Goal: Task Accomplishment & Management: Manage account settings

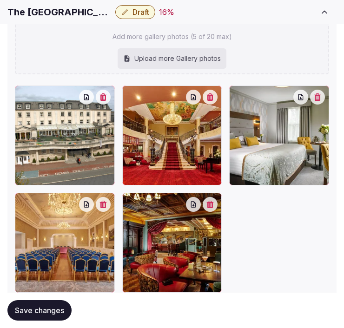
scroll to position [1346, 0]
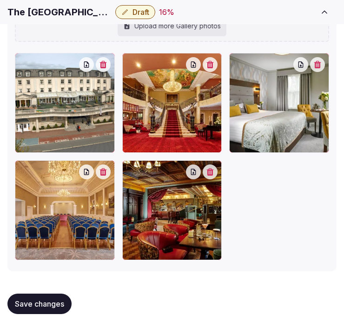
click at [43, 303] on span "Save changes" at bounding box center [39, 303] width 49 height 9
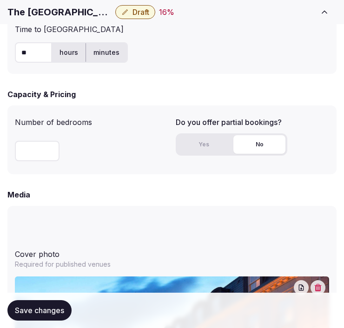
scroll to position [1135, 0]
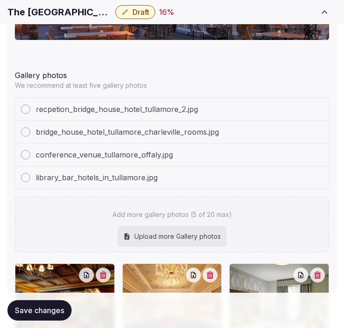
drag, startPoint x: 350, startPoint y: 219, endPoint x: 52, endPoint y: 313, distance: 311.8
click at [52, 313] on span "Save changes" at bounding box center [39, 310] width 49 height 9
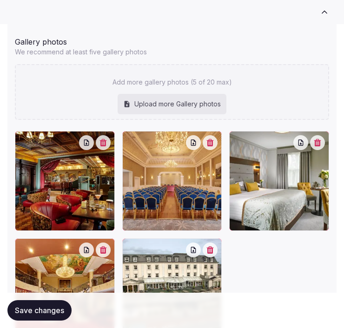
scroll to position [1187, 0]
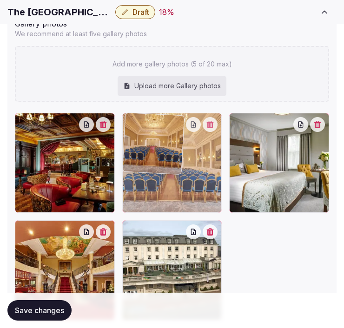
drag, startPoint x: 131, startPoint y: 119, endPoint x: 124, endPoint y: 125, distance: 9.2
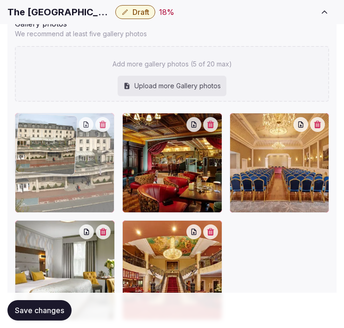
drag, startPoint x: 127, startPoint y: 227, endPoint x: 44, endPoint y: 146, distance: 115.6
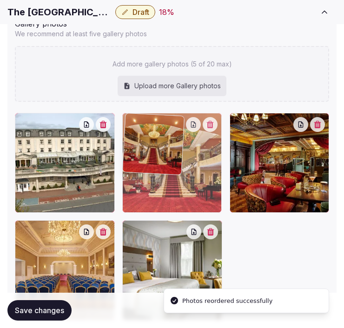
drag, startPoint x: 128, startPoint y: 226, endPoint x: 160, endPoint y: 119, distance: 111.4
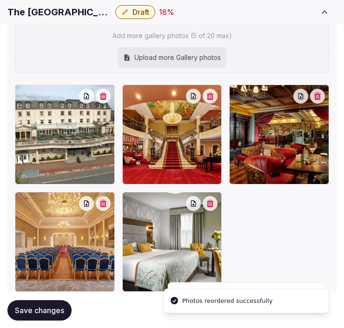
scroll to position [1238, 0]
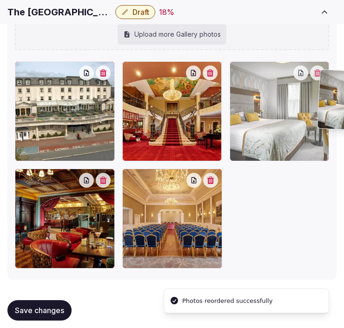
drag, startPoint x: 128, startPoint y: 176, endPoint x: 324, endPoint y: 78, distance: 219.0
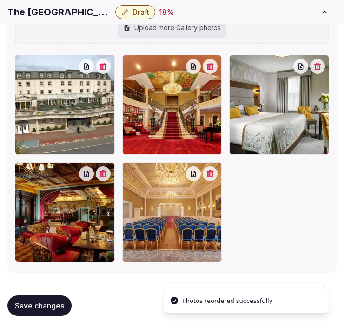
scroll to position [1247, 0]
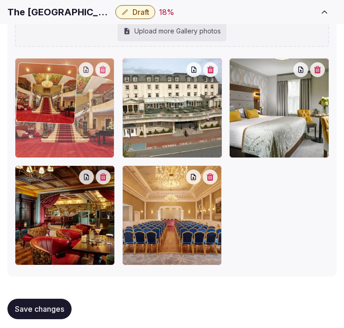
drag, startPoint x: 127, startPoint y: 56, endPoint x: 55, endPoint y: 58, distance: 72.5
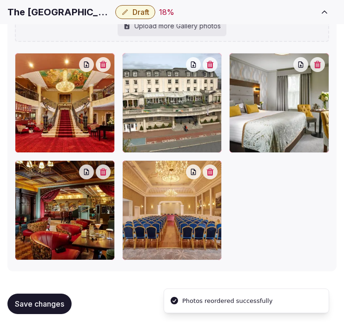
click at [58, 304] on span "Save changes" at bounding box center [39, 303] width 49 height 9
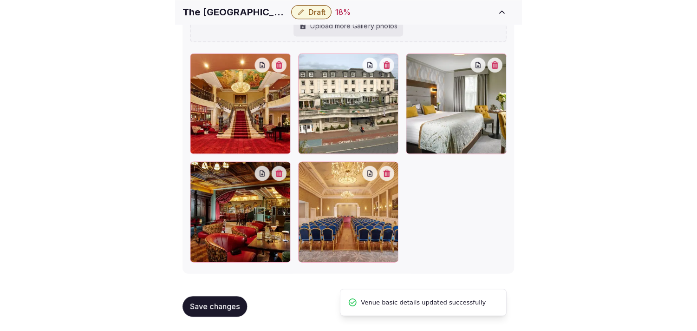
scroll to position [989, 0]
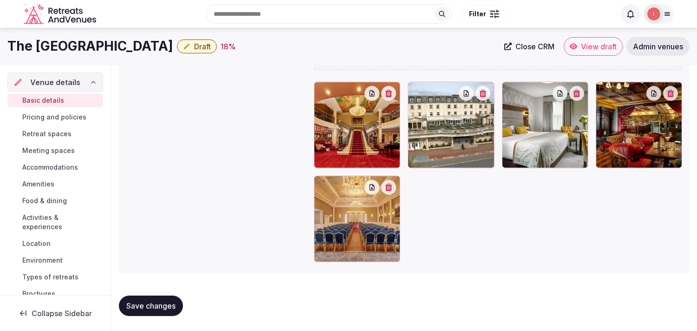
click at [67, 115] on span "Pricing and policies" at bounding box center [54, 116] width 64 height 9
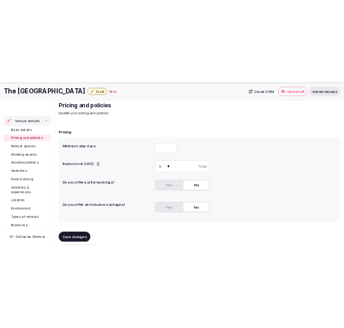
scroll to position [52, 0]
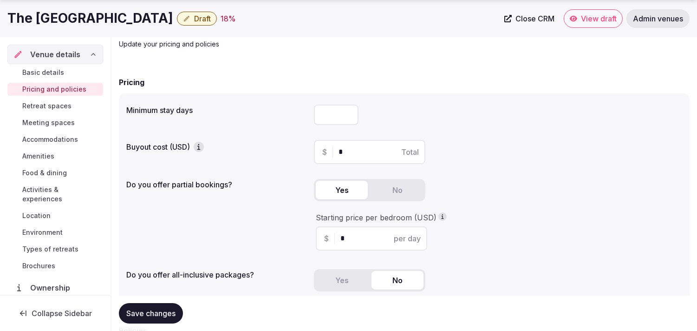
click at [340, 191] on button "Yes" at bounding box center [342, 190] width 52 height 19
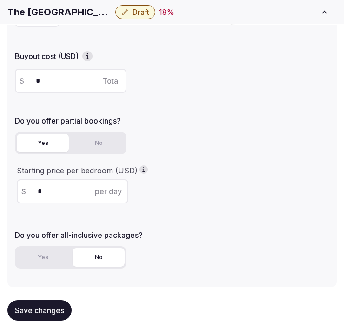
scroll to position [155, 0]
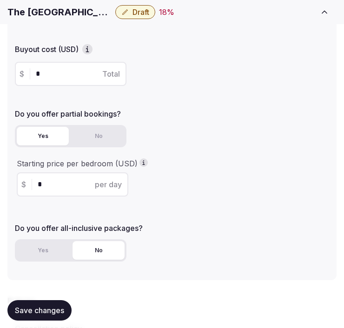
drag, startPoint x: 48, startPoint y: 183, endPoint x: 31, endPoint y: 183, distance: 17.2
click at [31, 183] on div "$ * per day" at bounding box center [72, 184] width 111 height 24
type input "***"
click at [49, 314] on span "Save changes" at bounding box center [39, 310] width 49 height 9
click at [49, 314] on div "Save changes" at bounding box center [39, 310] width 64 height 20
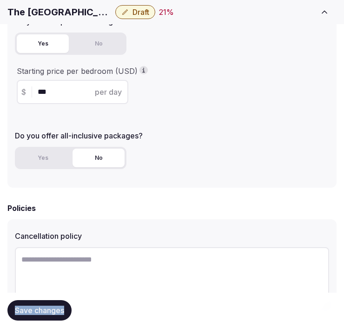
scroll to position [309, 0]
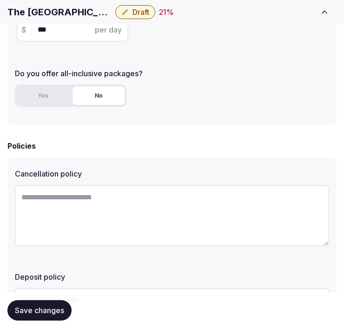
drag, startPoint x: 205, startPoint y: 172, endPoint x: 189, endPoint y: 192, distance: 25.8
click at [204, 172] on label "Cancellation policy" at bounding box center [172, 173] width 314 height 7
click at [174, 212] on textarea at bounding box center [172, 215] width 314 height 61
paste textarea "**********"
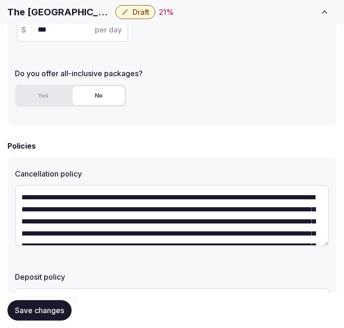
scroll to position [29, 0]
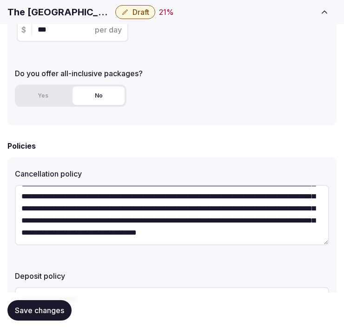
type textarea "**********"
click at [46, 308] on span "Save changes" at bounding box center [39, 310] width 49 height 9
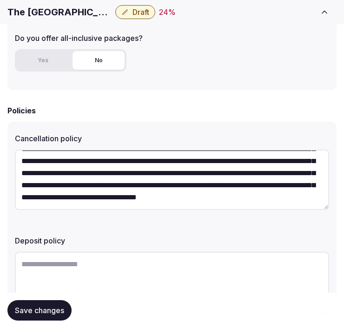
scroll to position [399, 0]
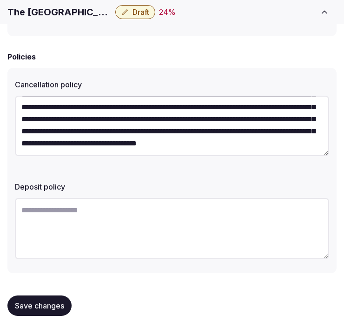
drag, startPoint x: 40, startPoint y: 306, endPoint x: 49, endPoint y: 299, distance: 11.2
click at [40, 308] on span "Save changes" at bounding box center [39, 305] width 49 height 9
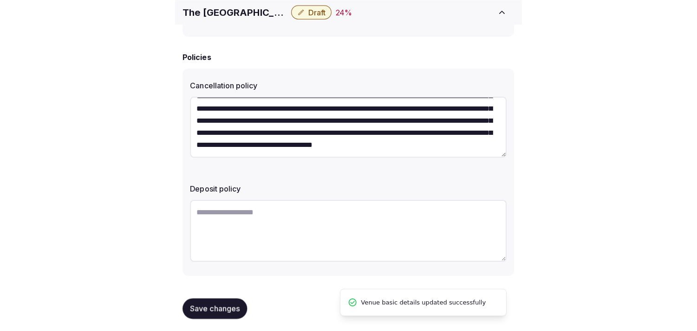
scroll to position [24, 0]
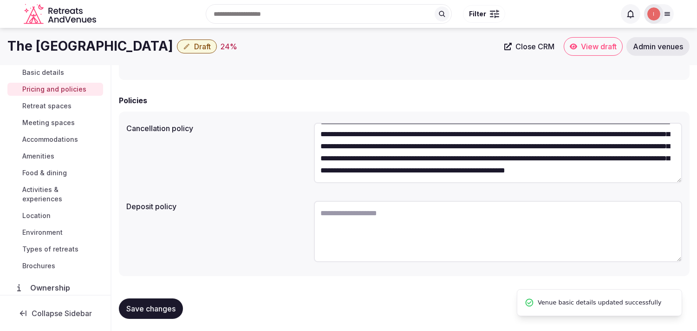
click at [56, 105] on span "Retreat spaces" at bounding box center [46, 105] width 49 height 9
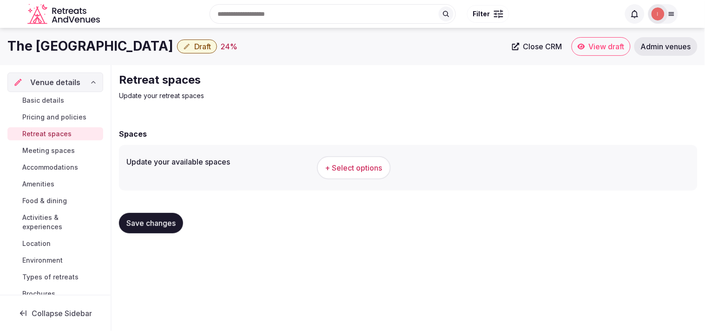
click at [56, 105] on link "Basic details" at bounding box center [55, 100] width 96 height 13
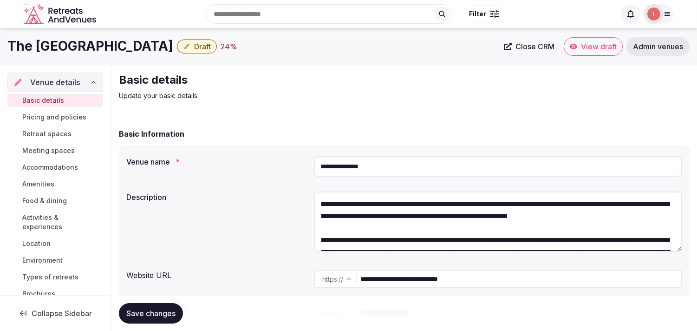
click at [134, 314] on span "Save changes" at bounding box center [150, 312] width 49 height 9
click at [146, 311] on span "Save changes" at bounding box center [150, 312] width 49 height 9
click at [48, 115] on span "Pricing and policies" at bounding box center [54, 116] width 64 height 9
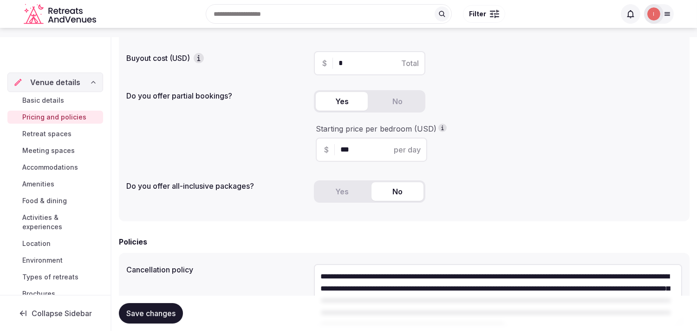
scroll to position [155, 0]
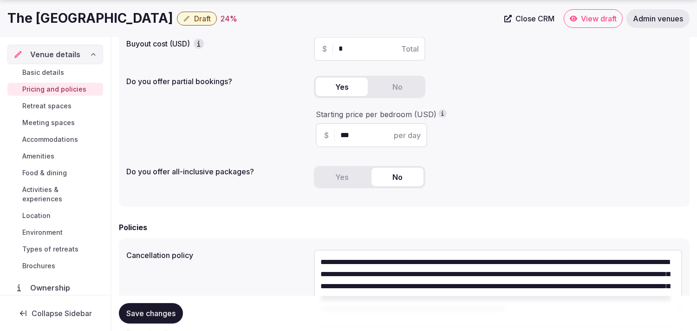
click at [175, 314] on span "Save changes" at bounding box center [150, 312] width 49 height 9
click at [67, 102] on span "Retreat spaces" at bounding box center [46, 105] width 49 height 9
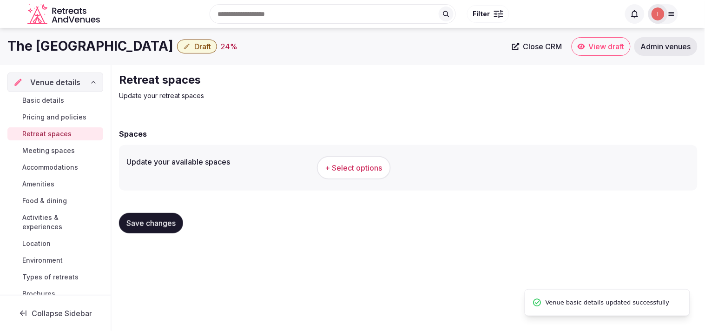
click at [351, 164] on span "+ Select options" at bounding box center [353, 168] width 57 height 10
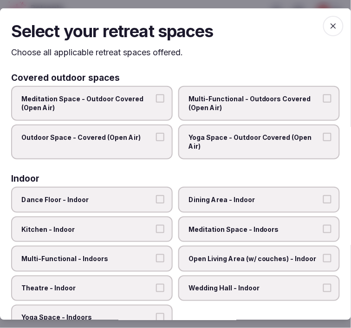
click at [323, 99] on button "Multi-Functional - Outdoors Covered (Open Air)" at bounding box center [327, 98] width 8 height 8
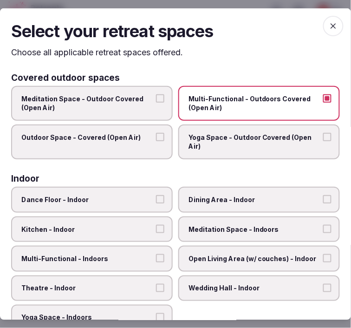
click at [156, 136] on button "Outdoor Space - Covered (Open Air)" at bounding box center [160, 136] width 8 height 8
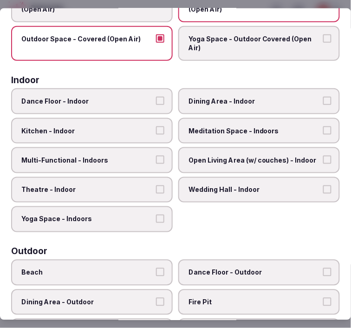
scroll to position [155, 0]
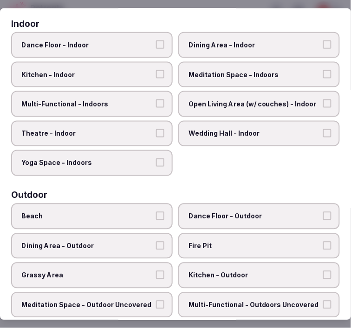
click at [124, 41] on span "Dance Floor - Indoor" at bounding box center [87, 44] width 132 height 9
click at [156, 41] on button "Dance Floor - Indoor" at bounding box center [160, 44] width 8 height 8
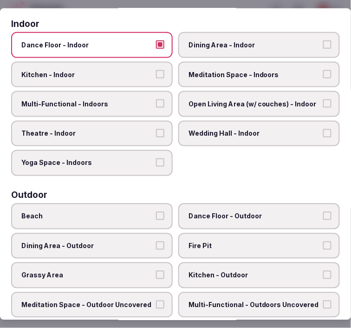
click at [131, 40] on span "Dance Floor - Indoor" at bounding box center [87, 44] width 132 height 9
click at [156, 40] on button "Dance Floor - Indoor" at bounding box center [160, 44] width 8 height 8
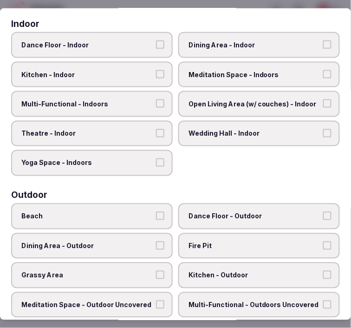
click at [215, 44] on span "Dining Area - Indoor" at bounding box center [255, 44] width 132 height 9
click at [323, 44] on button "Dining Area - Indoor" at bounding box center [327, 44] width 8 height 8
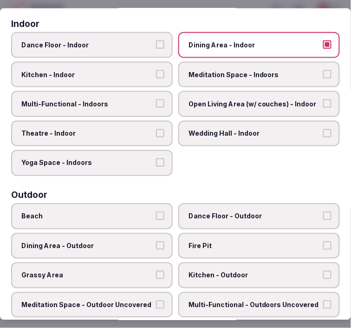
click at [118, 100] on span "Multi-Functional - Indoors" at bounding box center [87, 103] width 132 height 9
click at [156, 100] on button "Multi-Functional - Indoors" at bounding box center [160, 103] width 8 height 8
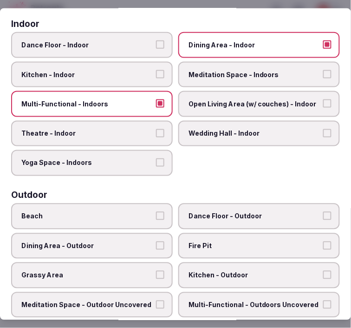
click at [114, 129] on span "Theatre - Indoor" at bounding box center [87, 133] width 132 height 9
click at [156, 129] on button "Theatre - Indoor" at bounding box center [160, 133] width 8 height 8
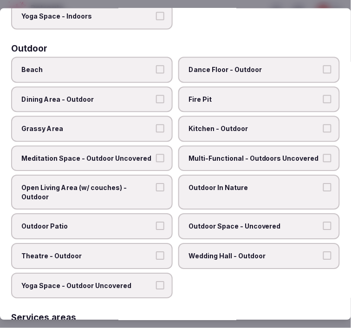
scroll to position [320, 0]
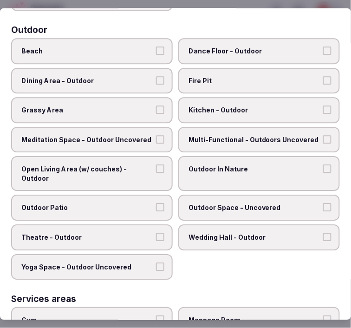
click at [156, 106] on button "Grassy Area" at bounding box center [160, 110] width 8 height 8
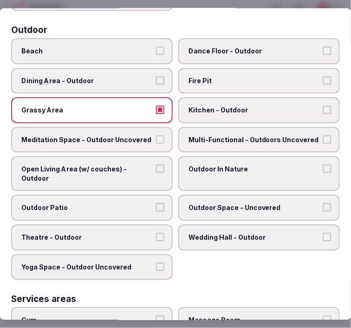
click at [145, 106] on span "Grassy Area" at bounding box center [87, 110] width 132 height 9
click at [156, 106] on button "Grassy Area" at bounding box center [160, 110] width 8 height 8
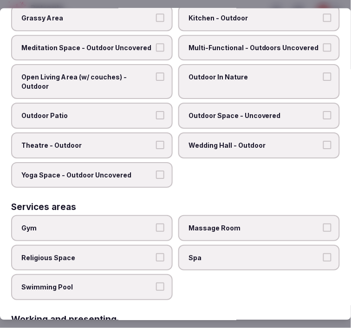
scroll to position [475, 0]
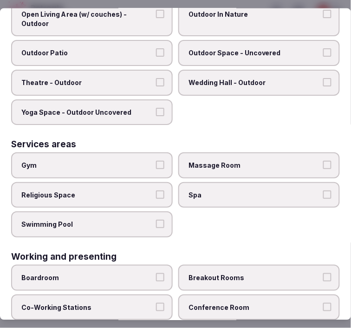
drag, startPoint x: 138, startPoint y: 211, endPoint x: 148, endPoint y: 190, distance: 22.6
click at [138, 220] on span "Swimming Pool" at bounding box center [87, 224] width 132 height 9
click at [156, 220] on button "Swimming Pool" at bounding box center [160, 224] width 8 height 8
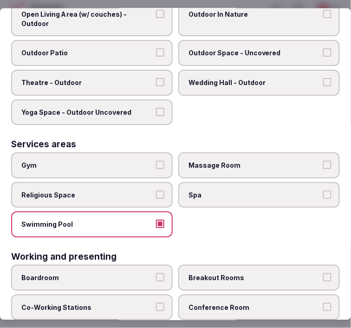
click at [131, 140] on div "Services areas Gym Massage Room Religious Space Spa Swimming Pool" at bounding box center [175, 189] width 329 height 98
click at [142, 161] on span "Gym" at bounding box center [87, 165] width 132 height 9
click at [156, 161] on button "Gym" at bounding box center [160, 165] width 8 height 8
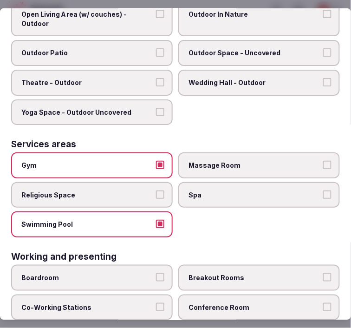
click at [245, 158] on label "Massage Room" at bounding box center [259, 165] width 162 height 26
click at [323, 161] on button "Massage Room" at bounding box center [327, 165] width 8 height 8
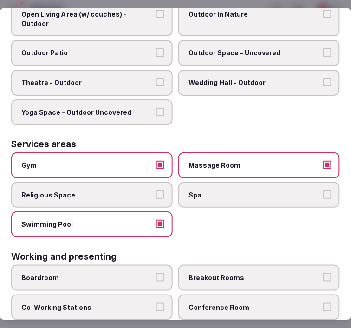
click at [248, 182] on label "Spa" at bounding box center [259, 195] width 162 height 26
click at [323, 190] on button "Spa" at bounding box center [327, 194] width 8 height 8
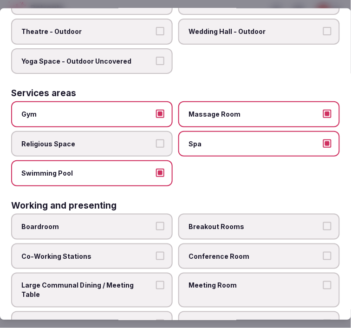
scroll to position [526, 0]
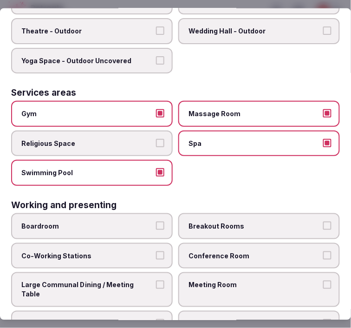
drag, startPoint x: 214, startPoint y: 267, endPoint x: 290, endPoint y: 273, distance: 76.4
click at [224, 272] on label "Meeting Room" at bounding box center [259, 289] width 162 height 35
click at [244, 251] on span "Conference Room" at bounding box center [255, 255] width 132 height 9
click at [323, 251] on button "Conference Room" at bounding box center [327, 255] width 8 height 8
click at [245, 251] on span "Conference Room" at bounding box center [255, 255] width 132 height 9
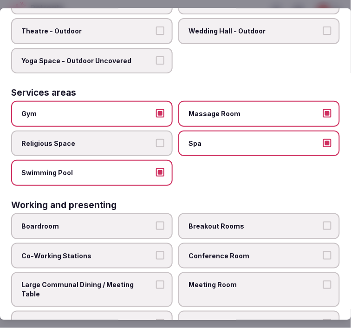
click at [323, 251] on button "Conference Room" at bounding box center [327, 255] width 8 height 8
click at [341, 261] on div "Select your retreat spaces Choose all applicable retreat spaces offered. Covere…" at bounding box center [175, 164] width 351 height 312
click at [327, 272] on label "Meeting Room" at bounding box center [259, 289] width 162 height 35
click at [327, 281] on button "Meeting Room" at bounding box center [327, 285] width 8 height 8
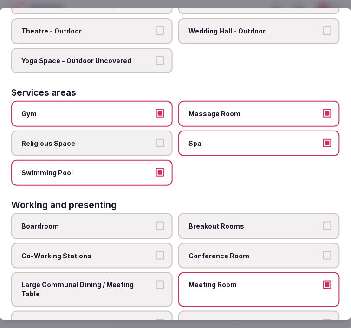
click at [321, 248] on label "Conference Room" at bounding box center [259, 255] width 162 height 26
click at [323, 251] on button "Conference Room" at bounding box center [327, 255] width 8 height 8
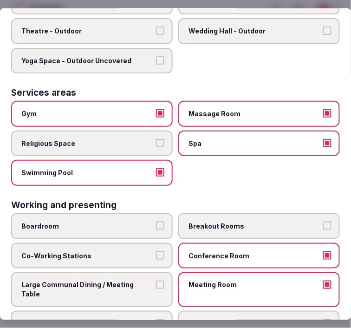
click at [178, 213] on label "Breakout Rooms" at bounding box center [259, 226] width 162 height 26
click at [323, 222] on button "Breakout Rooms" at bounding box center [327, 226] width 8 height 8
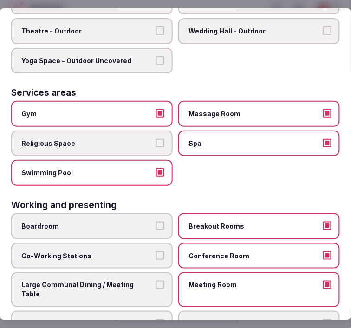
click at [156, 222] on button "Boardroom" at bounding box center [160, 226] width 8 height 8
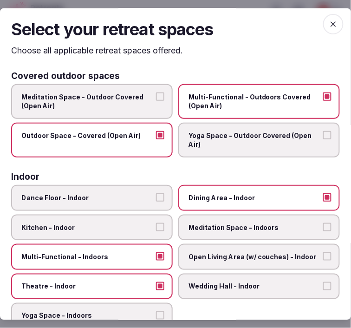
scroll to position [0, 0]
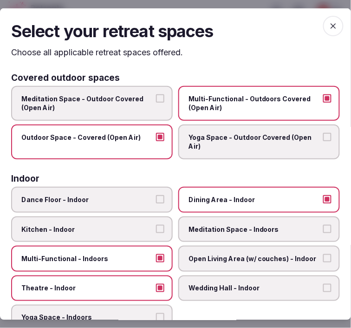
click at [329, 29] on icon "button" at bounding box center [333, 25] width 9 height 9
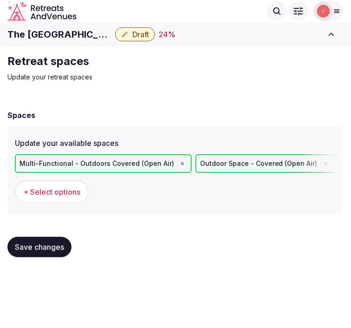
click at [15, 247] on span "Save changes" at bounding box center [39, 246] width 49 height 9
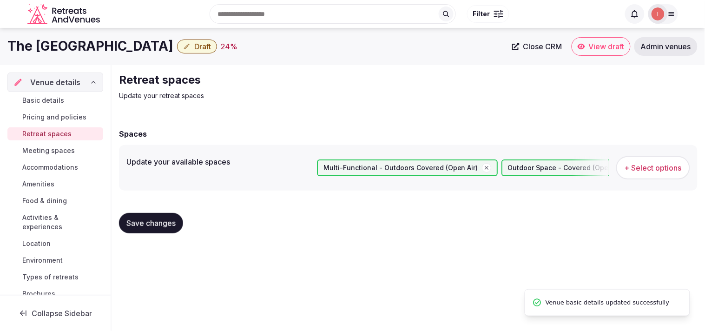
click at [65, 148] on span "Meeting spaces" at bounding box center [48, 150] width 52 height 9
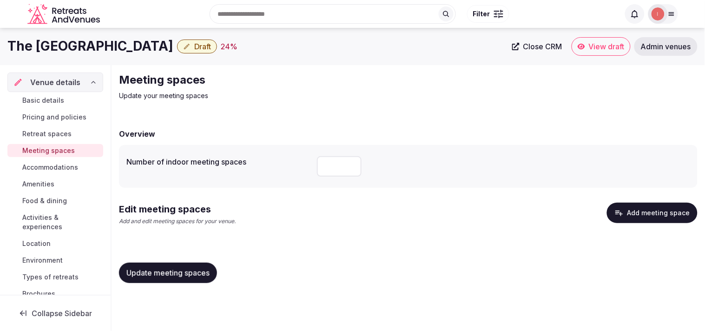
click at [338, 169] on input "number" at bounding box center [339, 166] width 45 height 20
type input "*"
click at [186, 272] on span "Update meeting spaces" at bounding box center [167, 272] width 83 height 9
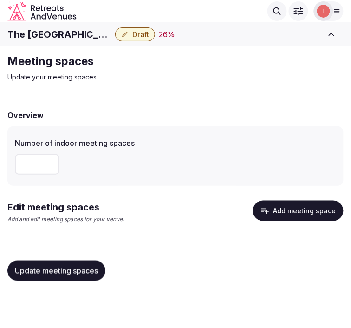
click at [278, 209] on button "Add meeting space" at bounding box center [298, 211] width 91 height 20
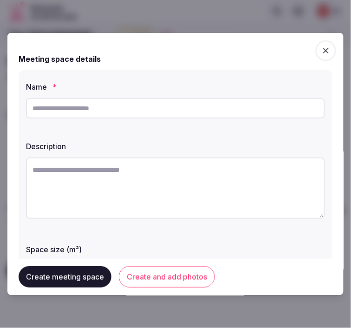
click at [165, 112] on input "text" at bounding box center [175, 108] width 299 height 20
paste input "**********"
type input "**********"
click at [111, 183] on textarea at bounding box center [175, 187] width 299 height 61
paste textarea "**********"
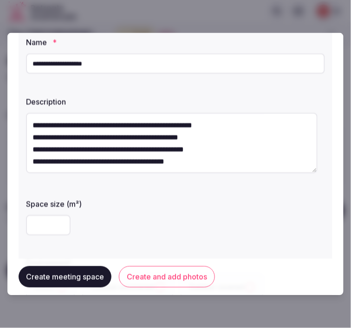
scroll to position [103, 0]
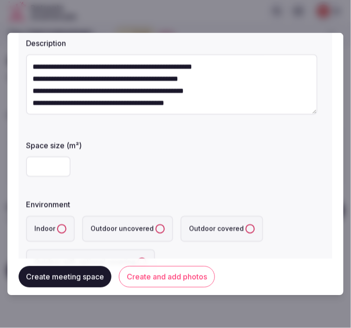
click at [27, 78] on textarea "**********" at bounding box center [172, 84] width 292 height 60
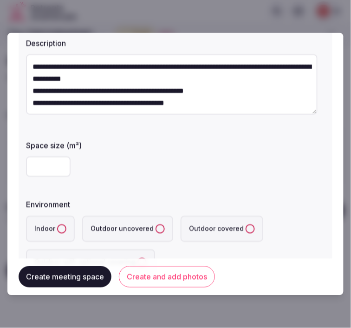
click at [26, 90] on textarea "**********" at bounding box center [172, 84] width 292 height 60
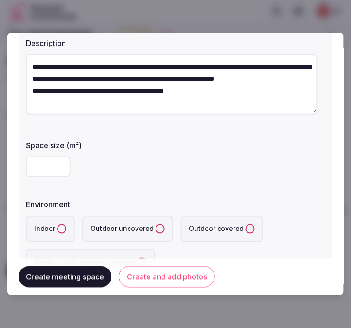
click at [30, 101] on textarea "**********" at bounding box center [172, 84] width 292 height 60
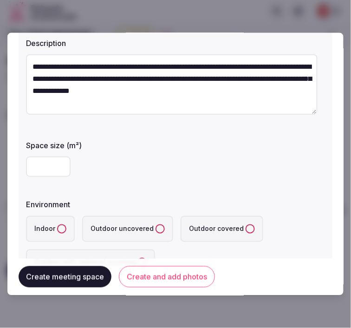
type textarea "**********"
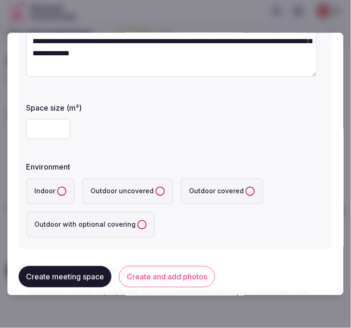
scroll to position [155, 0]
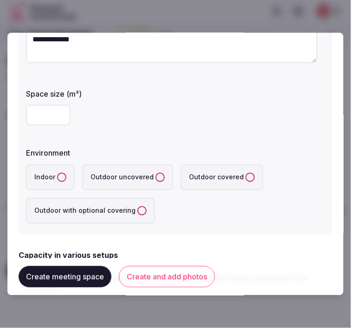
click at [48, 117] on input "number" at bounding box center [48, 115] width 45 height 20
type input "***"
click at [62, 177] on button "Indoor" at bounding box center [61, 177] width 9 height 9
click at [216, 244] on form "**********" at bounding box center [176, 292] width 314 height 806
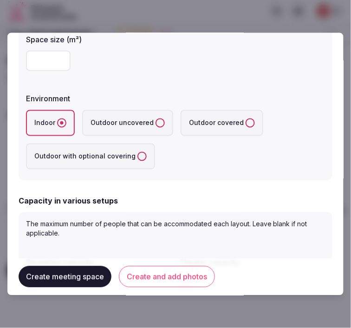
scroll to position [309, 0]
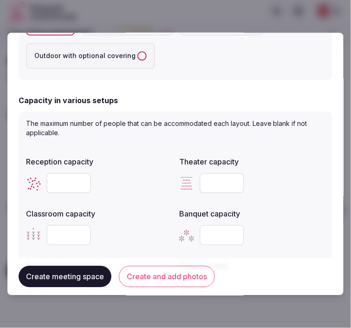
click at [47, 184] on input "number" at bounding box center [68, 183] width 45 height 20
type input "***"
click at [213, 179] on input "number" at bounding box center [222, 183] width 45 height 20
click at [230, 170] on div at bounding box center [252, 184] width 146 height 28
click at [210, 189] on input "number" at bounding box center [222, 183] width 45 height 20
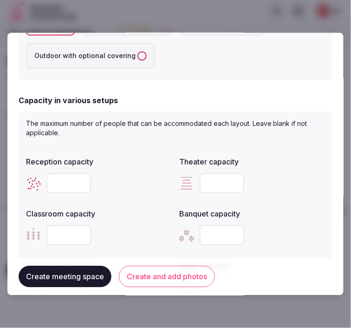
type input "***"
click at [110, 231] on div at bounding box center [99, 235] width 146 height 20
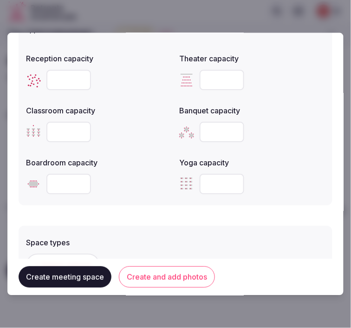
click at [68, 183] on input "number" at bounding box center [68, 184] width 45 height 20
type input "**"
click at [56, 131] on input "number" at bounding box center [68, 132] width 45 height 20
click at [57, 129] on input "number" at bounding box center [68, 132] width 45 height 20
type input "**"
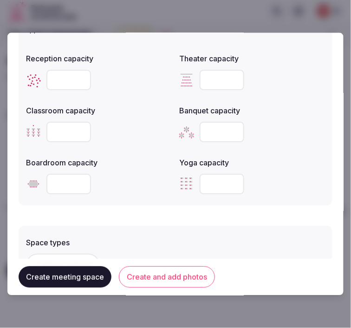
click at [208, 131] on input "number" at bounding box center [222, 132] width 45 height 20
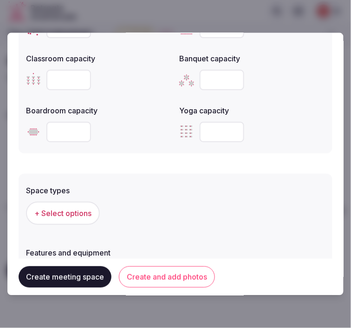
type input "**"
click at [79, 212] on span "+ Select options" at bounding box center [62, 214] width 57 height 10
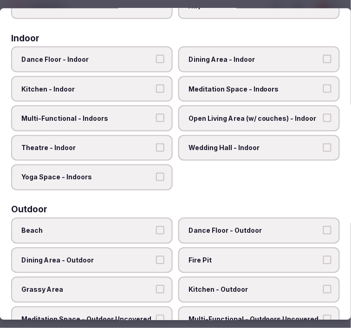
scroll to position [155, 0]
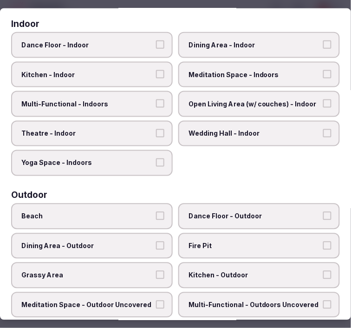
click at [216, 50] on label "Dining Area - Indoor" at bounding box center [259, 45] width 162 height 26
click at [323, 49] on button "Dining Area - Indoor" at bounding box center [327, 44] width 8 height 8
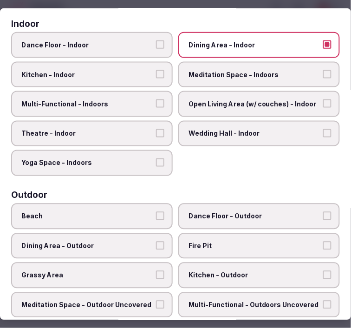
click at [104, 99] on span "Multi-Functional - Indoors" at bounding box center [87, 103] width 132 height 9
click at [156, 99] on button "Multi-Functional - Indoors" at bounding box center [160, 103] width 8 height 8
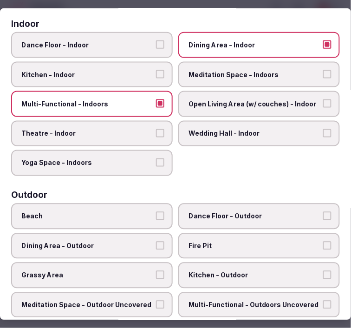
click at [105, 129] on span "Theatre - Indoor" at bounding box center [87, 133] width 132 height 9
click at [156, 129] on button "Theatre - Indoor" at bounding box center [160, 133] width 8 height 8
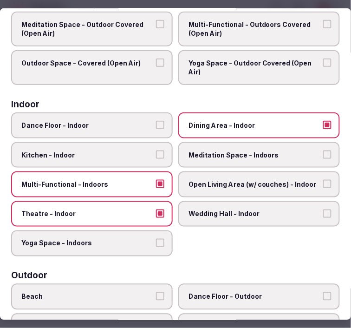
scroll to position [0, 0]
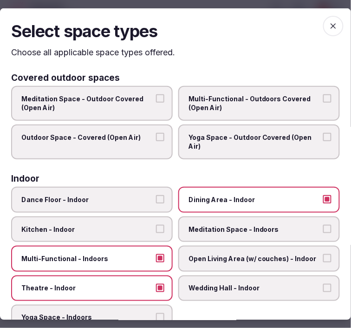
click at [323, 24] on span "button" at bounding box center [333, 26] width 20 height 20
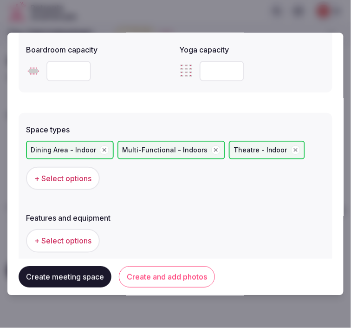
scroll to position [568, 0]
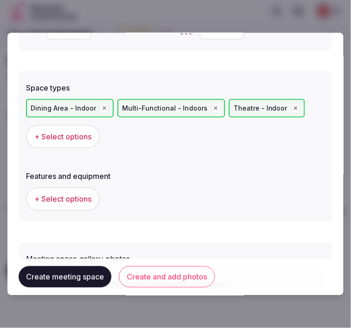
click at [76, 196] on span "+ Select options" at bounding box center [62, 199] width 57 height 10
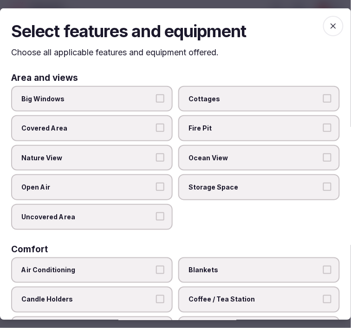
click at [156, 93] on label "Big Windows" at bounding box center [92, 98] width 162 height 26
click at [156, 94] on button "Big Windows" at bounding box center [160, 98] width 8 height 8
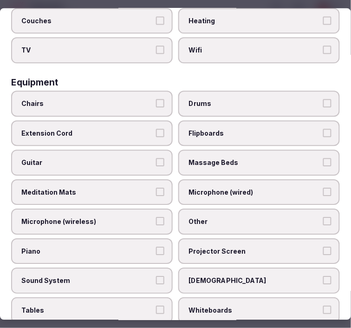
scroll to position [309, 0]
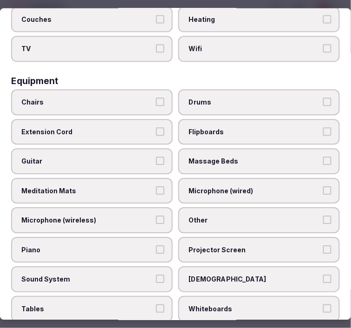
click at [146, 98] on span "Chairs" at bounding box center [87, 102] width 132 height 9
click at [156, 98] on button "Chairs" at bounding box center [160, 102] width 8 height 8
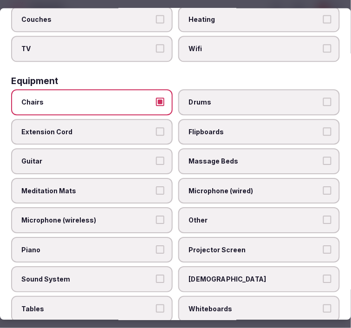
click at [253, 216] on span "Other" at bounding box center [255, 220] width 132 height 9
click at [323, 216] on button "Other" at bounding box center [327, 220] width 8 height 8
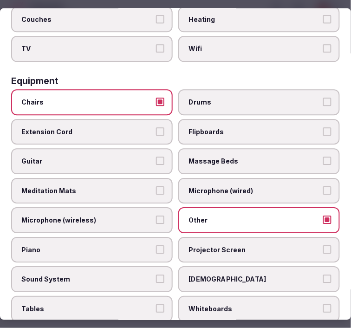
click at [241, 246] on span "Projector Screen" at bounding box center [255, 250] width 132 height 9
click at [323, 246] on button "Projector Screen" at bounding box center [327, 250] width 8 height 8
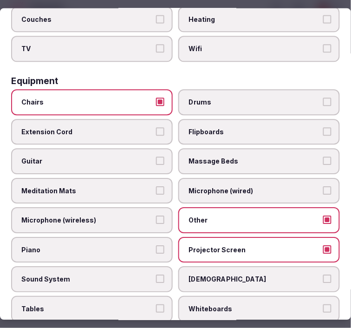
click at [161, 275] on button "Sound System" at bounding box center [160, 279] width 8 height 8
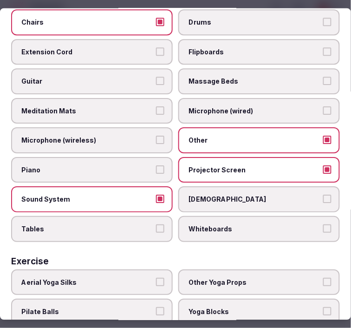
scroll to position [446, 0]
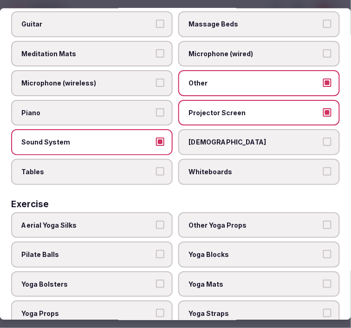
click at [131, 164] on label "Tables" at bounding box center [92, 172] width 162 height 26
click at [156, 168] on button "Tables" at bounding box center [160, 172] width 8 height 8
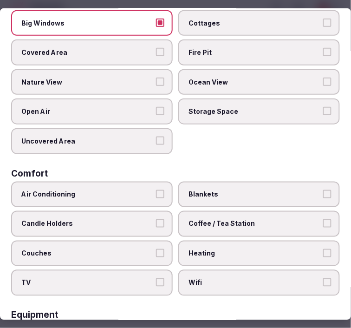
scroll to position [0, 0]
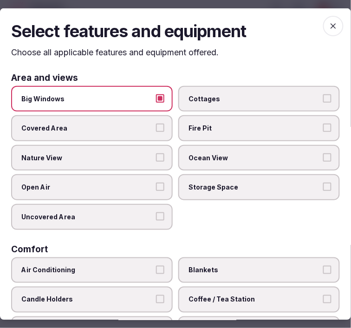
click at [323, 22] on span "button" at bounding box center [333, 26] width 20 height 20
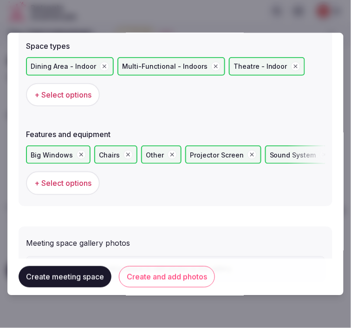
scroll to position [656, 0]
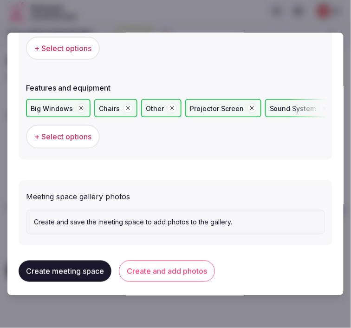
click at [184, 269] on button "Create and add photos" at bounding box center [167, 271] width 96 height 21
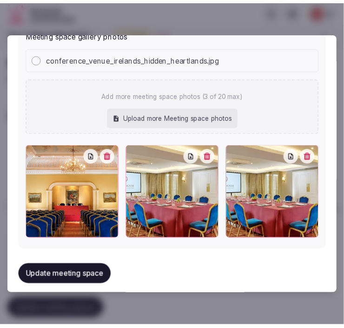
scroll to position [819, 0]
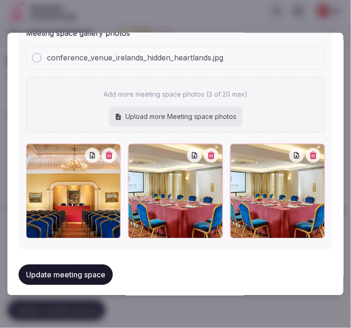
click at [308, 153] on button "button" at bounding box center [313, 155] width 15 height 15
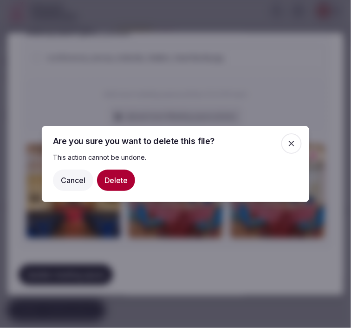
click at [103, 180] on button "Delete" at bounding box center [116, 180] width 38 height 21
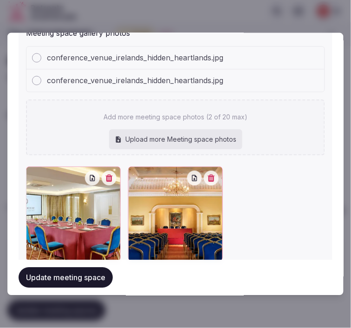
click at [96, 278] on button "Update meeting space" at bounding box center [66, 277] width 94 height 20
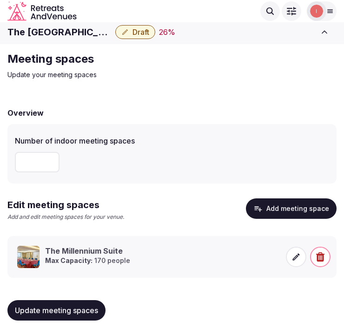
scroll to position [9, 0]
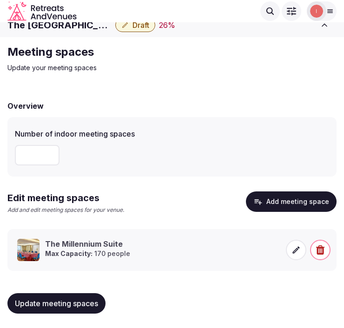
click at [78, 295] on button "Update meeting spaces" at bounding box center [56, 303] width 98 height 20
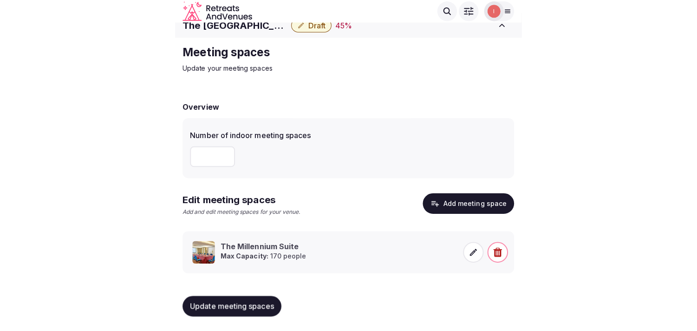
scroll to position [8, 0]
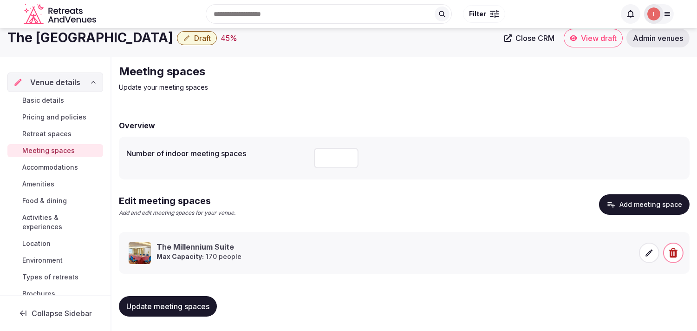
click at [39, 163] on span "Accommodations" at bounding box center [50, 167] width 56 height 9
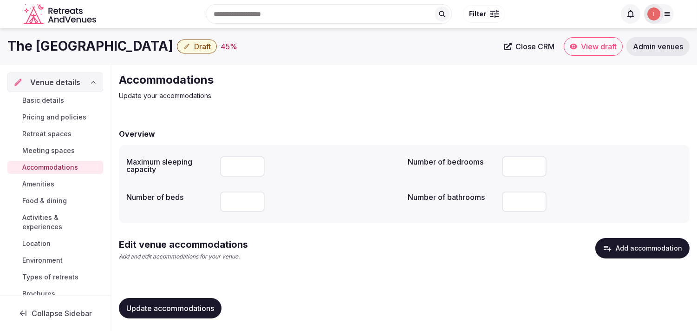
click at [351, 245] on button "Add accommodation" at bounding box center [643, 248] width 94 height 20
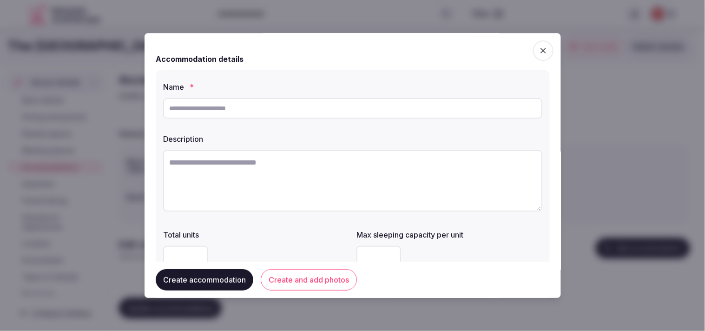
drag, startPoint x: 320, startPoint y: 113, endPoint x: 316, endPoint y: 118, distance: 5.9
click at [317, 116] on input "text" at bounding box center [352, 108] width 379 height 20
paste input "**********"
click at [205, 111] on input "**********" at bounding box center [352, 108] width 379 height 20
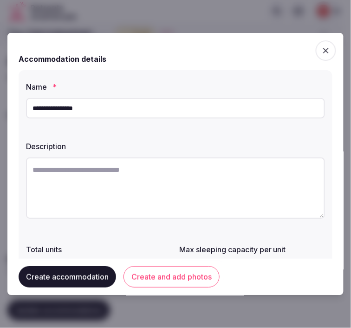
type input "**********"
click at [190, 180] on textarea at bounding box center [175, 187] width 299 height 61
paste textarea "**********"
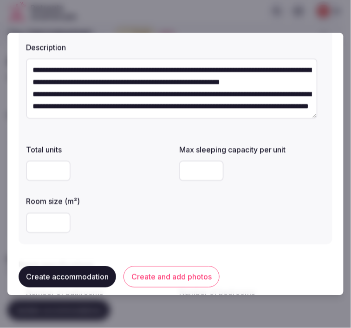
scroll to position [103, 0]
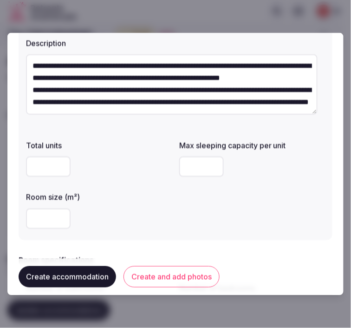
type textarea "**********"
click at [200, 161] on input "number" at bounding box center [201, 167] width 45 height 20
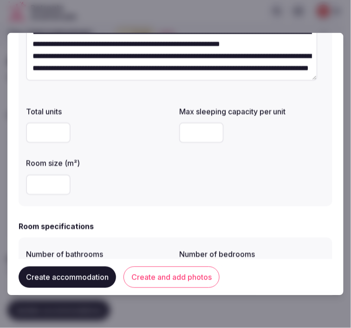
scroll to position [155, 0]
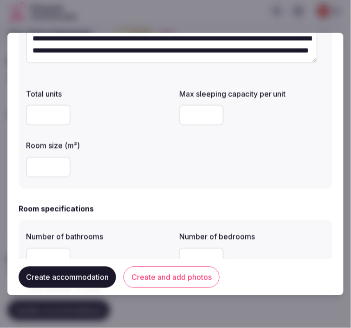
type input "*"
click at [52, 166] on input "number" at bounding box center [48, 167] width 45 height 20
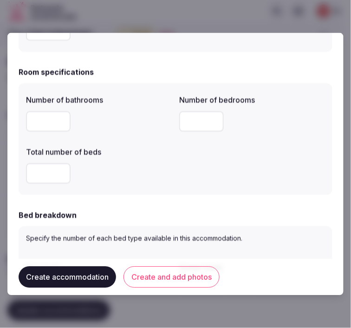
scroll to position [309, 0]
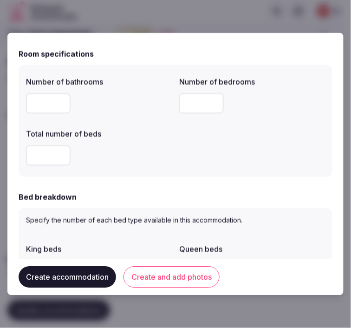
click at [50, 109] on input "number" at bounding box center [48, 103] width 45 height 20
type input "*"
click at [198, 101] on input "number" at bounding box center [201, 103] width 45 height 20
type input "*"
click at [44, 159] on input "number" at bounding box center [48, 155] width 45 height 20
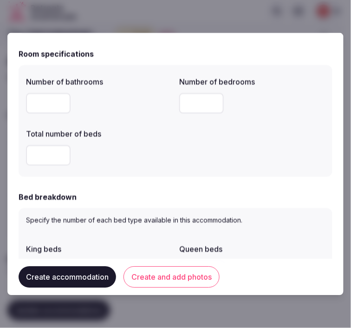
type input "*"
click at [124, 196] on div "Bed breakdown" at bounding box center [176, 197] width 314 height 11
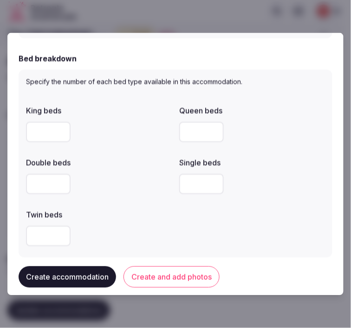
scroll to position [465, 0]
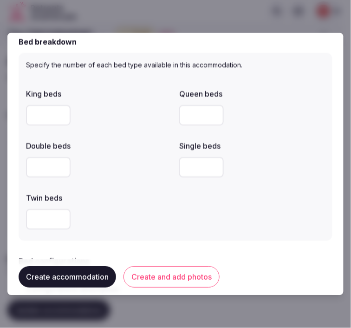
click at [40, 112] on input "number" at bounding box center [48, 115] width 45 height 20
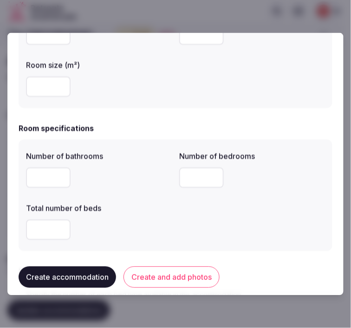
scroll to position [258, 0]
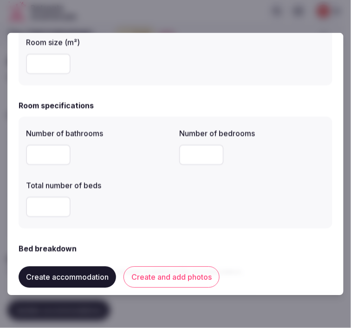
click at [136, 200] on div "*" at bounding box center [99, 207] width 146 height 20
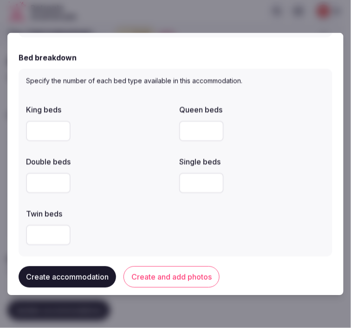
scroll to position [465, 0]
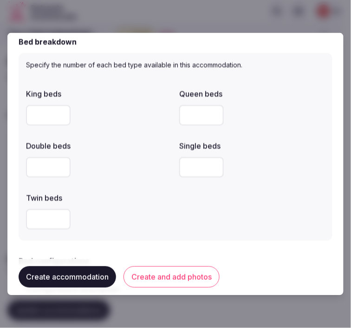
click at [141, 178] on div at bounding box center [99, 168] width 146 height 28
click at [44, 117] on input "*" at bounding box center [48, 115] width 45 height 20
type input "*"
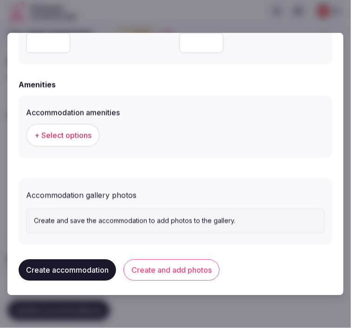
scroll to position [889, 0]
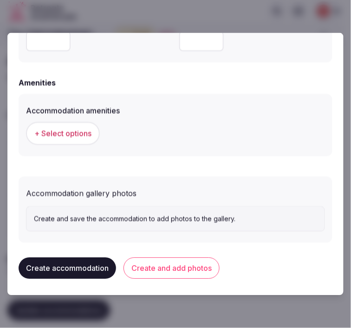
click at [79, 134] on span "+ Select options" at bounding box center [62, 134] width 57 height 10
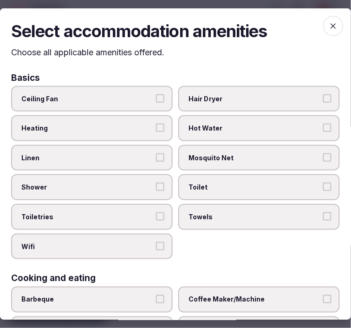
drag, startPoint x: 225, startPoint y: 184, endPoint x: 169, endPoint y: 174, distance: 56.7
click at [221, 183] on span "Toilet" at bounding box center [255, 187] width 132 height 9
click at [323, 183] on button "Toilet" at bounding box center [327, 187] width 8 height 8
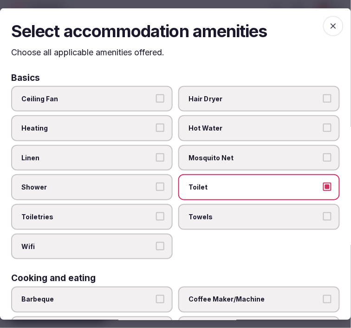
click at [249, 223] on label "Towels" at bounding box center [259, 217] width 162 height 26
click at [323, 221] on button "Towels" at bounding box center [327, 216] width 8 height 8
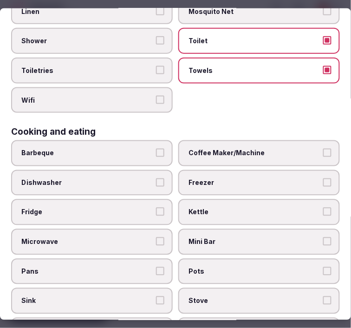
scroll to position [155, 0]
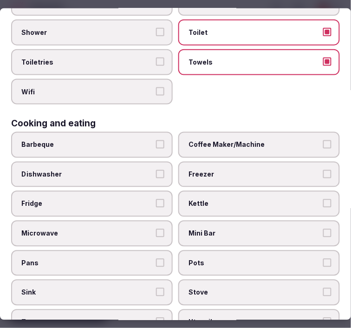
click at [238, 143] on span "Coffee Maker/Machine" at bounding box center [255, 144] width 132 height 9
click at [323, 143] on button "Coffee Maker/Machine" at bounding box center [327, 144] width 8 height 8
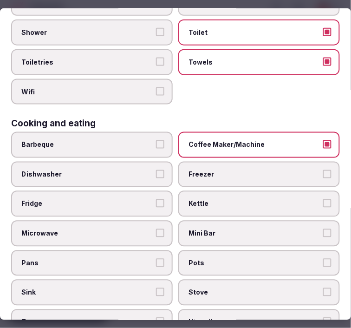
click at [256, 229] on span "Mini Bar" at bounding box center [255, 233] width 132 height 9
click at [323, 229] on button "Mini Bar" at bounding box center [327, 233] width 8 height 8
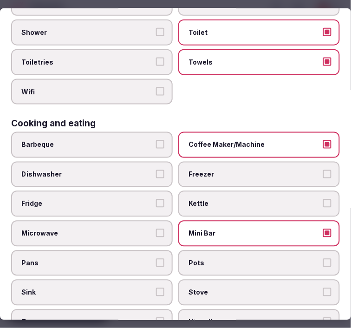
click at [233, 199] on span "Kettle" at bounding box center [255, 203] width 132 height 9
click at [323, 199] on button "Kettle" at bounding box center [327, 203] width 8 height 8
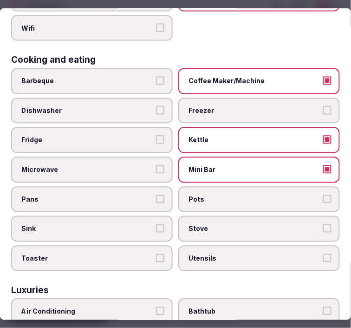
scroll to position [309, 0]
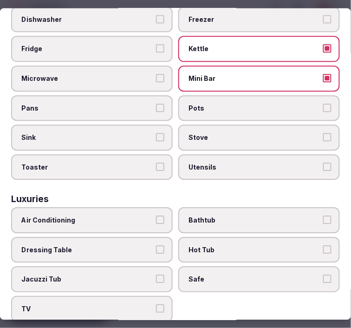
drag, startPoint x: 115, startPoint y: 206, endPoint x: 160, endPoint y: 206, distance: 45.5
click at [135, 216] on span "Air Conditioning" at bounding box center [87, 220] width 132 height 9
click at [156, 216] on button "Air Conditioning" at bounding box center [160, 220] width 8 height 8
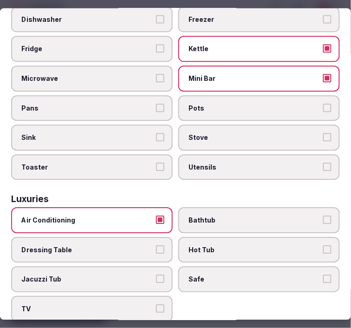
click at [243, 276] on label "Safe" at bounding box center [259, 280] width 162 height 26
click at [323, 276] on button "Safe" at bounding box center [327, 279] width 8 height 8
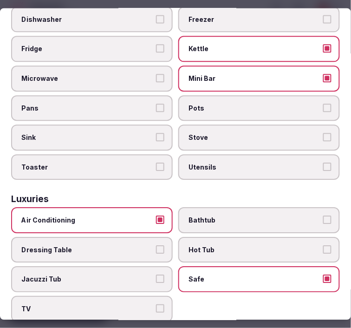
click at [154, 279] on div "Air Conditioning Bathtub Dressing Table Hot Tub Jacuzzi Tub Safe TV" at bounding box center [175, 265] width 329 height 114
click at [256, 216] on span "Bathtub" at bounding box center [255, 220] width 132 height 9
click at [323, 216] on button "Bathtub" at bounding box center [327, 220] width 8 height 8
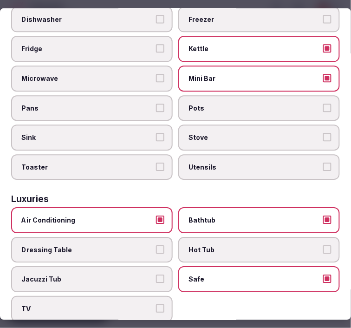
click at [111, 305] on span "TV" at bounding box center [87, 309] width 132 height 9
click at [156, 305] on button "TV" at bounding box center [160, 309] width 8 height 8
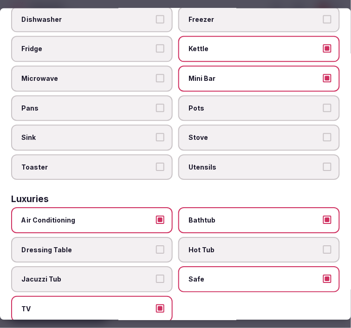
click at [307, 216] on span "Bathtub" at bounding box center [255, 220] width 132 height 9
click at [323, 216] on button "Bathtub" at bounding box center [327, 220] width 8 height 8
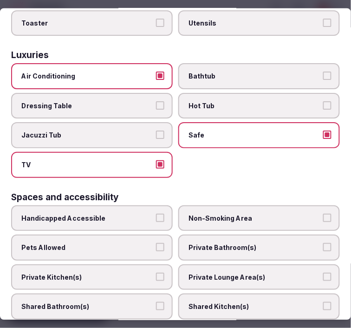
scroll to position [465, 0]
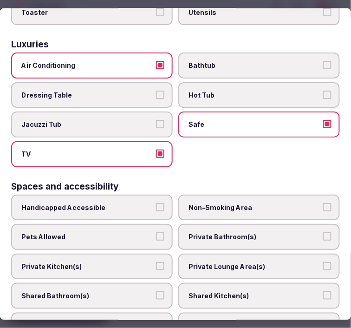
click at [217, 224] on label "Private Bathroom(s)" at bounding box center [259, 237] width 162 height 26
click at [323, 232] on button "Private Bathroom(s)" at bounding box center [327, 236] width 8 height 8
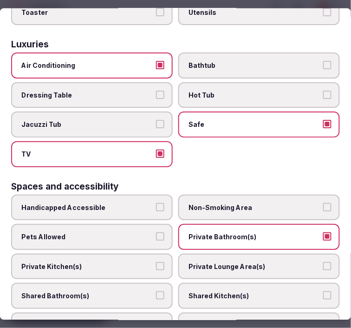
click at [223, 262] on span "Private Lounge Area(s)" at bounding box center [255, 266] width 132 height 9
click at [323, 262] on button "Private Lounge Area(s)" at bounding box center [327, 266] width 8 height 8
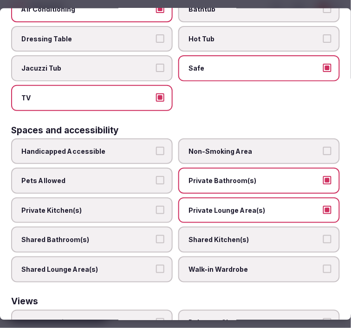
scroll to position [614, 0]
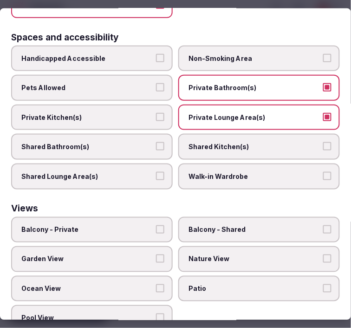
click at [215, 255] on span "Nature View" at bounding box center [255, 259] width 132 height 9
click at [323, 255] on button "Nature View" at bounding box center [327, 259] width 8 height 8
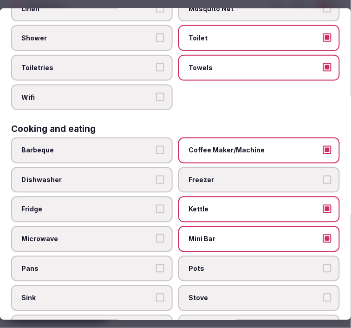
scroll to position [0, 0]
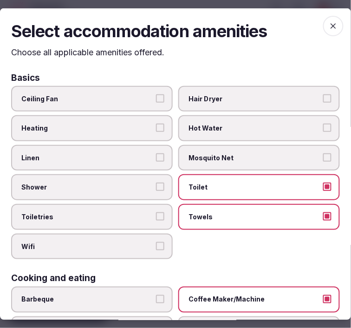
click at [329, 26] on icon "button" at bounding box center [333, 25] width 9 height 9
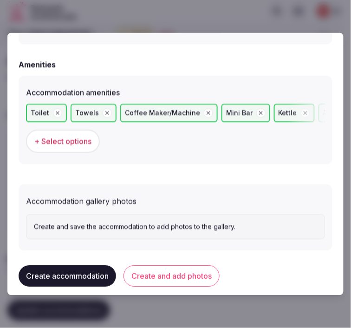
scroll to position [914, 0]
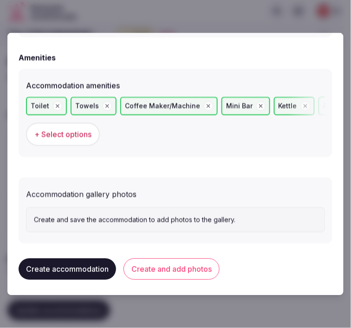
drag, startPoint x: 179, startPoint y: 272, endPoint x: 185, endPoint y: 260, distance: 12.9
click at [180, 273] on button "Create and add photos" at bounding box center [172, 269] width 96 height 21
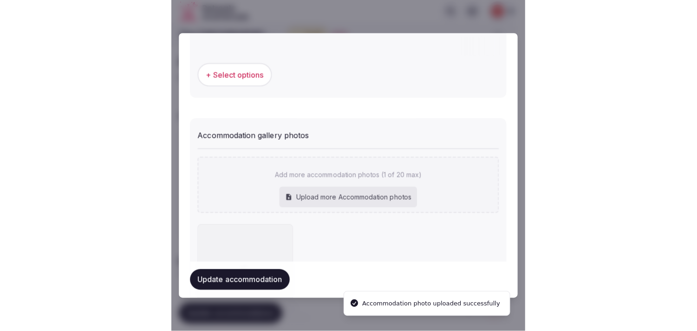
scroll to position [1000, 0]
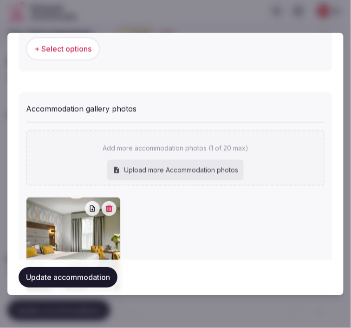
click at [101, 270] on button "Update accommodation" at bounding box center [68, 277] width 99 height 20
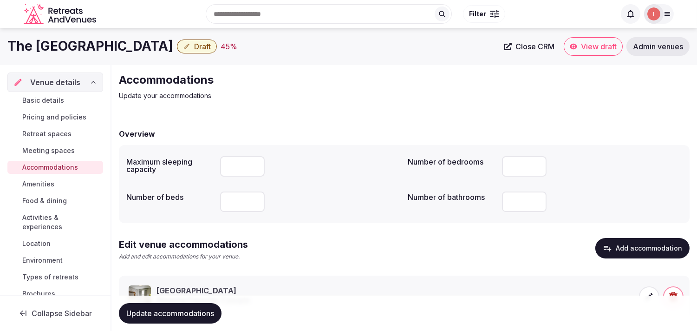
drag, startPoint x: 534, startPoint y: 116, endPoint x: 553, endPoint y: 157, distance: 44.7
click at [351, 116] on div "Accommodations Update your accommodations Overview Maximum sleeping capacity Nu…" at bounding box center [404, 220] width 586 height 310
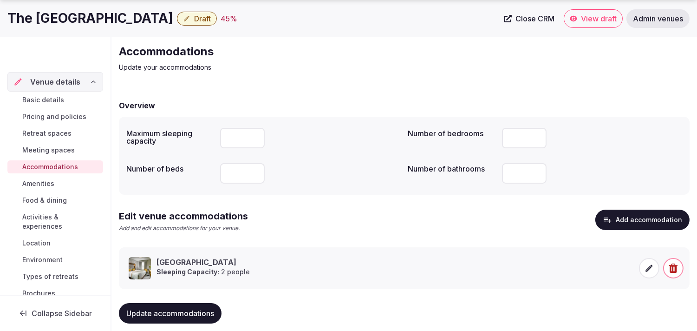
scroll to position [44, 0]
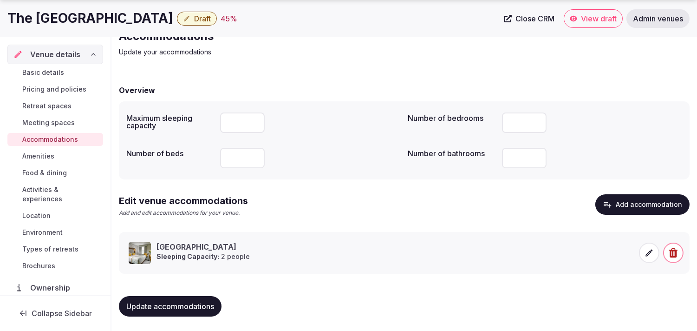
click at [197, 304] on span "Update accommodations" at bounding box center [170, 305] width 88 height 9
click at [46, 153] on span "Amenities" at bounding box center [38, 155] width 32 height 9
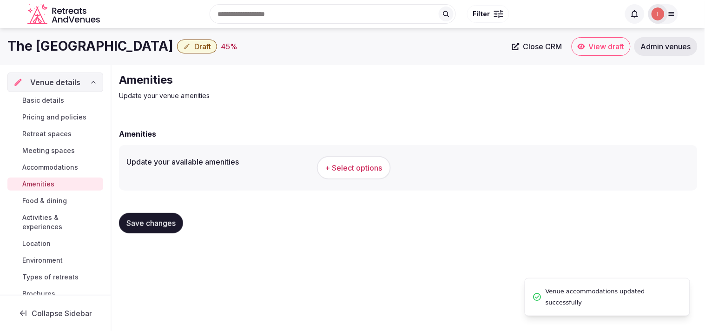
click at [351, 170] on span "+ Select options" at bounding box center [353, 168] width 57 height 10
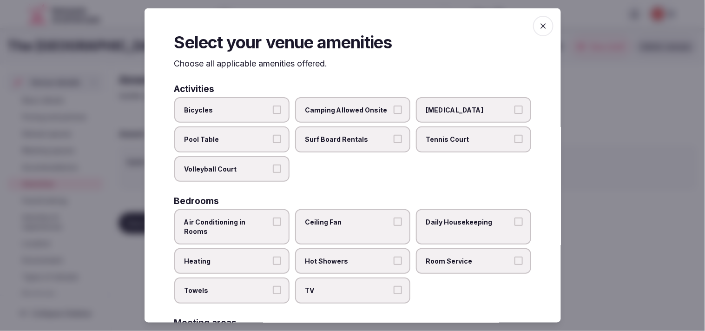
click at [267, 221] on span "Air Conditioning in Rooms" at bounding box center [226, 226] width 85 height 18
click at [273, 221] on button "Air Conditioning in Rooms" at bounding box center [277, 221] width 8 height 8
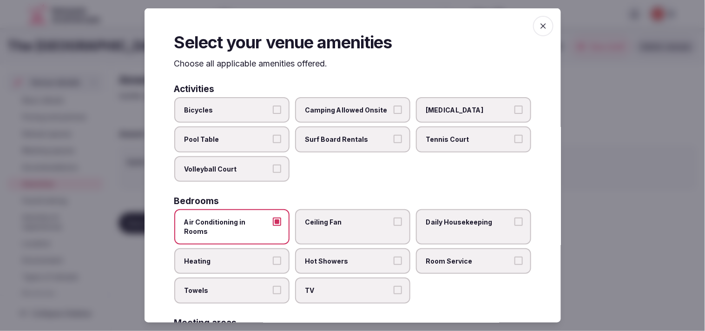
drag, startPoint x: 362, startPoint y: 246, endPoint x: 378, endPoint y: 256, distance: 18.8
click at [351, 256] on span "Hot Showers" at bounding box center [347, 260] width 85 height 9
click at [351, 256] on button "Hot Showers" at bounding box center [397, 260] width 8 height 8
click at [351, 256] on span "Room Service" at bounding box center [468, 260] width 85 height 9
click at [351, 256] on button "Room Service" at bounding box center [518, 260] width 8 height 8
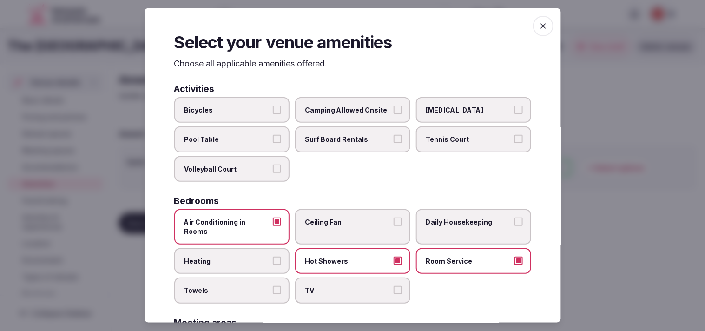
click at [351, 286] on button "TV" at bounding box center [397, 290] width 8 height 8
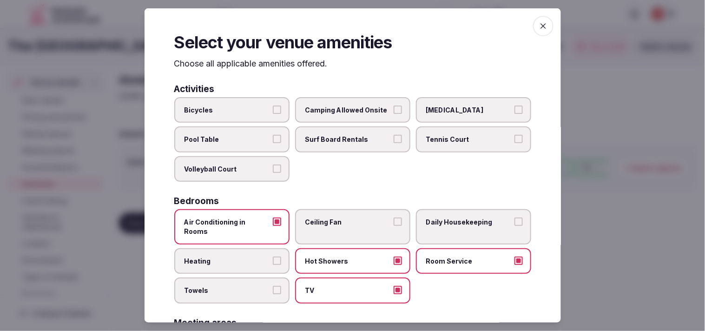
click at [351, 217] on span "Daily Housekeeping" at bounding box center [468, 221] width 85 height 9
click at [351, 217] on button "Daily Housekeeping" at bounding box center [518, 221] width 8 height 8
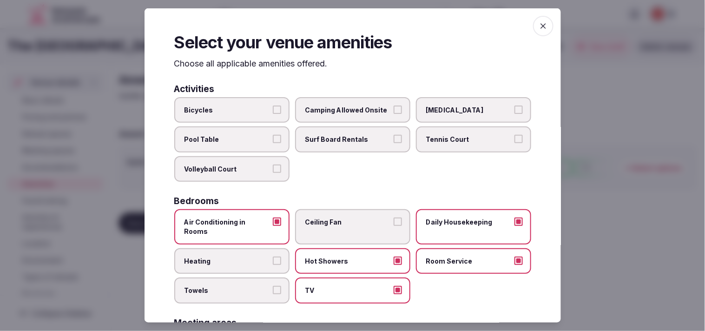
click at [203, 284] on label "Towels" at bounding box center [231, 290] width 115 height 26
click at [273, 286] on button "Towels" at bounding box center [277, 290] width 8 height 8
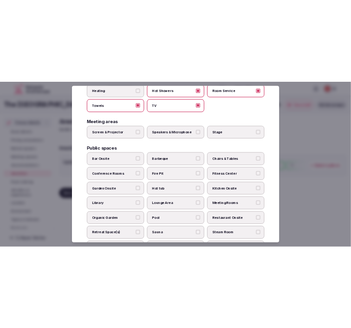
scroll to position [258, 0]
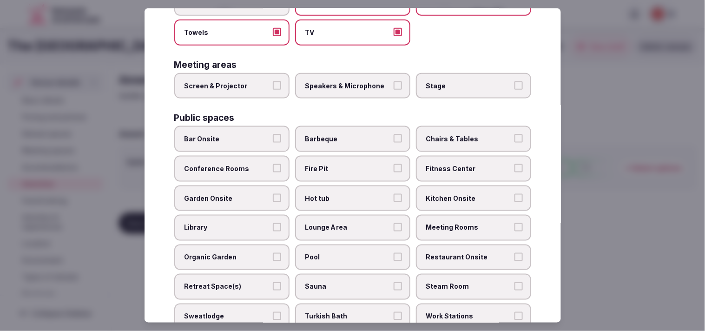
click at [261, 77] on label "Screen & Projector" at bounding box center [231, 86] width 115 height 26
click at [273, 81] on button "Screen & Projector" at bounding box center [277, 85] width 8 height 8
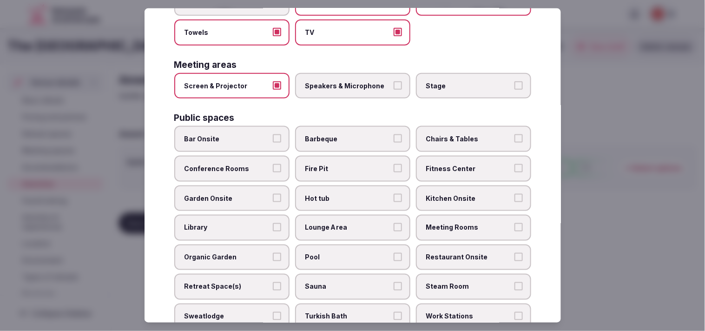
click at [329, 80] on label "Speakers & Microphone" at bounding box center [352, 86] width 115 height 26
click at [351, 81] on button "Speakers & Microphone" at bounding box center [397, 85] width 8 height 8
click at [351, 134] on span "Chairs & Tables" at bounding box center [468, 138] width 85 height 9
click at [351, 134] on button "Chairs & Tables" at bounding box center [518, 138] width 8 height 8
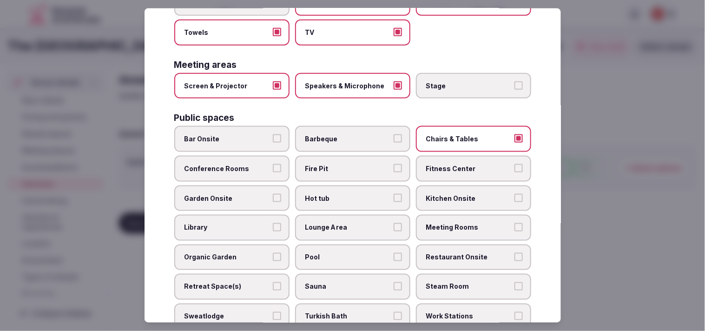
click at [259, 157] on label "Conference Rooms" at bounding box center [231, 169] width 115 height 26
click at [273, 164] on button "Conference Rooms" at bounding box center [277, 168] width 8 height 8
drag, startPoint x: 452, startPoint y: 207, endPoint x: 407, endPoint y: 221, distance: 46.7
click at [351, 223] on span "Meeting Rooms" at bounding box center [468, 227] width 85 height 9
click at [351, 223] on button "Meeting Rooms" at bounding box center [518, 227] width 8 height 8
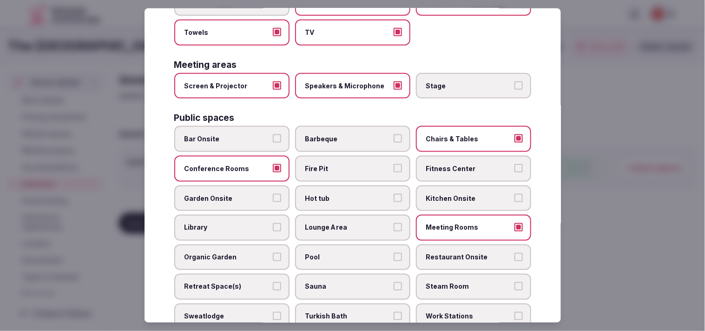
click at [334, 253] on span "Pool" at bounding box center [347, 257] width 85 height 9
click at [351, 253] on button "Pool" at bounding box center [397, 257] width 8 height 8
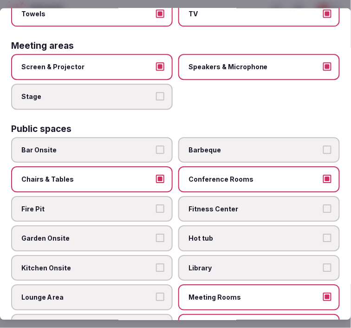
scroll to position [367, 0]
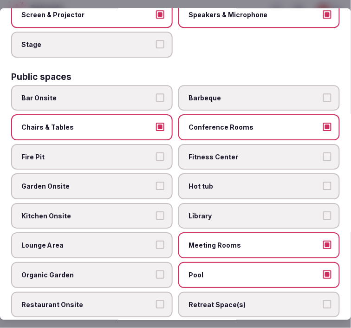
click at [237, 152] on span "Fitness Center" at bounding box center [255, 156] width 132 height 9
click at [323, 152] on button "Fitness Center" at bounding box center [327, 156] width 8 height 8
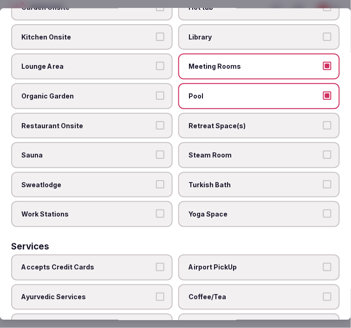
scroll to position [573, 0]
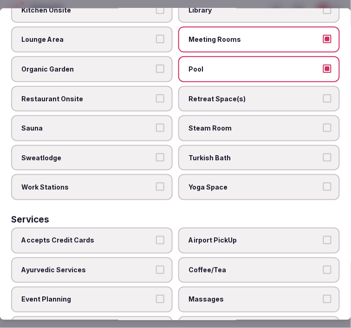
click at [135, 94] on span "Restaurant Onsite" at bounding box center [87, 98] width 132 height 9
click at [156, 94] on button "Restaurant Onsite" at bounding box center [160, 98] width 8 height 8
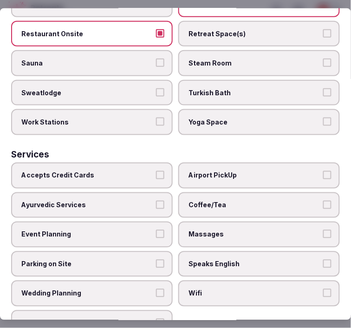
scroll to position [642, 0]
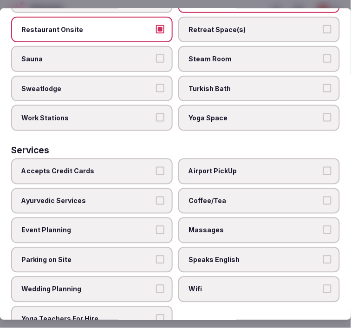
drag, startPoint x: 149, startPoint y: 156, endPoint x: 177, endPoint y: 163, distance: 29.1
click at [150, 167] on span "Accepts Credit Cards" at bounding box center [87, 171] width 132 height 9
click at [156, 167] on button "Accepts Credit Cards" at bounding box center [160, 171] width 8 height 8
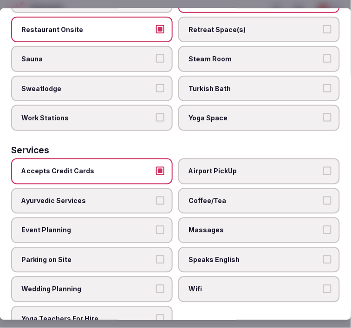
click at [243, 196] on span "Coffee/Tea" at bounding box center [255, 200] width 132 height 9
click at [323, 196] on button "Coffee/Tea" at bounding box center [327, 200] width 8 height 8
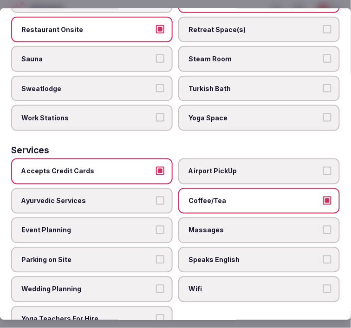
click at [240, 226] on span "Massages" at bounding box center [255, 230] width 132 height 9
click at [323, 226] on button "Massages" at bounding box center [327, 230] width 8 height 8
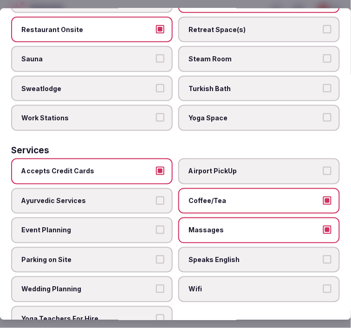
click at [230, 255] on span "Speaks English" at bounding box center [255, 259] width 132 height 9
click at [323, 255] on button "Speaks English" at bounding box center [327, 259] width 8 height 8
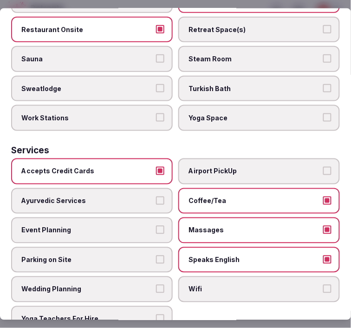
click at [205, 276] on label "Wifi" at bounding box center [259, 289] width 162 height 26
click at [323, 285] on button "Wifi" at bounding box center [327, 289] width 8 height 8
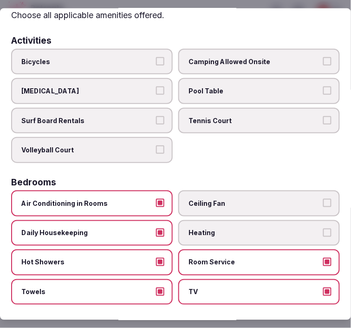
scroll to position [0, 0]
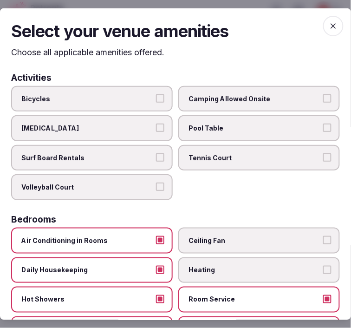
click at [329, 22] on icon "button" at bounding box center [333, 25] width 9 height 9
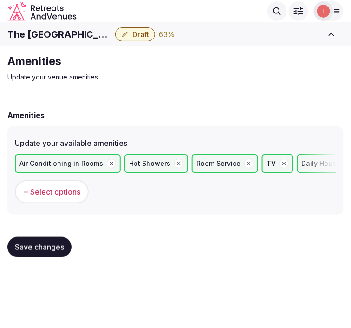
click at [61, 252] on button "Save changes" at bounding box center [39, 247] width 64 height 20
click at [47, 248] on span "Save changes" at bounding box center [39, 246] width 49 height 9
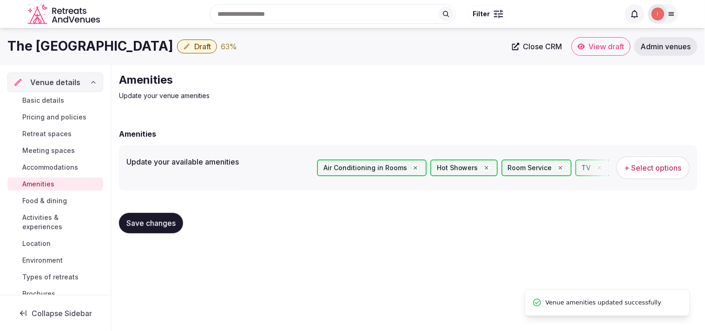
click at [51, 201] on span "Food & dining" at bounding box center [44, 200] width 45 height 9
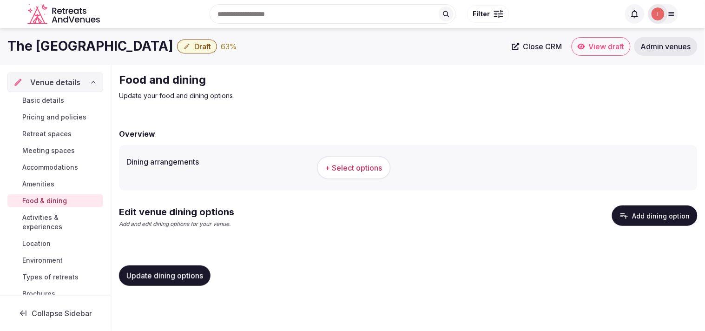
click at [351, 168] on span "+ Select options" at bounding box center [353, 168] width 57 height 10
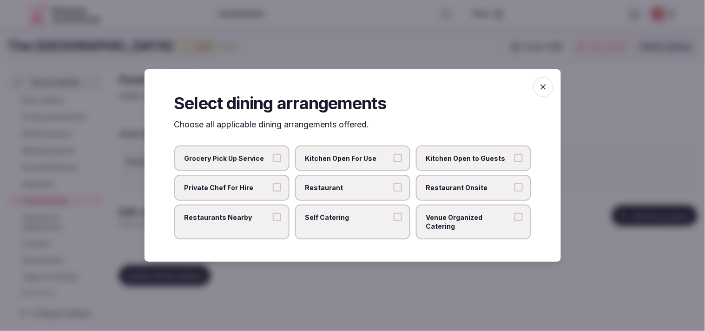
click at [351, 188] on span "Restaurant" at bounding box center [347, 187] width 85 height 9
click at [351, 188] on button "Restaurant" at bounding box center [397, 187] width 8 height 8
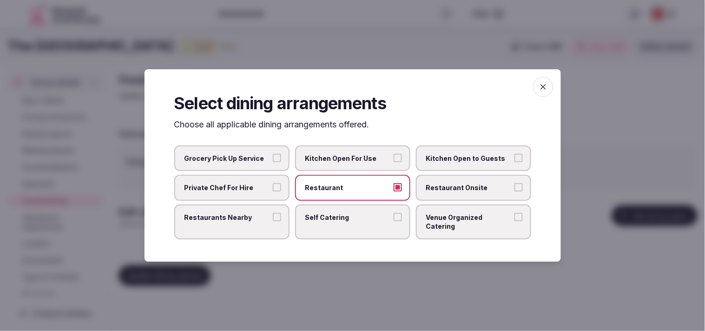
click at [351, 192] on span "Restaurant Onsite" at bounding box center [468, 187] width 85 height 9
click at [351, 191] on button "Restaurant Onsite" at bounding box center [518, 187] width 8 height 8
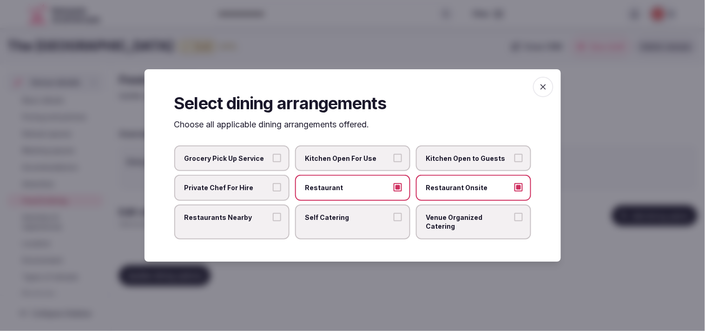
click at [262, 215] on label "Restaurants Nearby" at bounding box center [231, 221] width 115 height 35
click at [273, 215] on button "Restaurants Nearby" at bounding box center [277, 217] width 8 height 8
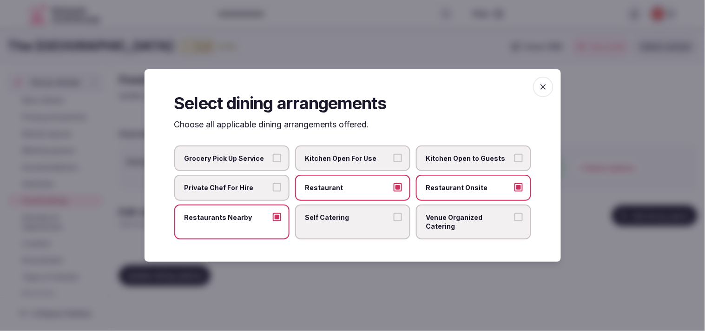
click at [351, 229] on label "Venue Organized Catering" at bounding box center [473, 221] width 115 height 35
click at [351, 221] on button "Venue Organized Catering" at bounding box center [518, 217] width 8 height 8
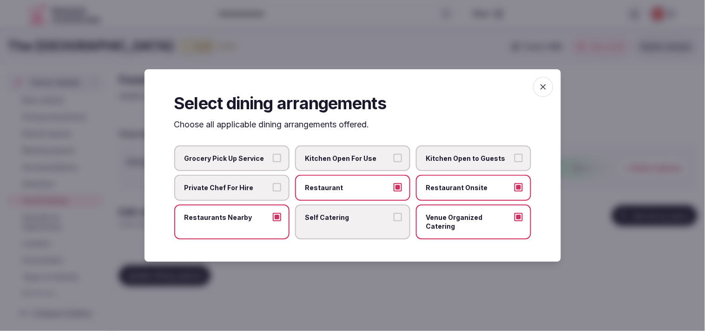
click at [351, 92] on icon "button" at bounding box center [542, 86] width 9 height 9
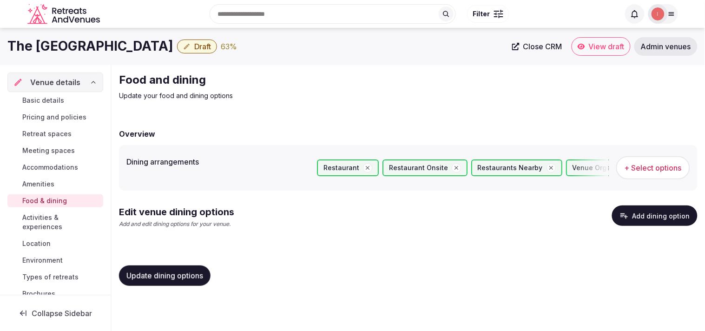
click at [187, 273] on span "Update dining options" at bounding box center [164, 275] width 77 height 9
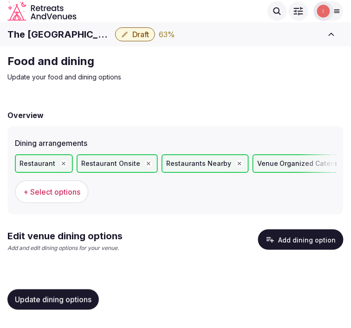
click at [294, 243] on button "Add dining option" at bounding box center [300, 239] width 85 height 20
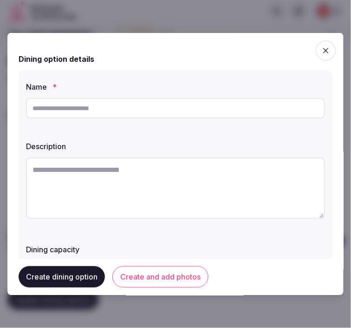
click at [210, 104] on input "text" at bounding box center [175, 108] width 299 height 20
paste input "**********"
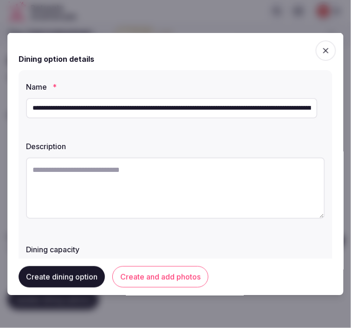
drag, startPoint x: 169, startPoint y: 99, endPoint x: 166, endPoint y: 104, distance: 5.4
click at [167, 103] on div "**********" at bounding box center [175, 108] width 299 height 28
click at [164, 111] on input "**********" at bounding box center [172, 108] width 292 height 20
paste input "text"
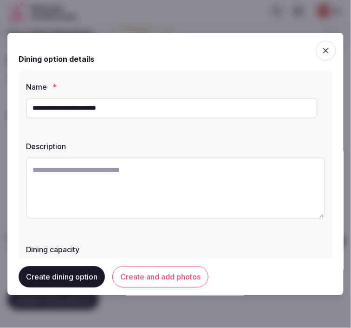
type input "**********"
click at [233, 178] on textarea at bounding box center [175, 187] width 299 height 61
paste textarea "**********"
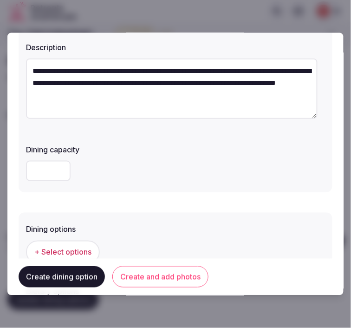
scroll to position [103, 0]
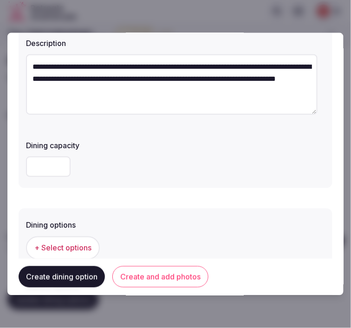
type textarea "**********"
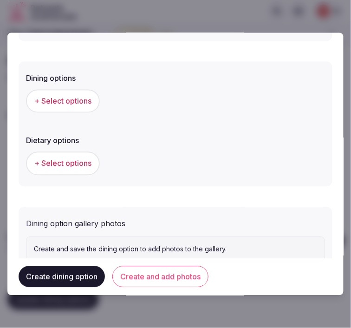
scroll to position [258, 0]
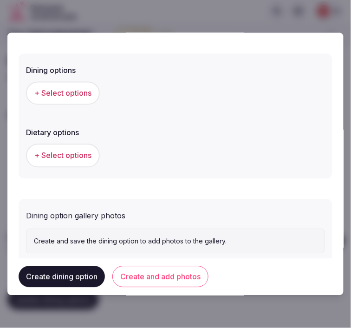
click at [64, 91] on span "+ Select options" at bounding box center [62, 93] width 57 height 10
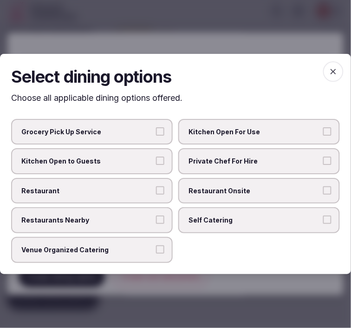
click at [248, 164] on span "Private Chef For Hire" at bounding box center [255, 161] width 132 height 9
click at [323, 164] on button "Private Chef For Hire" at bounding box center [327, 161] width 8 height 8
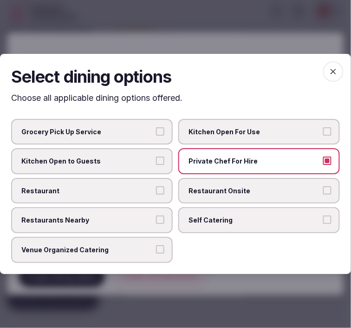
click at [245, 188] on span "Restaurant Onsite" at bounding box center [255, 190] width 132 height 9
click at [323, 188] on button "Restaurant Onsite" at bounding box center [327, 190] width 8 height 8
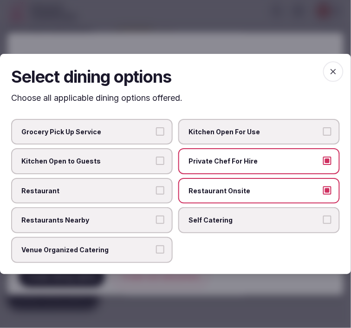
click at [143, 214] on label "Restaurants Nearby" at bounding box center [92, 221] width 162 height 26
click at [156, 216] on button "Restaurants Nearby" at bounding box center [160, 220] width 8 height 8
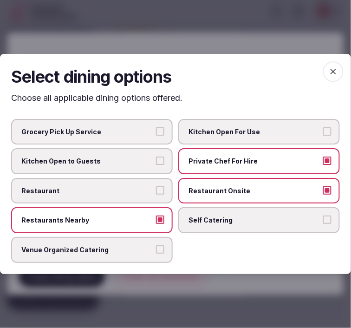
click at [141, 197] on label "Restaurant" at bounding box center [92, 191] width 162 height 26
click at [156, 195] on button "Restaurant" at bounding box center [160, 190] width 8 height 8
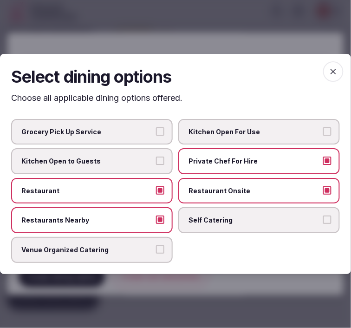
click at [143, 216] on span "Restaurants Nearby" at bounding box center [87, 220] width 132 height 9
click at [156, 216] on button "Restaurants Nearby" at bounding box center [160, 220] width 8 height 8
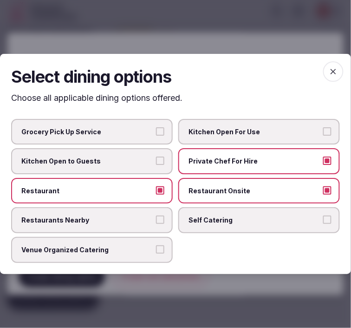
click at [281, 151] on label "Private Chef For Hire" at bounding box center [259, 161] width 162 height 26
click at [323, 157] on button "Private Chef For Hire" at bounding box center [327, 161] width 8 height 8
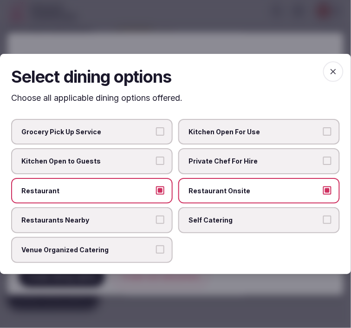
click at [334, 69] on icon "button" at bounding box center [333, 71] width 9 height 9
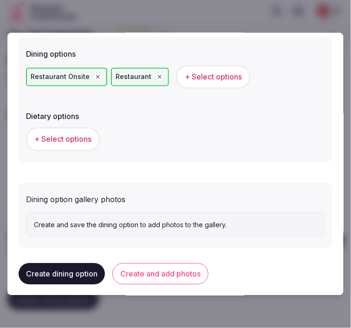
scroll to position [280, 0]
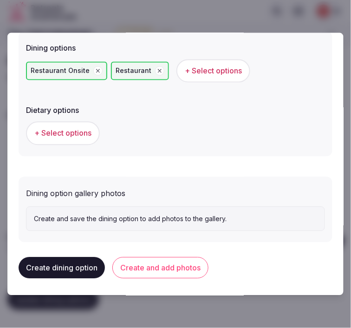
click at [192, 260] on button "Create and add photos" at bounding box center [160, 267] width 96 height 21
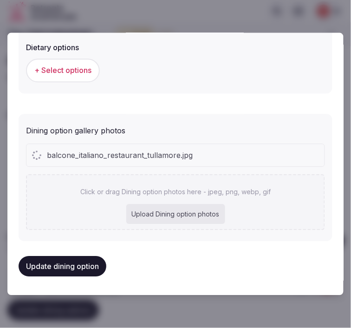
scroll to position [341, 0]
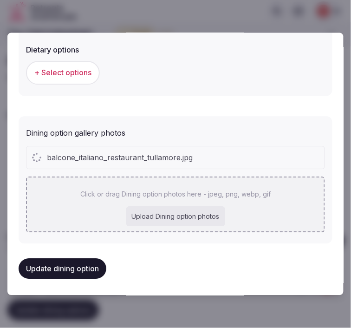
click at [183, 206] on div "Upload Dining option photos" at bounding box center [175, 216] width 99 height 20
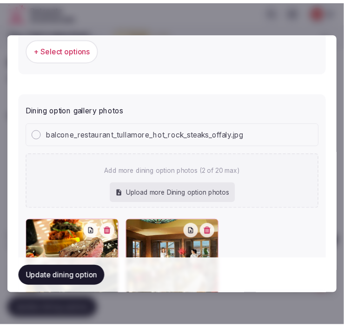
scroll to position [444, 0]
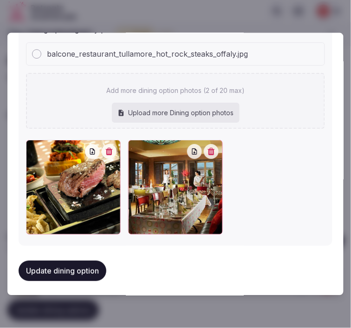
click at [68, 267] on button "Update dining option" at bounding box center [63, 271] width 88 height 20
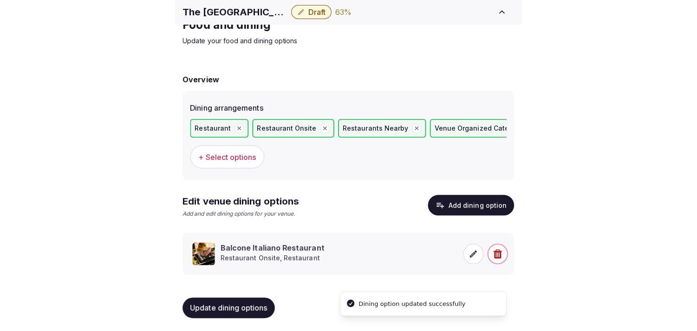
scroll to position [11, 0]
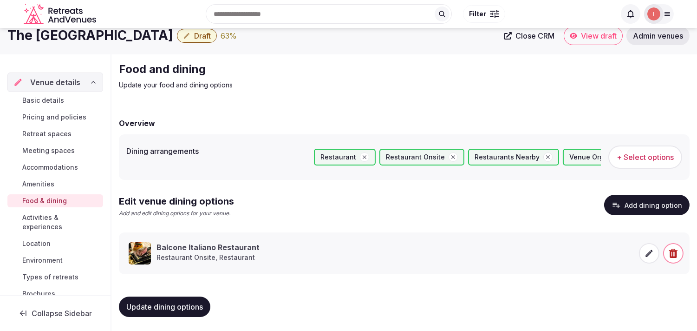
click at [48, 216] on span "Activities & experiences" at bounding box center [60, 222] width 77 height 19
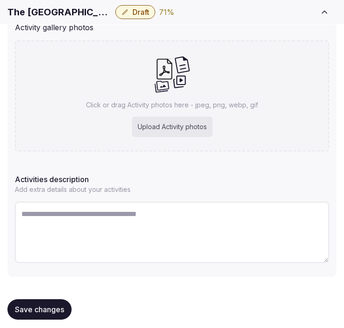
scroll to position [183, 0]
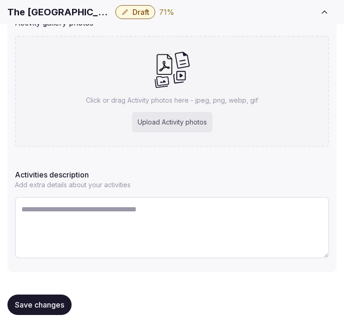
click at [181, 224] on textarea at bounding box center [172, 227] width 314 height 61
paste textarea "**********"
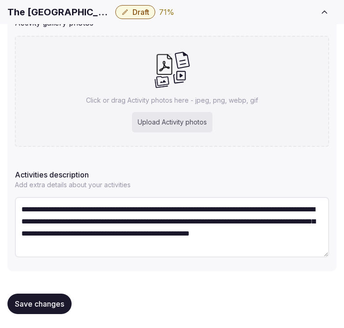
type textarea "**********"
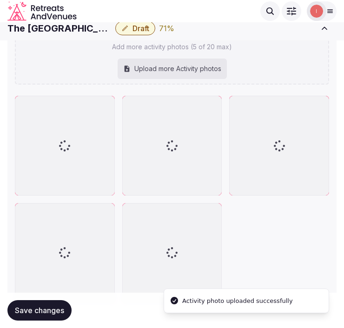
scroll to position [286, 0]
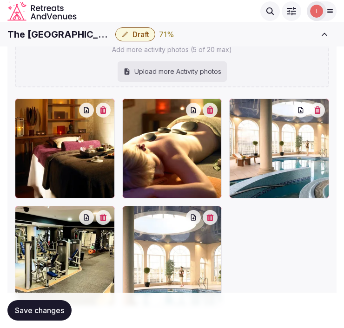
click at [214, 216] on icon "button" at bounding box center [210, 217] width 7 height 7
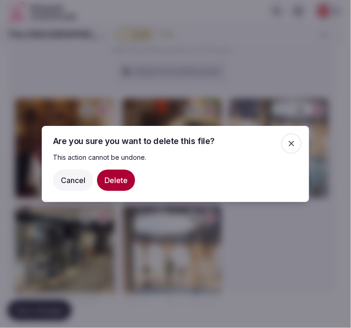
click at [133, 175] on button "Delete" at bounding box center [116, 180] width 38 height 21
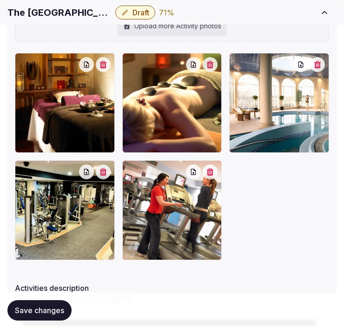
scroll to position [389, 0]
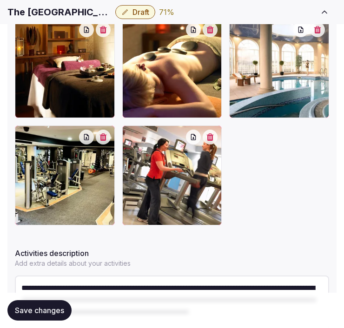
click at [21, 312] on span "Save changes" at bounding box center [39, 310] width 49 height 9
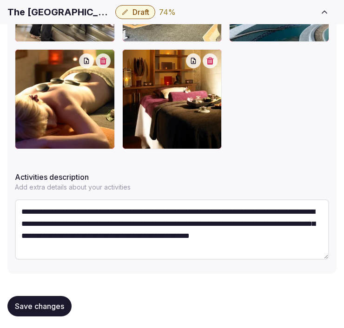
scroll to position [467, 0]
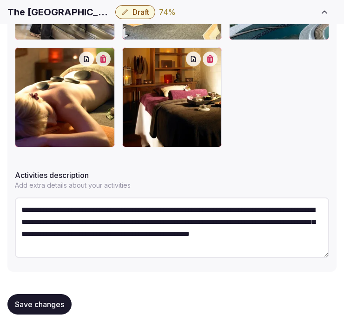
click at [55, 296] on button "Save changes" at bounding box center [39, 304] width 64 height 20
click at [49, 300] on span "Save changes" at bounding box center [39, 304] width 49 height 9
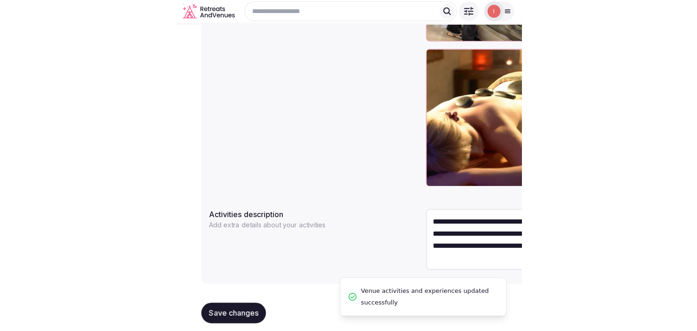
scroll to position [379, 0]
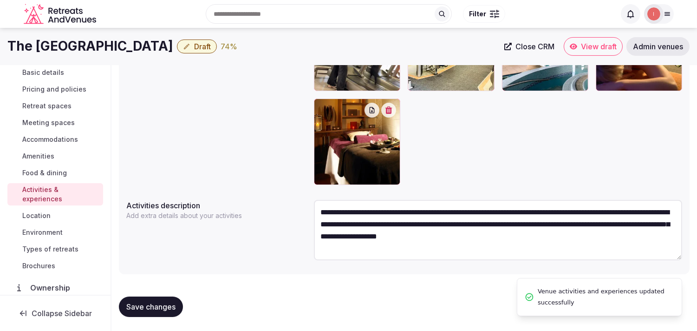
click at [50, 219] on span "Location" at bounding box center [36, 215] width 28 height 9
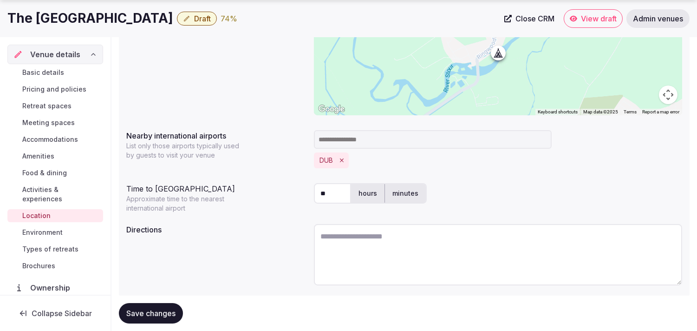
scroll to position [231, 0]
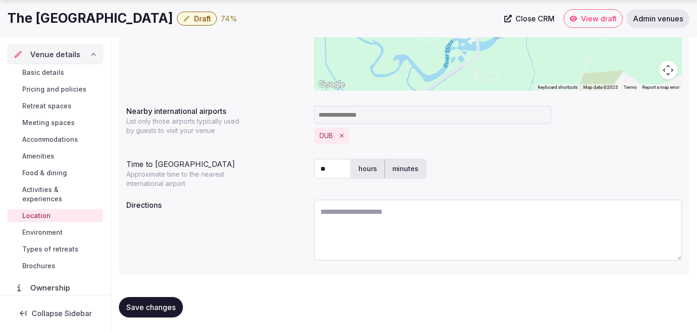
click at [55, 228] on span "Environment" at bounding box center [42, 232] width 40 height 9
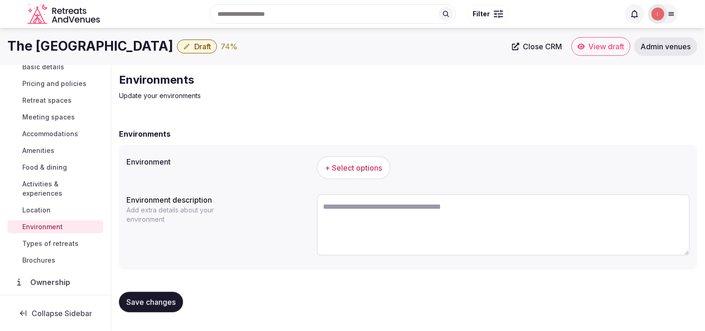
scroll to position [52, 0]
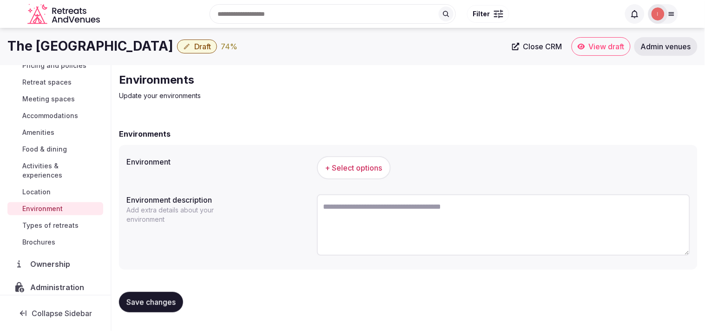
click at [351, 175] on button "+ Select options" at bounding box center [354, 167] width 74 height 23
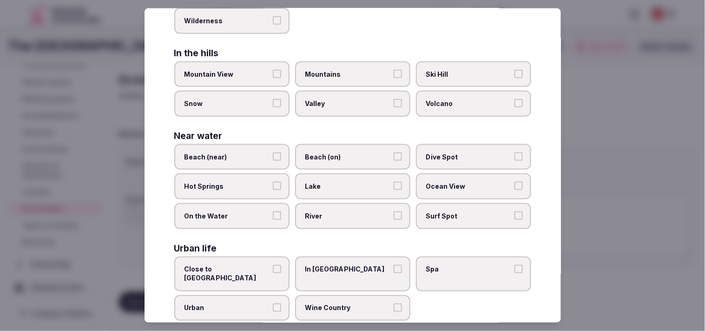
scroll to position [208, 0]
click at [280, 295] on label "Urban" at bounding box center [231, 308] width 115 height 26
click at [280, 303] on button "Urban" at bounding box center [277, 307] width 8 height 8
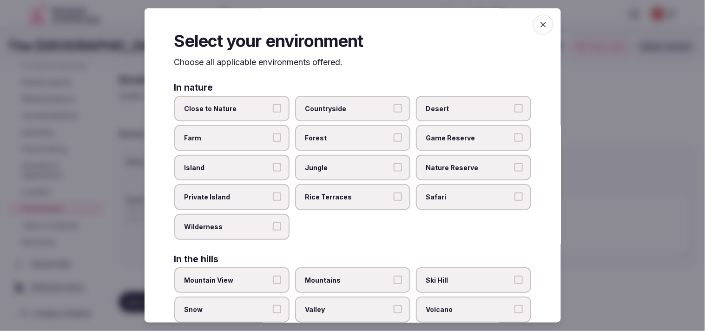
scroll to position [0, 0]
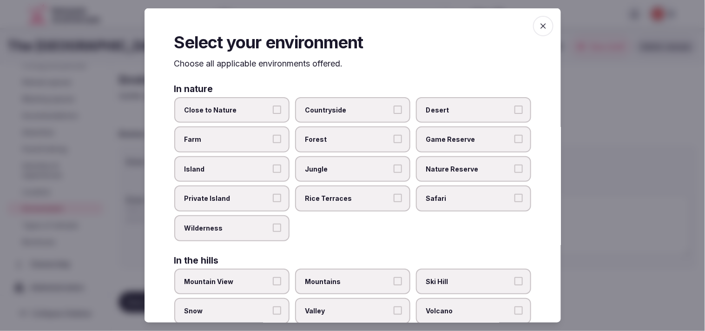
click at [351, 27] on span "button" at bounding box center [543, 26] width 20 height 20
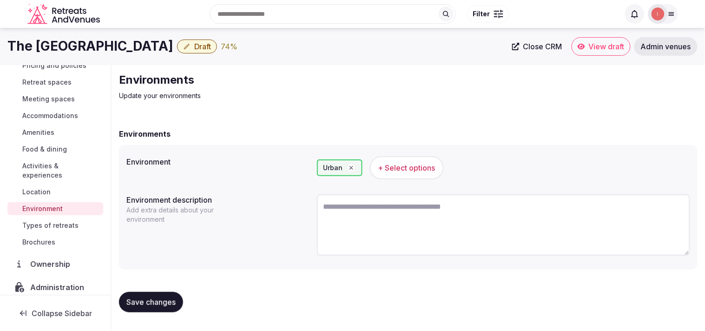
click at [159, 302] on span "Save changes" at bounding box center [150, 301] width 49 height 9
click at [120, 302] on button "Save changes" at bounding box center [151, 302] width 64 height 20
click at [52, 223] on span "Types of retreats" at bounding box center [50, 225] width 56 height 9
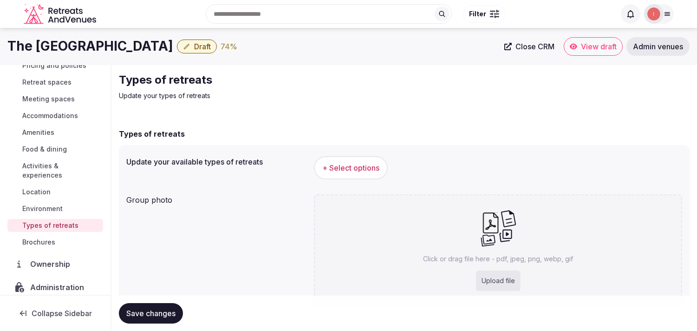
click at [339, 173] on button "+ Select options" at bounding box center [351, 167] width 74 height 23
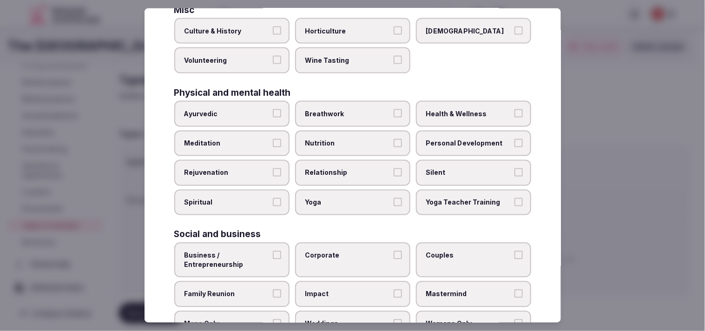
scroll to position [355, 0]
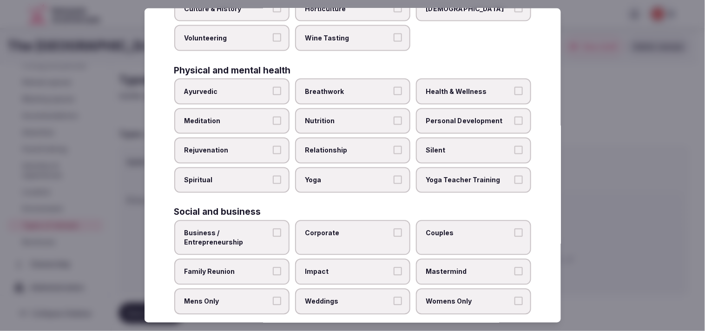
click at [351, 116] on span "Personal Development" at bounding box center [468, 120] width 85 height 9
click at [351, 116] on button "Personal Development" at bounding box center [518, 120] width 8 height 8
click at [351, 146] on span "Relationship" at bounding box center [347, 150] width 85 height 9
click at [351, 146] on button "Relationship" at bounding box center [397, 150] width 8 height 8
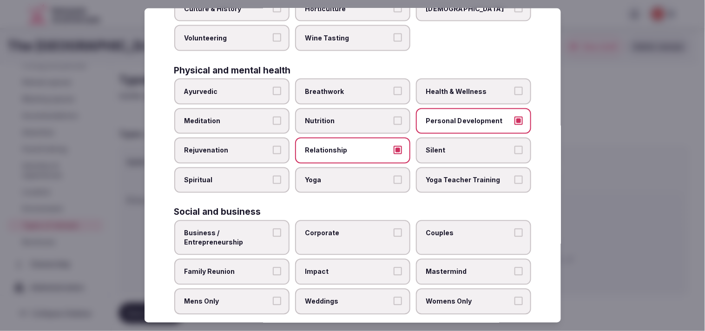
click at [351, 87] on span "Health & Wellness" at bounding box center [468, 91] width 85 height 9
click at [351, 87] on button "Health & Wellness" at bounding box center [518, 91] width 8 height 8
click at [257, 229] on span "Business / Entrepreneurship" at bounding box center [226, 238] width 85 height 18
click at [273, 229] on button "Business / Entrepreneurship" at bounding box center [277, 233] width 8 height 8
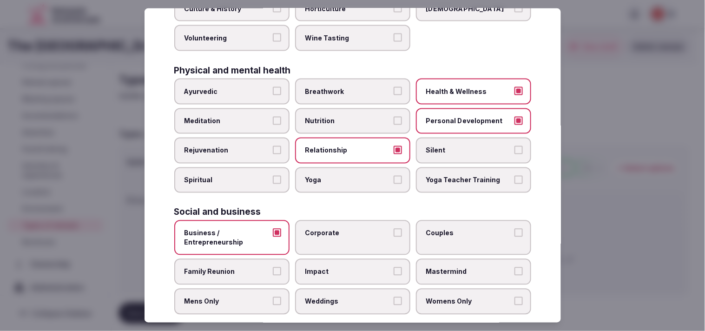
click at [351, 229] on span "Corporate" at bounding box center [347, 233] width 85 height 9
click at [351, 229] on button "Corporate" at bounding box center [397, 233] width 8 height 8
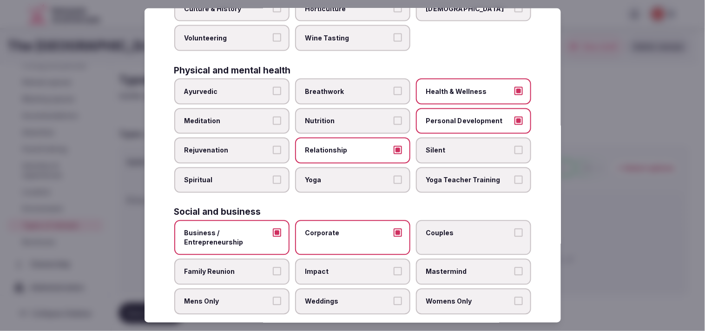
drag, startPoint x: 371, startPoint y: 286, endPoint x: 382, endPoint y: 284, distance: 11.7
click at [351, 297] on span "Weddings" at bounding box center [347, 301] width 85 height 9
click at [351, 297] on button "Weddings" at bounding box center [397, 301] width 8 height 8
drag, startPoint x: 451, startPoint y: 251, endPoint x: 465, endPoint y: 249, distance: 15.1
click at [351, 259] on label "Mastermind" at bounding box center [473, 272] width 115 height 26
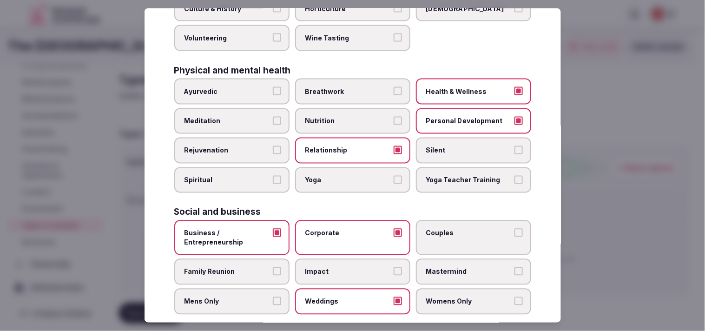
click at [351, 232] on label "Couples" at bounding box center [473, 237] width 115 height 35
click at [351, 232] on button "Couples" at bounding box center [518, 233] width 8 height 8
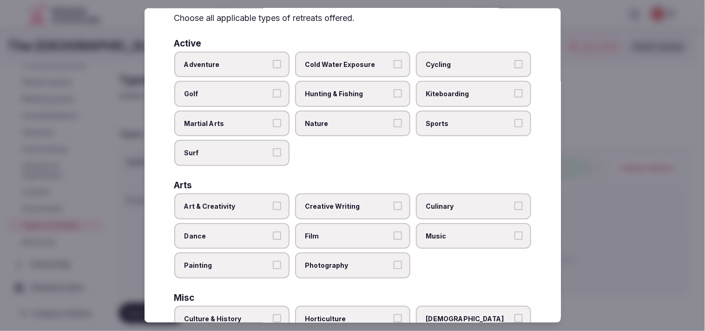
scroll to position [0, 0]
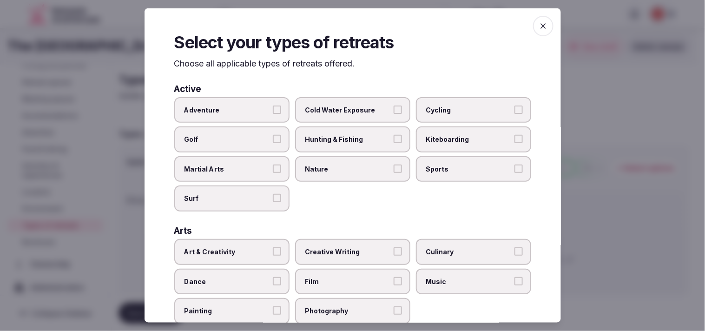
click at [282, 249] on label "Art & Creativity" at bounding box center [231, 252] width 115 height 26
click at [281, 249] on button "Art & Creativity" at bounding box center [277, 251] width 8 height 8
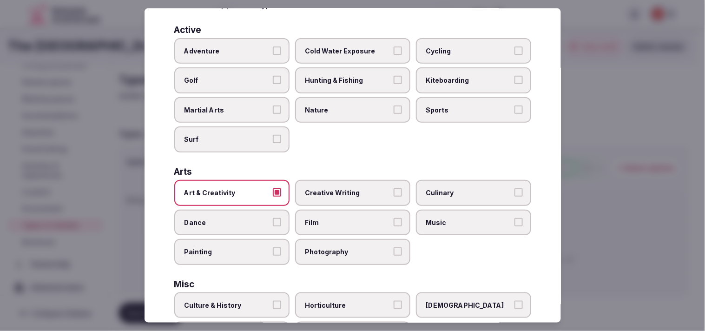
scroll to position [103, 0]
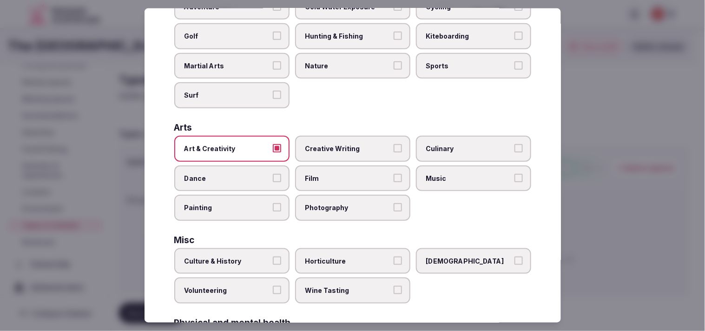
click at [282, 256] on label "Culture & History" at bounding box center [231, 261] width 115 height 26
click at [281, 256] on button "Culture & History" at bounding box center [277, 260] width 8 height 8
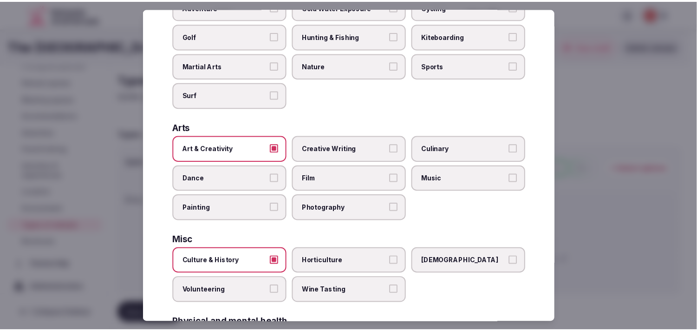
scroll to position [0, 0]
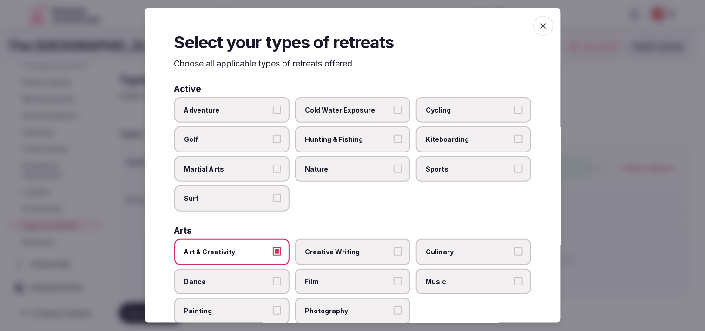
click at [351, 19] on span "button" at bounding box center [543, 26] width 20 height 20
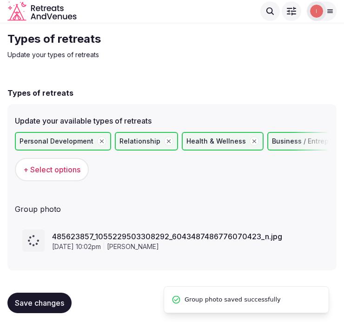
scroll to position [20, 0]
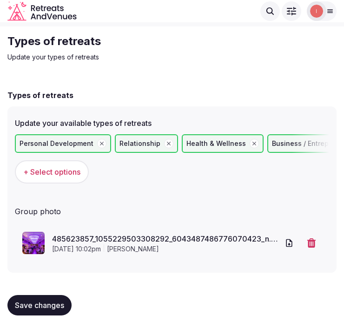
click at [40, 290] on div "Save changes" at bounding box center [171, 305] width 329 height 35
click at [27, 301] on span "Save changes" at bounding box center [39, 305] width 49 height 9
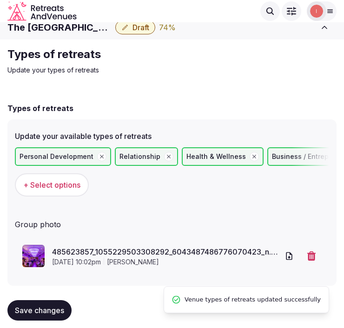
scroll to position [0, 0]
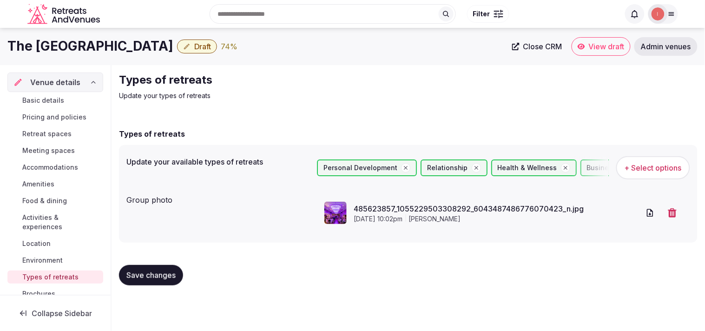
click at [183, 43] on icon "button" at bounding box center [186, 46] width 7 height 7
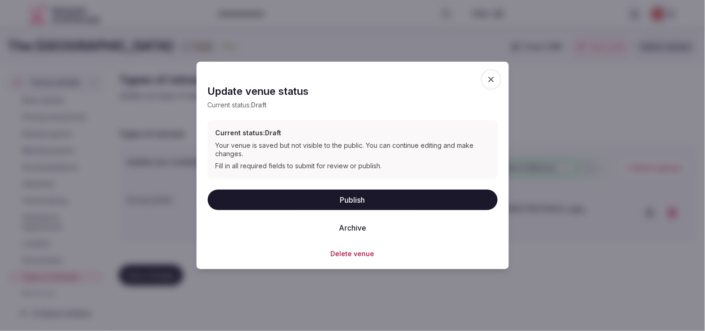
click at [351, 194] on button "Publish" at bounding box center [353, 199] width 290 height 20
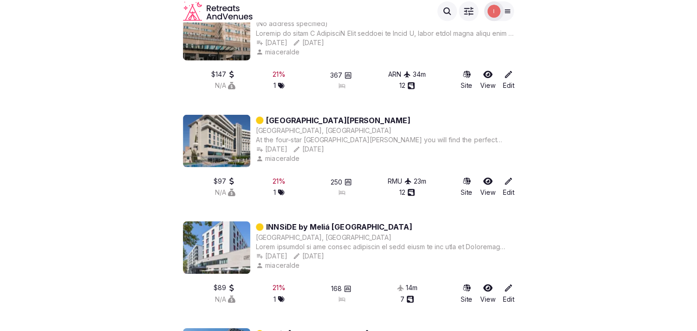
scroll to position [1906, 0]
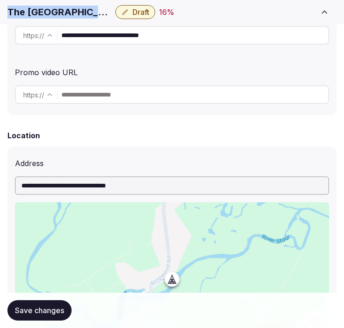
scroll to position [309, 0]
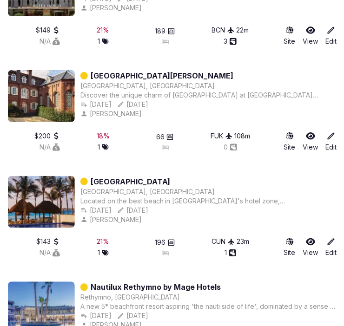
scroll to position [3868, 0]
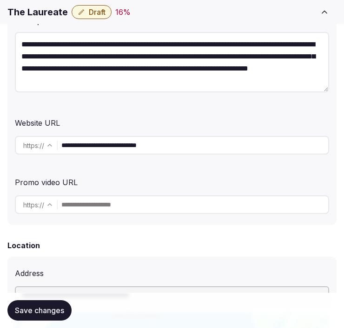
scroll to position [206, 0]
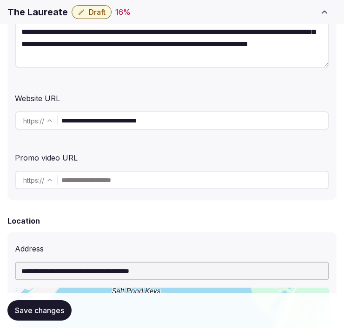
click at [112, 115] on input "**********" at bounding box center [194, 120] width 267 height 19
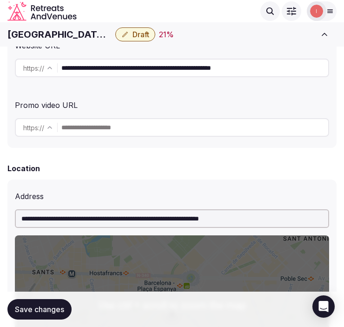
scroll to position [258, 0]
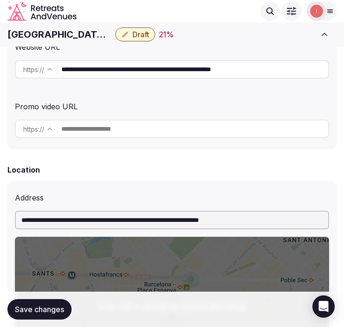
click at [112, 68] on input "**********" at bounding box center [194, 69] width 267 height 19
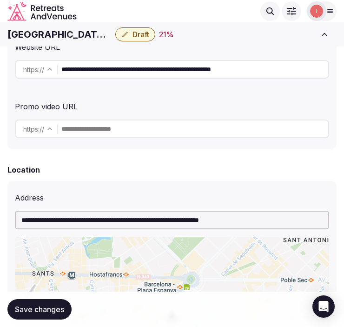
click at [76, 34] on h1 "[GEOGRAPHIC_DATA], an [GEOGRAPHIC_DATA]" at bounding box center [59, 34] width 104 height 13
click at [74, 34] on h1 "[GEOGRAPHIC_DATA], an [GEOGRAPHIC_DATA]" at bounding box center [59, 34] width 104 height 13
drag, startPoint x: 72, startPoint y: 34, endPoint x: 34, endPoint y: 33, distance: 38.6
click at [34, 33] on h1 "[GEOGRAPHIC_DATA], an [GEOGRAPHIC_DATA]" at bounding box center [59, 34] width 104 height 13
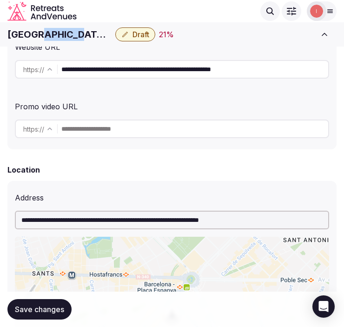
click at [34, 33] on h1 "[GEOGRAPHIC_DATA], an [GEOGRAPHIC_DATA]" at bounding box center [59, 34] width 104 height 13
copy div "[GEOGRAPHIC_DATA], an [GEOGRAPHIC_DATA]"
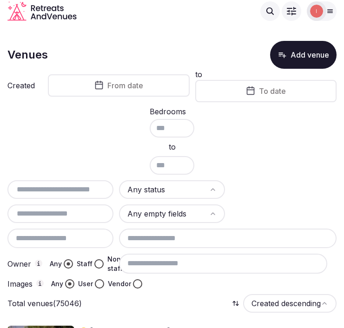
click at [71, 186] on input "text" at bounding box center [60, 189] width 98 height 11
paste input "**********"
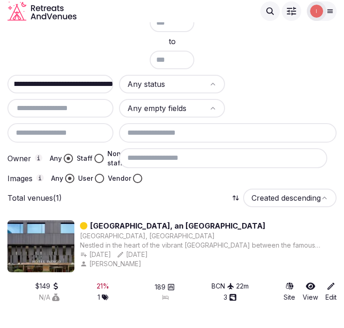
scroll to position [101, 0]
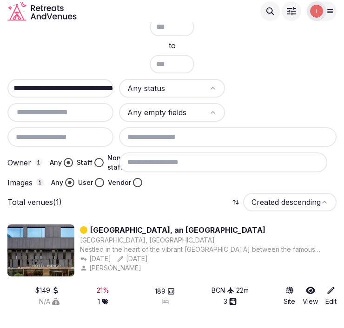
type input "**********"
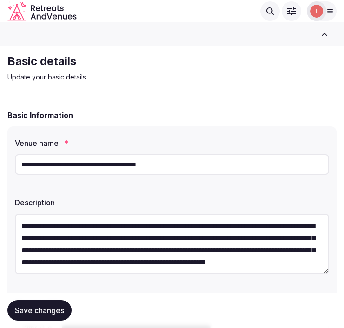
click at [108, 170] on input "**********" at bounding box center [172, 164] width 314 height 20
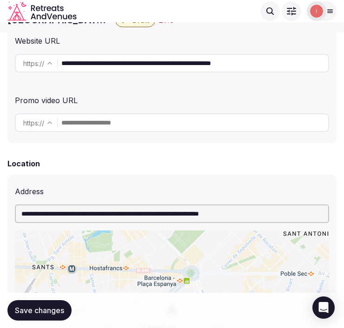
scroll to position [206, 0]
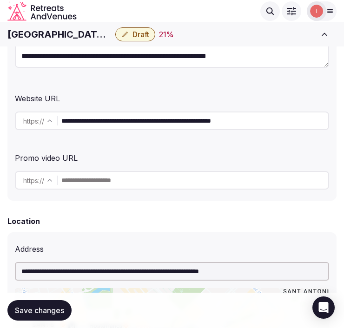
click at [206, 115] on input "**********" at bounding box center [194, 120] width 267 height 19
click at [207, 118] on input "**********" at bounding box center [194, 120] width 267 height 19
click at [207, 119] on input "**********" at bounding box center [194, 120] width 267 height 19
click at [207, 120] on input "**********" at bounding box center [194, 120] width 267 height 19
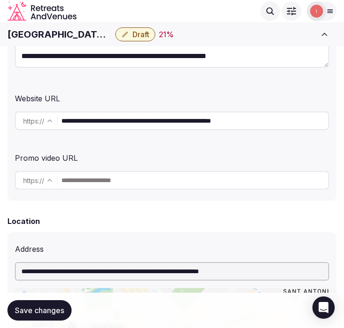
click at [207, 121] on input "**********" at bounding box center [194, 120] width 267 height 19
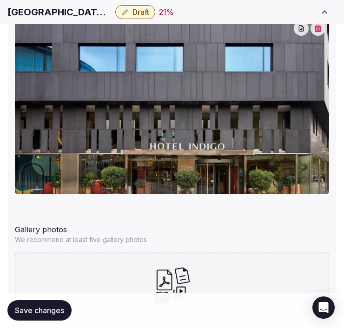
scroll to position [1129, 0]
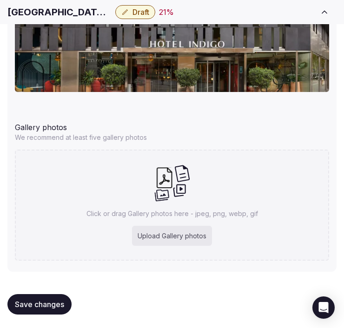
click at [48, 10] on h1 "Hotel Indigo Barcelona Plaza Espana, an IHG Hotel" at bounding box center [59, 12] width 104 height 13
copy div "Hotel Indigo Barcelona Plaza Espana, an IHG Hotel"
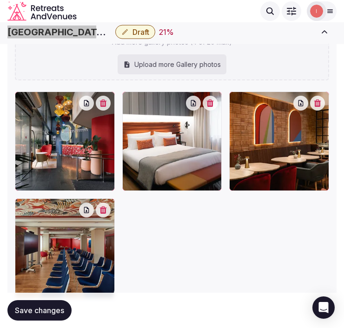
scroll to position [1312, 0]
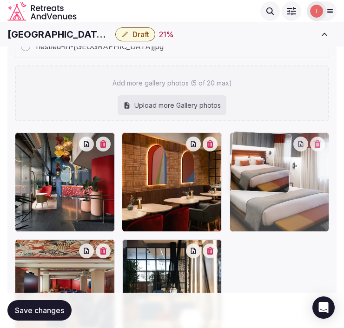
drag, startPoint x: 127, startPoint y: 141, endPoint x: 231, endPoint y: 144, distance: 103.6
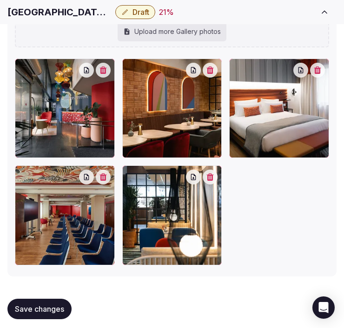
scroll to position [1391, 0]
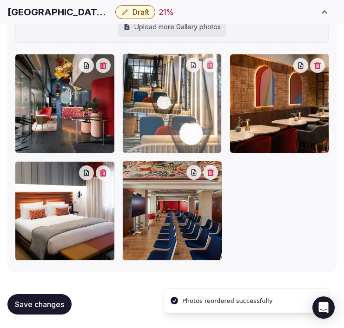
drag, startPoint x: 128, startPoint y: 167, endPoint x: 140, endPoint y: 89, distance: 79.0
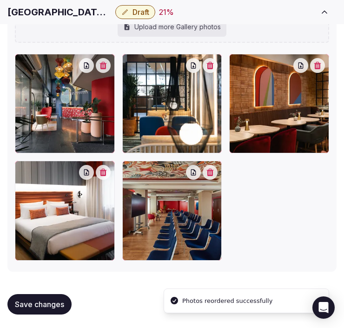
click at [64, 301] on span "Save changes" at bounding box center [39, 304] width 49 height 9
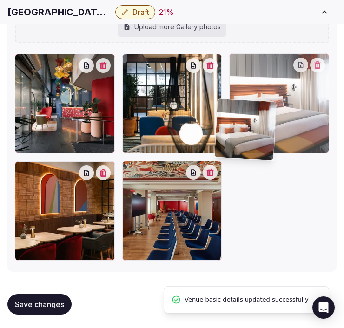
drag, startPoint x: 25, startPoint y: 170, endPoint x: 236, endPoint y: 97, distance: 223.6
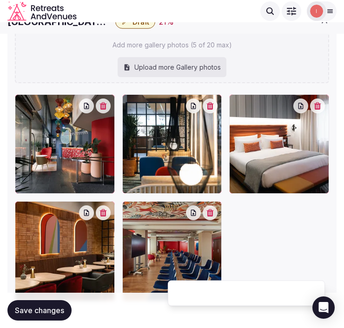
scroll to position [1339, 0]
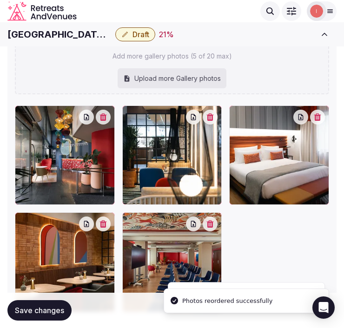
click at [129, 29] on button "Draft" at bounding box center [135, 34] width 40 height 14
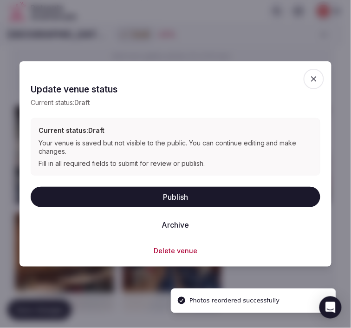
click at [192, 198] on button "Publish" at bounding box center [176, 197] width 290 height 20
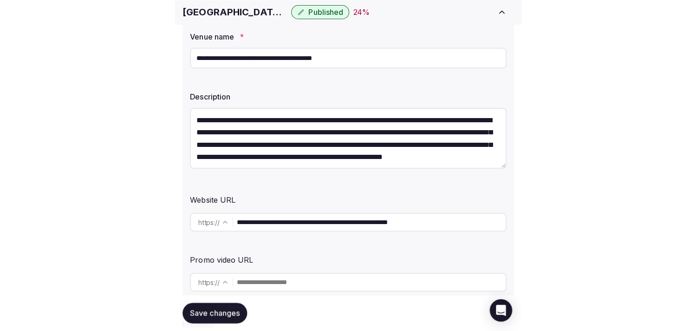
scroll to position [206, 0]
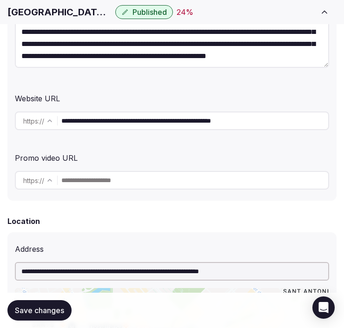
click at [52, 315] on button "Save changes" at bounding box center [39, 310] width 64 height 20
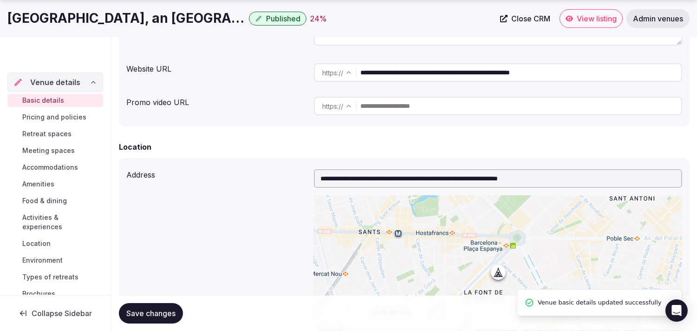
click at [72, 113] on span "Pricing and policies" at bounding box center [54, 116] width 64 height 9
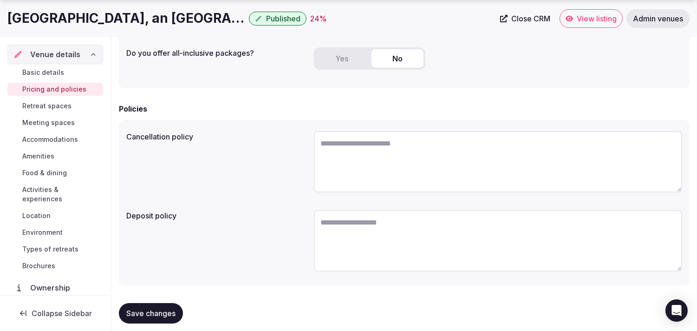
scroll to position [282, 0]
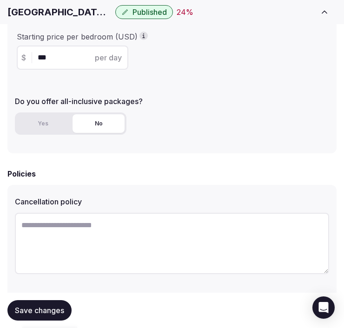
click at [49, 17] on h1 "Hotel Indigo Barcelona Plaza Espana, an IHG Hotel" at bounding box center [59, 12] width 104 height 13
copy div "Hotel Indigo Barcelona Plaza Espana, an IHG Hotel"
click at [157, 239] on textarea at bounding box center [172, 243] width 314 height 61
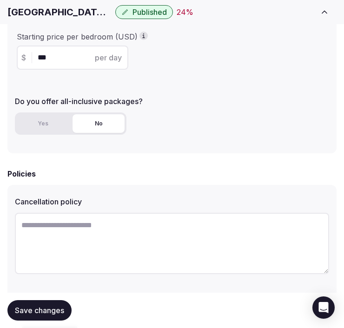
paste textarea "**********"
type textarea "**********"
click at [58, 302] on button "Save changes" at bounding box center [39, 310] width 64 height 20
click at [240, 226] on textarea "**********" at bounding box center [172, 243] width 314 height 60
click at [170, 216] on textarea "**********" at bounding box center [172, 243] width 314 height 60
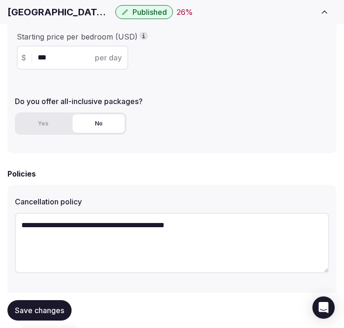
click at [169, 217] on textarea "**********" at bounding box center [172, 243] width 314 height 60
type textarea "**********"
click at [85, 221] on textarea "**********" at bounding box center [172, 243] width 314 height 60
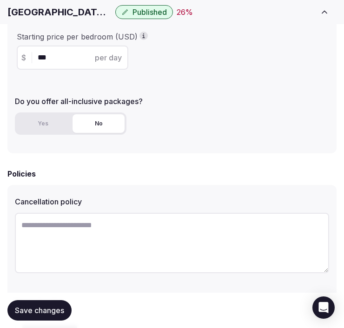
click at [62, 309] on span "Save changes" at bounding box center [39, 310] width 49 height 9
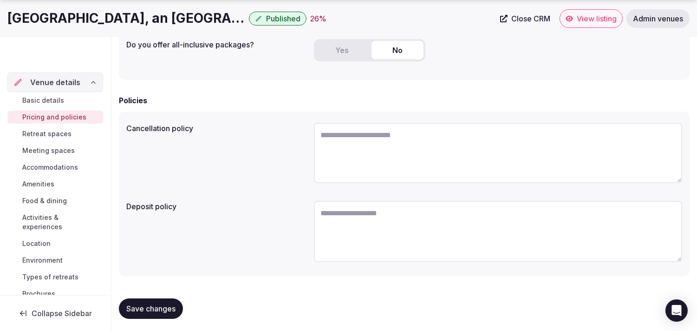
click at [58, 132] on span "Retreat spaces" at bounding box center [46, 133] width 49 height 9
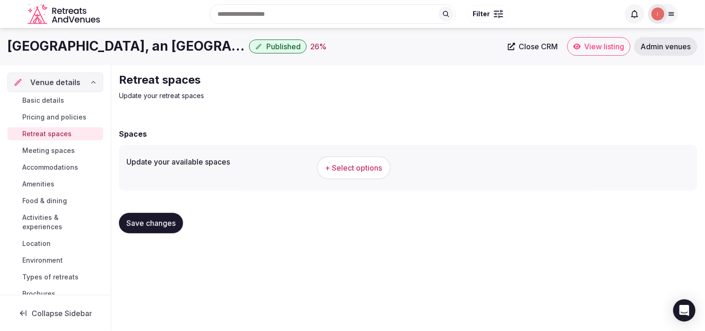
click at [343, 163] on span "+ Select options" at bounding box center [353, 168] width 57 height 10
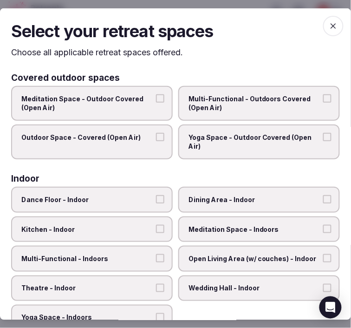
click at [249, 107] on span "Multi-Functional - Outdoors Covered (Open Air)" at bounding box center [255, 103] width 132 height 18
click at [323, 102] on button "Multi-Functional - Outdoors Covered (Open Air)" at bounding box center [327, 98] width 8 height 8
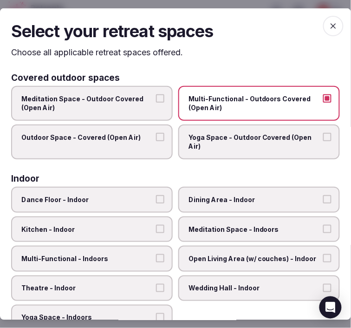
click at [149, 149] on label "Outdoor Space - Covered (Open Air)" at bounding box center [92, 141] width 162 height 35
click at [156, 141] on button "Outdoor Space - Covered (Open Air)" at bounding box center [160, 136] width 8 height 8
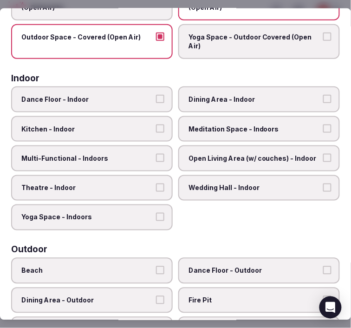
scroll to position [103, 0]
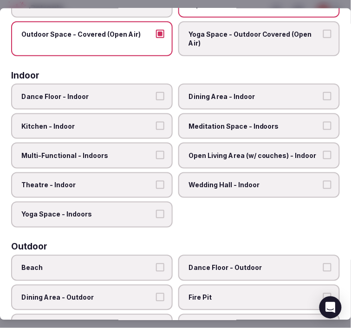
click at [229, 92] on span "Dining Area - Indoor" at bounding box center [255, 96] width 132 height 9
click at [323, 92] on button "Dining Area - Indoor" at bounding box center [327, 96] width 8 height 8
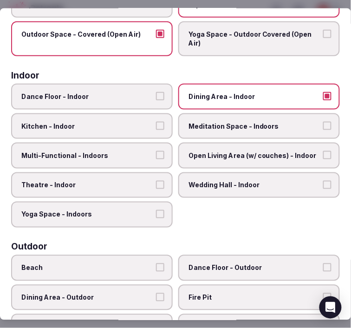
click at [145, 158] on label "Multi-Functional - Indoors" at bounding box center [92, 156] width 162 height 26
click at [156, 158] on button "Multi-Functional - Indoors" at bounding box center [160, 155] width 8 height 8
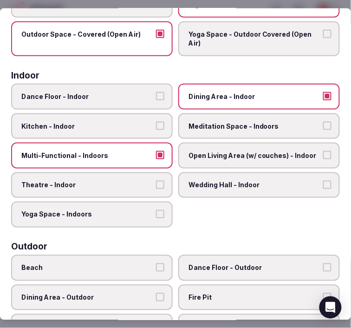
click at [237, 151] on span "Open Living Area (w/ couches) - Indoor" at bounding box center [255, 155] width 132 height 9
click at [323, 151] on button "Open Living Area (w/ couches) - Indoor" at bounding box center [327, 155] width 8 height 8
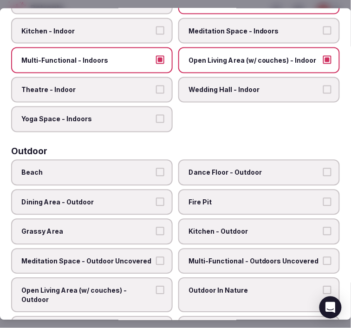
scroll to position [206, 0]
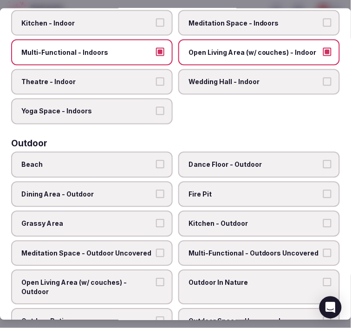
click at [142, 63] on div "Dance Floor - Indoor Dining Area - Indoor Kitchen - Indoor Meditation Space - I…" at bounding box center [175, 52] width 329 height 144
click at [146, 77] on span "Theatre - Indoor" at bounding box center [87, 81] width 132 height 9
click at [156, 77] on button "Theatre - Indoor" at bounding box center [160, 81] width 8 height 8
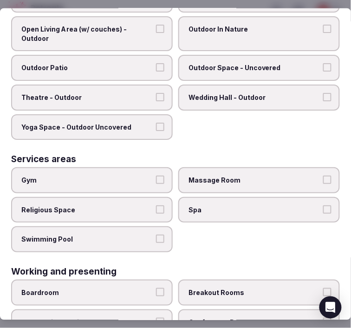
scroll to position [516, 0]
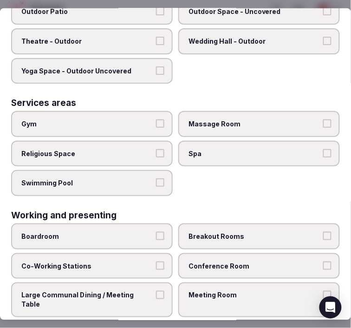
click at [141, 119] on span "Gym" at bounding box center [87, 123] width 132 height 9
click at [156, 119] on button "Gym" at bounding box center [160, 123] width 8 height 8
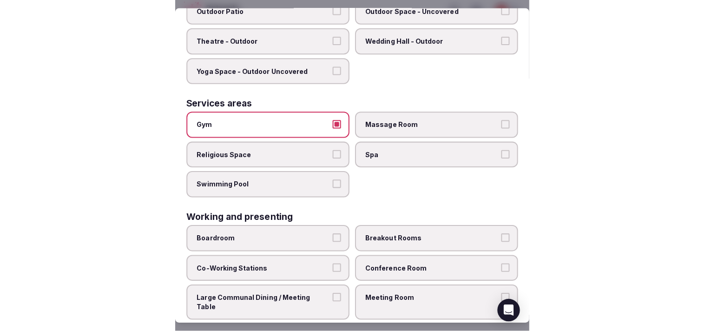
scroll to position [526, 0]
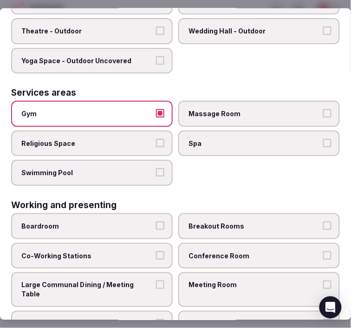
click at [229, 281] on span "Meeting Room" at bounding box center [255, 285] width 132 height 9
click at [323, 281] on button "Meeting Room" at bounding box center [327, 285] width 8 height 8
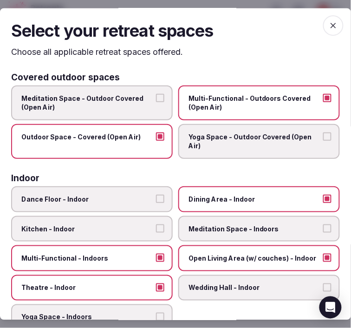
scroll to position [0, 0]
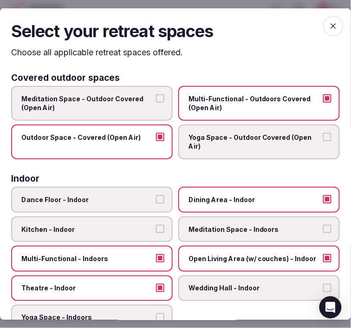
click at [323, 25] on span "button" at bounding box center [333, 26] width 20 height 20
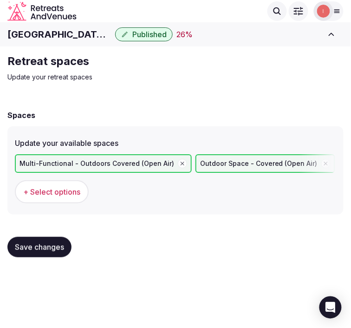
click at [48, 246] on span "Save changes" at bounding box center [39, 246] width 49 height 9
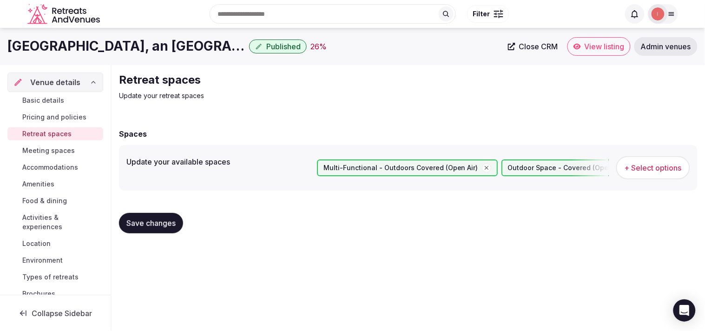
click at [66, 151] on span "Meeting spaces" at bounding box center [48, 150] width 52 height 9
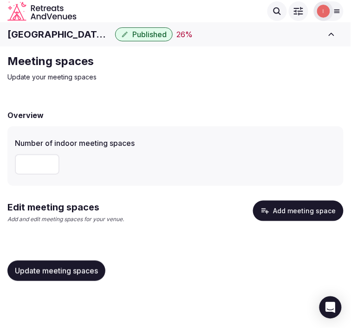
click at [324, 193] on div "Overview Number of indoor meeting spaces * Edit meeting spaces Add and edit mee…" at bounding box center [175, 194] width 336 height 188
click at [324, 201] on button "Add meeting space" at bounding box center [298, 211] width 91 height 20
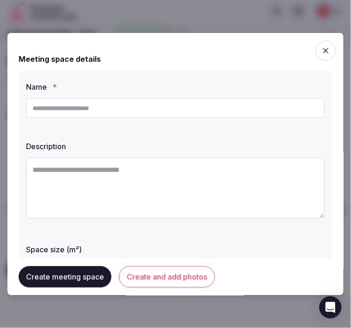
click at [56, 110] on input "text" at bounding box center [175, 108] width 299 height 20
drag, startPoint x: 56, startPoint y: 110, endPoint x: 63, endPoint y: 110, distance: 7.0
paste input "*****"
type input "*****"
click at [152, 172] on textarea at bounding box center [175, 187] width 299 height 61
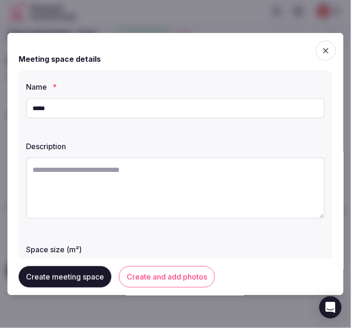
paste textarea "**********"
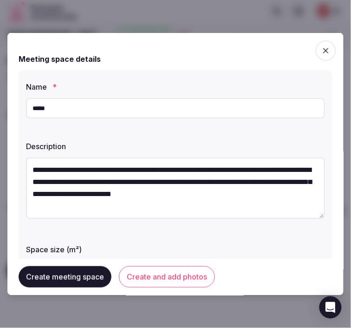
scroll to position [17, 0]
type textarea "**********"
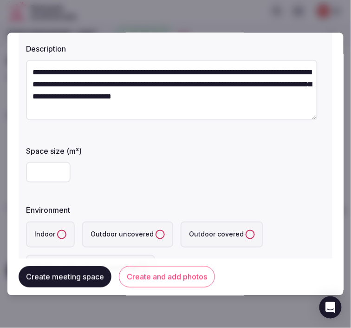
scroll to position [155, 0]
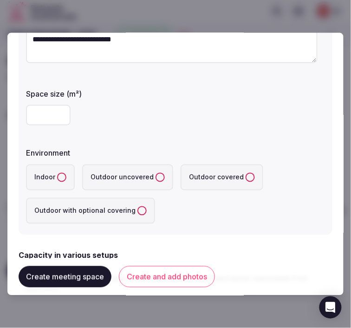
click at [40, 118] on input "number" at bounding box center [48, 115] width 45 height 20
click at [25, 118] on div "**********" at bounding box center [176, 75] width 314 height 320
click at [28, 118] on input "number" at bounding box center [48, 115] width 45 height 20
type input "**"
drag, startPoint x: 59, startPoint y: 177, endPoint x: 342, endPoint y: 72, distance: 301.6
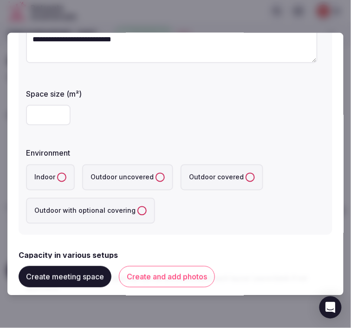
click at [60, 177] on button "Indoor" at bounding box center [61, 177] width 9 height 9
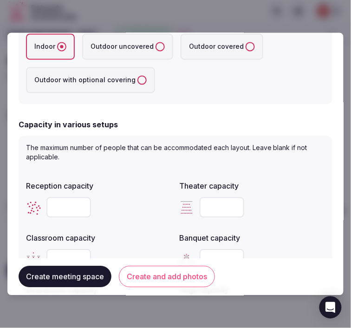
scroll to position [413, 0]
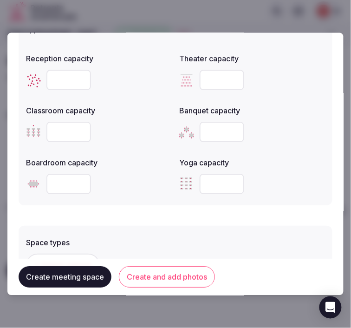
click at [67, 85] on input "number" at bounding box center [68, 80] width 45 height 20
type input "**"
click at [219, 78] on input "number" at bounding box center [222, 80] width 45 height 20
type input "**"
click at [46, 133] on input "number" at bounding box center [68, 132] width 45 height 20
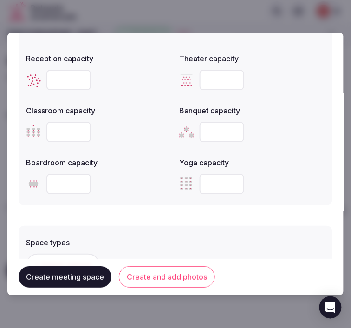
type input "**"
click at [66, 191] on input "number" at bounding box center [68, 184] width 45 height 20
click at [75, 183] on input "number" at bounding box center [68, 184] width 45 height 20
type input "**"
click at [105, 227] on div "Space types + Select options Features and equipment + Select options" at bounding box center [176, 288] width 314 height 125
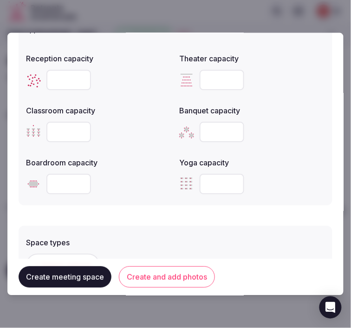
click at [107, 226] on div "Space types + Select options Features and equipment + Select options" at bounding box center [176, 288] width 314 height 125
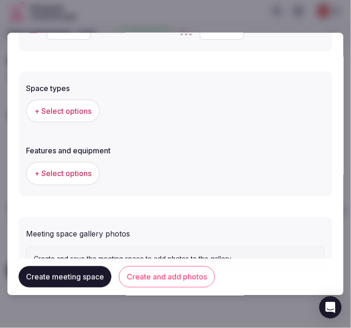
scroll to position [568, 0]
click at [73, 118] on button "+ Select options" at bounding box center [63, 110] width 74 height 23
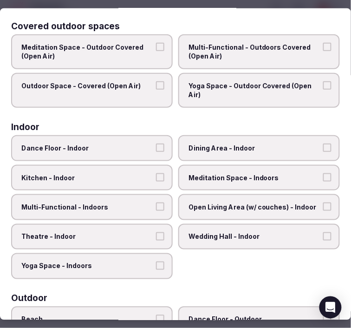
scroll to position [103, 0]
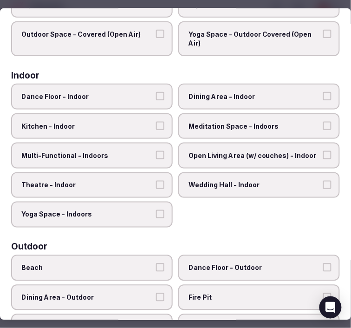
click at [184, 99] on label "Dining Area - Indoor" at bounding box center [259, 97] width 162 height 26
click at [323, 99] on button "Dining Area - Indoor" at bounding box center [327, 96] width 8 height 8
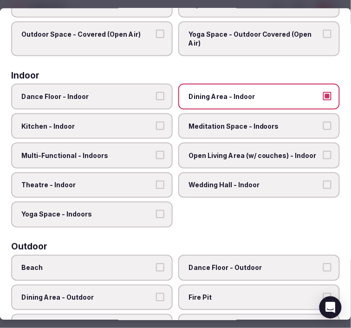
click at [140, 151] on span "Multi-Functional - Indoors" at bounding box center [87, 155] width 132 height 9
click at [156, 151] on button "Multi-Functional - Indoors" at bounding box center [160, 155] width 8 height 8
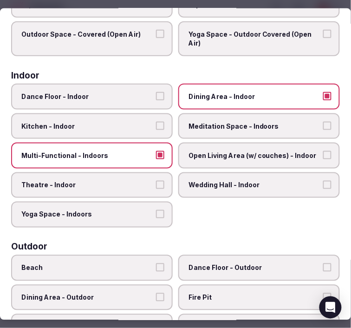
click at [132, 174] on label "Theatre - Indoor" at bounding box center [92, 185] width 162 height 26
click at [156, 180] on button "Theatre - Indoor" at bounding box center [160, 184] width 8 height 8
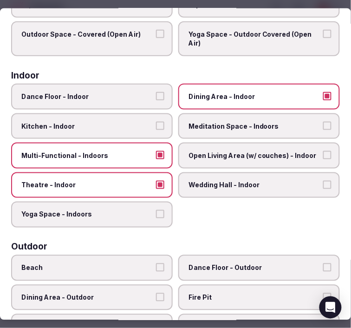
click at [221, 87] on label "Dining Area - Indoor" at bounding box center [259, 97] width 162 height 26
click at [323, 92] on button "Dining Area - Indoor" at bounding box center [327, 96] width 8 height 8
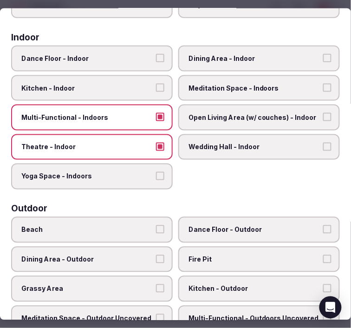
scroll to position [155, 0]
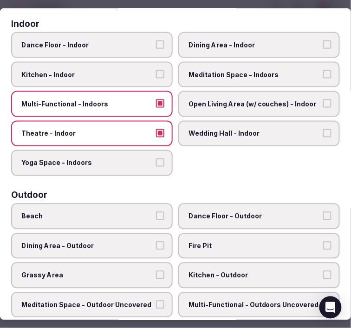
click at [220, 101] on span "Open Living Area (w/ couches) - Indoor" at bounding box center [255, 103] width 132 height 9
click at [323, 101] on button "Open Living Area (w/ couches) - Indoor" at bounding box center [327, 103] width 8 height 8
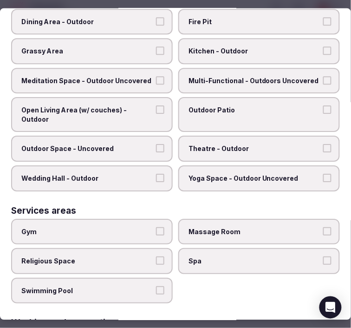
scroll to position [469, 0]
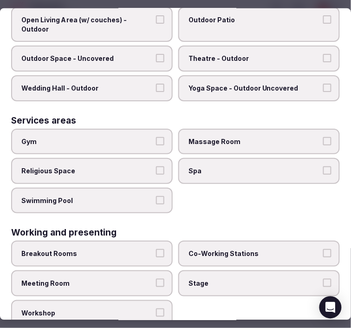
click at [145, 279] on span "Meeting Room" at bounding box center [87, 283] width 132 height 9
click at [156, 279] on button "Meeting Room" at bounding box center [160, 283] width 8 height 8
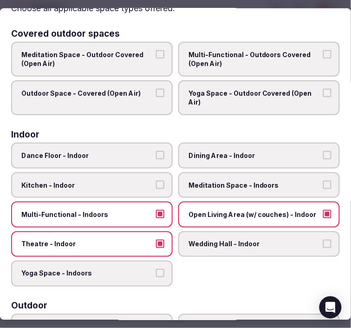
scroll to position [0, 0]
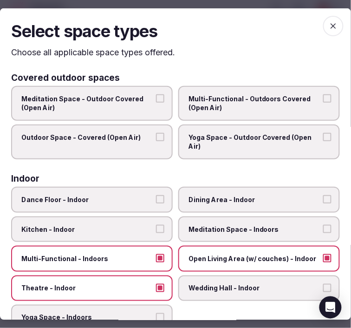
click at [329, 21] on icon "button" at bounding box center [333, 25] width 9 height 9
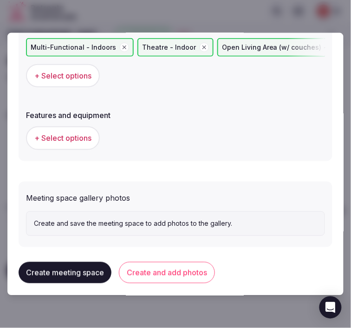
scroll to position [630, 0]
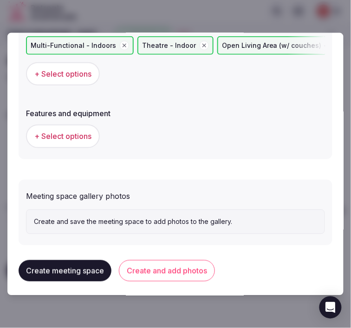
click at [77, 133] on span "+ Select options" at bounding box center [62, 136] width 57 height 10
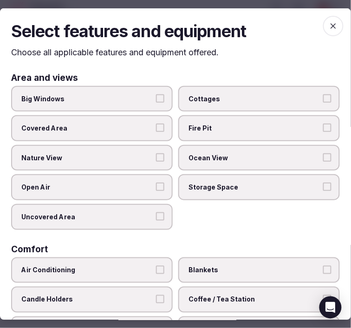
click at [127, 100] on span "Big Windows" at bounding box center [87, 98] width 132 height 9
click at [156, 100] on button "Big Windows" at bounding box center [160, 98] width 8 height 8
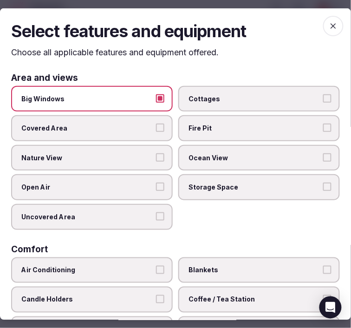
click at [143, 161] on label "Nature View" at bounding box center [92, 157] width 162 height 26
click at [156, 161] on button "Nature View" at bounding box center [160, 157] width 8 height 8
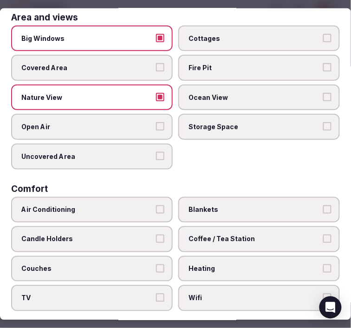
scroll to position [103, 0]
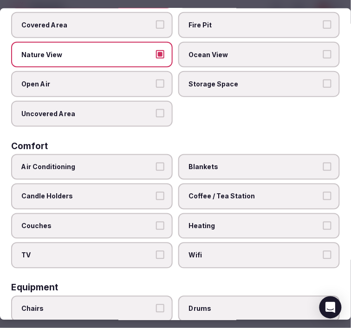
click at [132, 156] on label "Air Conditioning" at bounding box center [92, 167] width 162 height 26
click at [156, 162] on button "Air Conditioning" at bounding box center [160, 166] width 8 height 8
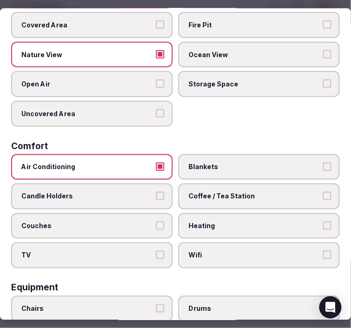
click at [157, 254] on label "TV" at bounding box center [92, 255] width 162 height 26
click at [157, 254] on button "TV" at bounding box center [160, 255] width 8 height 8
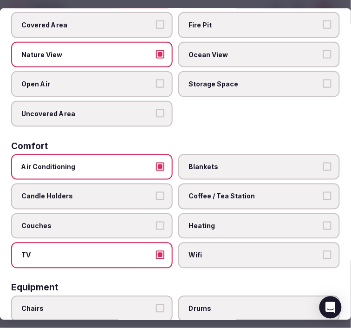
click at [210, 251] on span "Wifi" at bounding box center [255, 255] width 132 height 9
click at [323, 251] on button "Wifi" at bounding box center [327, 255] width 8 height 8
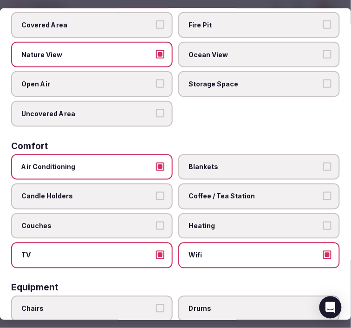
click at [222, 192] on span "Coffee / Tea Station" at bounding box center [255, 196] width 132 height 9
click at [323, 192] on button "Coffee / Tea Station" at bounding box center [327, 196] width 8 height 8
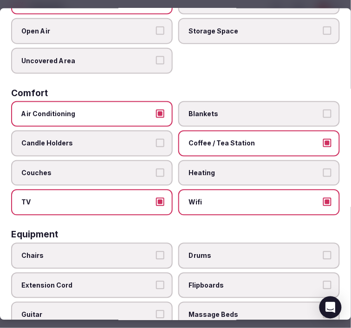
scroll to position [258, 0]
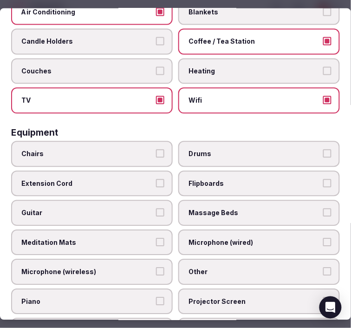
click at [132, 150] on span "Chairs" at bounding box center [87, 154] width 132 height 9
click at [156, 150] on button "Chairs" at bounding box center [160, 154] width 8 height 8
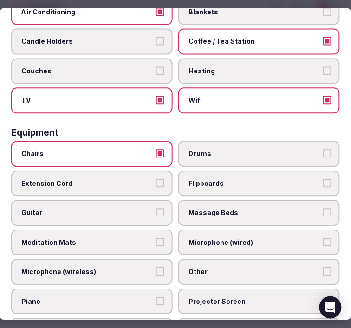
scroll to position [361, 0]
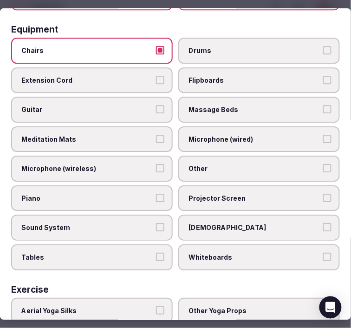
click at [210, 164] on span "Other" at bounding box center [255, 168] width 132 height 9
click at [323, 164] on button "Other" at bounding box center [327, 168] width 8 height 8
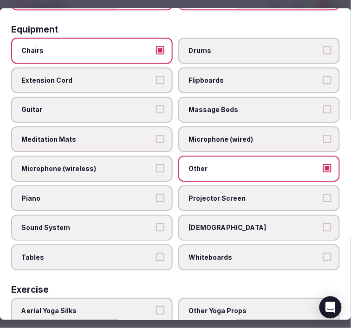
click at [95, 253] on span "Tables" at bounding box center [87, 257] width 132 height 9
click at [156, 253] on button "Tables" at bounding box center [160, 257] width 8 height 8
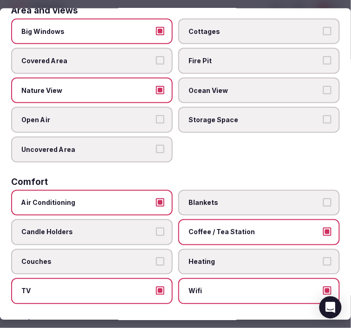
scroll to position [0, 0]
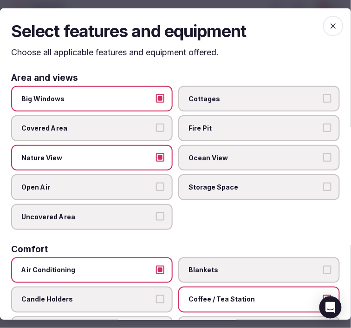
click at [329, 22] on icon "button" at bounding box center [333, 25] width 9 height 9
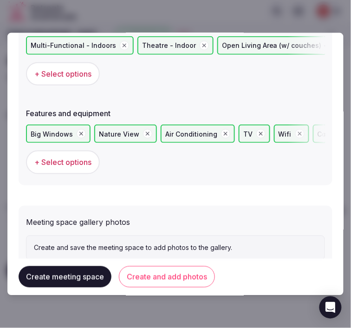
scroll to position [656, 0]
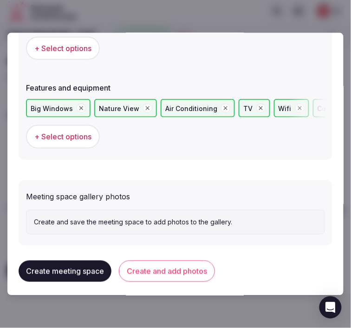
click at [175, 263] on button "Create and add photos" at bounding box center [167, 271] width 96 height 21
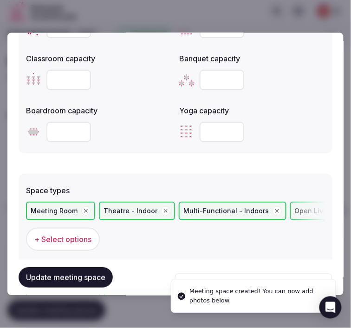
scroll to position [722, 0]
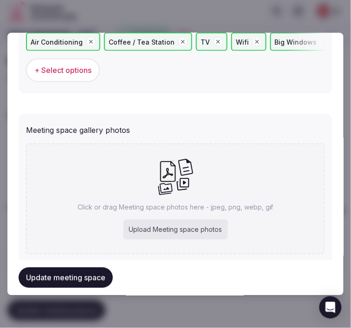
drag, startPoint x: 249, startPoint y: 169, endPoint x: 268, endPoint y: 155, distance: 23.6
click at [252, 164] on div "Click or drag Meeting space photos here - jpeg, png, webp, gif Upload Meeting s…" at bounding box center [175, 198] width 299 height 111
click at [191, 228] on div "Upload Meeting space photos" at bounding box center [176, 229] width 105 height 20
type input "**********"
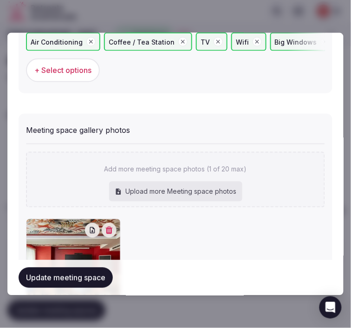
drag, startPoint x: 72, startPoint y: 280, endPoint x: 66, endPoint y: 275, distance: 7.9
click at [70, 277] on button "Update meeting space" at bounding box center [66, 277] width 94 height 20
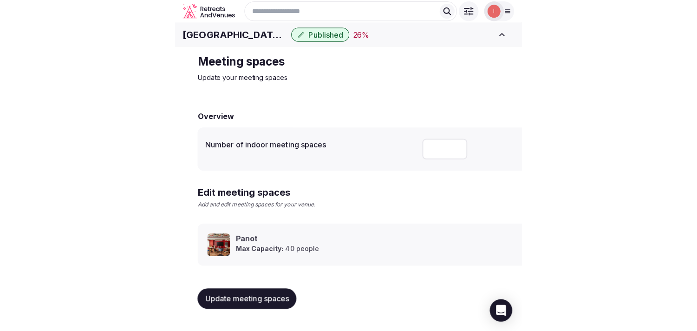
scroll to position [8, 0]
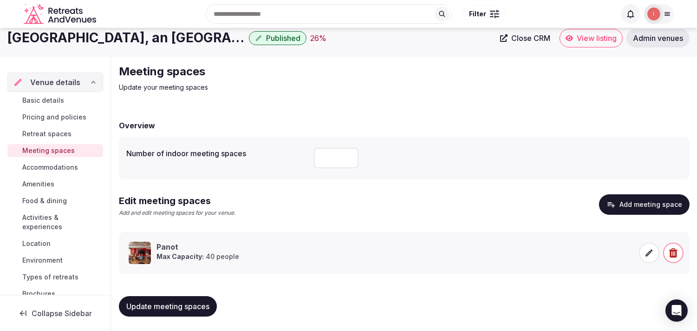
click at [81, 166] on link "Accommodations" at bounding box center [55, 167] width 96 height 13
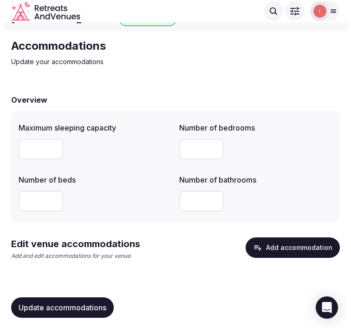
scroll to position [20, 0]
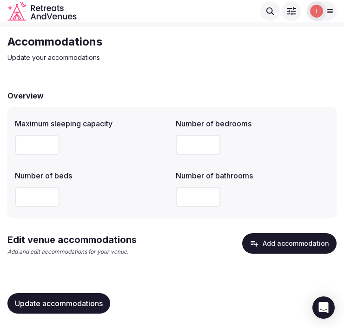
click at [267, 241] on button "Add accommodation" at bounding box center [289, 243] width 94 height 20
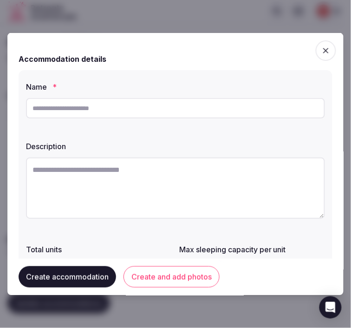
paste input "**********"
click at [85, 108] on input "**********" at bounding box center [175, 108] width 299 height 20
type input "**********"
click at [258, 177] on textarea at bounding box center [175, 187] width 299 height 61
paste textarea "**********"
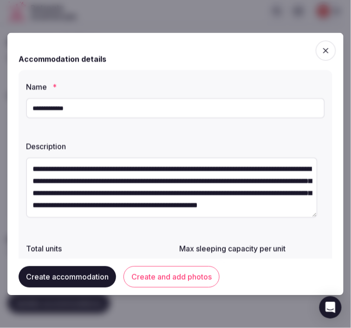
scroll to position [52, 0]
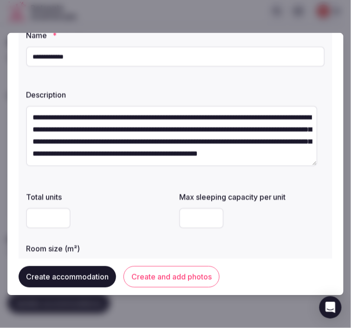
type textarea "**********"
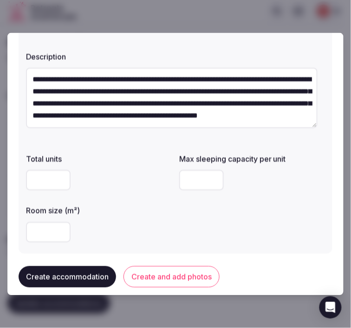
scroll to position [103, 0]
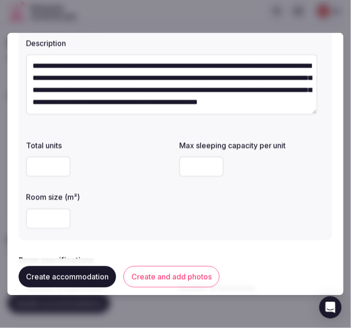
click at [186, 166] on input "number" at bounding box center [201, 167] width 45 height 20
type input "*"
click at [41, 216] on input "number" at bounding box center [48, 219] width 45 height 20
click at [134, 211] on div at bounding box center [99, 219] width 146 height 20
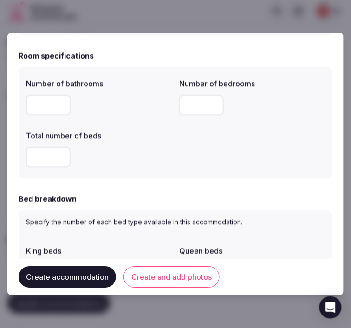
scroll to position [309, 0]
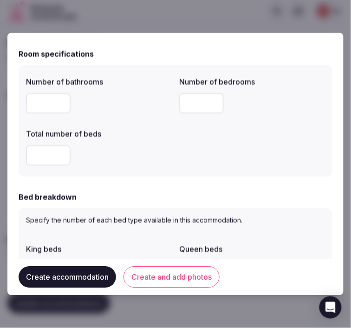
click at [52, 105] on input "number" at bounding box center [48, 103] width 45 height 20
type input "*"
click at [189, 110] on input "*" at bounding box center [201, 103] width 45 height 20
type input "*"
click at [42, 155] on input "*" at bounding box center [48, 155] width 45 height 20
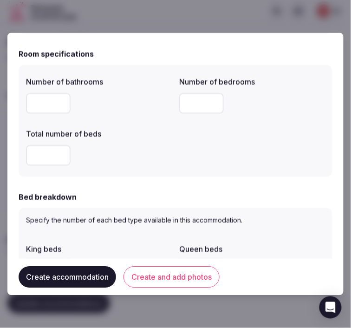
type input "*"
click at [146, 184] on form "**********" at bounding box center [176, 279] width 314 height 1088
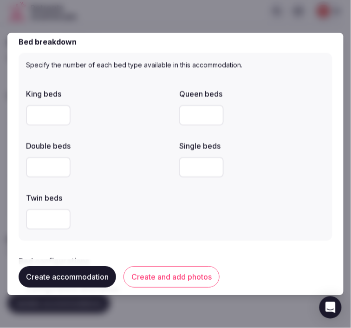
click at [47, 119] on input "*" at bounding box center [48, 115] width 45 height 20
type input "*"
click at [185, 114] on input "*" at bounding box center [201, 115] width 45 height 20
type input "*"
click at [151, 184] on div "King beds * Queen beds * Double beds Single beds Twin beds" at bounding box center [175, 159] width 299 height 149
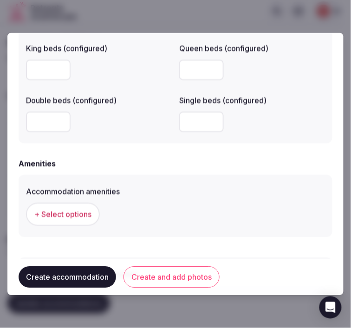
scroll to position [889, 0]
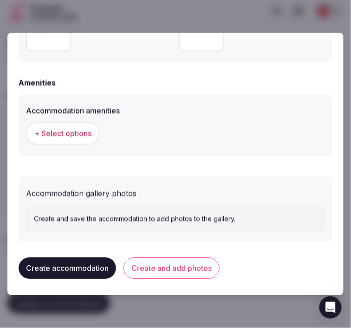
click at [74, 131] on span "+ Select options" at bounding box center [62, 134] width 57 height 10
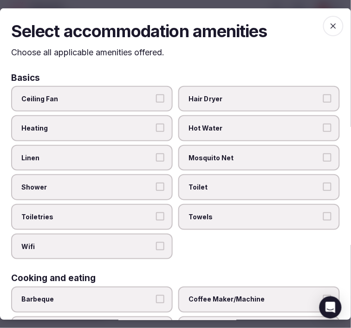
click at [151, 151] on label "Linen" at bounding box center [92, 157] width 162 height 26
click at [156, 153] on button "Linen" at bounding box center [160, 157] width 8 height 8
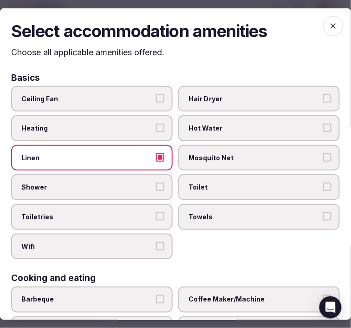
click at [156, 178] on label "Shower" at bounding box center [92, 187] width 162 height 26
click at [156, 183] on button "Shower" at bounding box center [160, 187] width 8 height 8
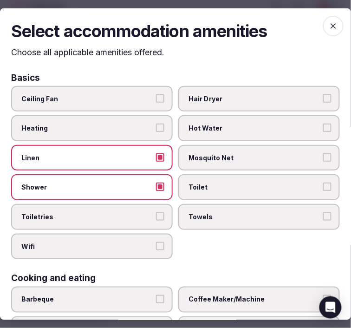
click at [156, 215] on button "Toiletries" at bounding box center [160, 216] width 8 height 8
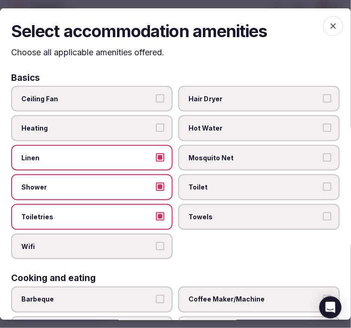
drag, startPoint x: 156, startPoint y: 235, endPoint x: 175, endPoint y: 235, distance: 18.6
click at [157, 235] on label "Wifi" at bounding box center [92, 246] width 162 height 26
click at [157, 242] on button "Wifi" at bounding box center [160, 246] width 8 height 8
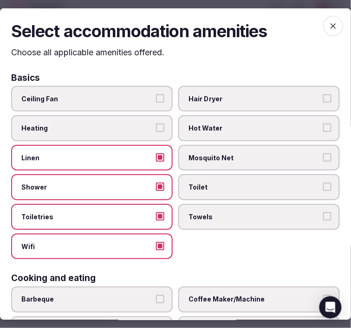
drag, startPoint x: 220, startPoint y: 216, endPoint x: 229, endPoint y: 207, distance: 12.5
click at [223, 214] on span "Towels" at bounding box center [255, 216] width 132 height 9
click at [323, 214] on button "Towels" at bounding box center [327, 216] width 8 height 8
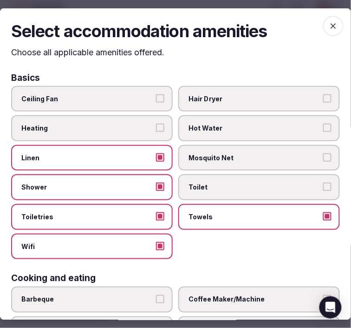
click at [247, 188] on span "Toilet" at bounding box center [255, 187] width 132 height 9
click at [323, 188] on button "Toilet" at bounding box center [327, 187] width 8 height 8
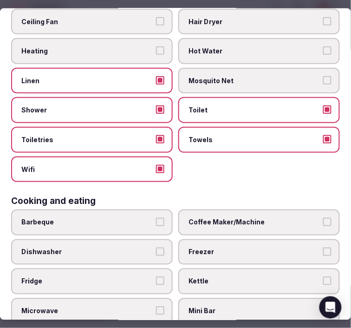
scroll to position [206, 0]
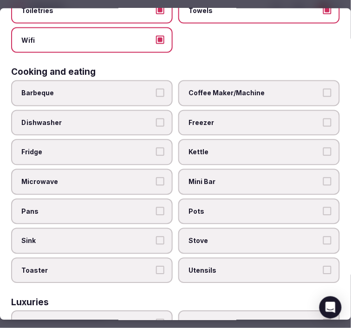
click at [252, 91] on span "Coffee Maker/Machine" at bounding box center [255, 93] width 132 height 9
click at [323, 91] on button "Coffee Maker/Machine" at bounding box center [327, 93] width 8 height 8
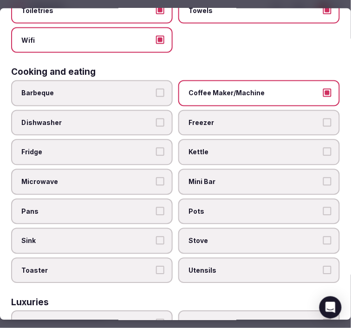
click at [234, 177] on span "Mini Bar" at bounding box center [255, 181] width 132 height 9
click at [323, 177] on button "Mini Bar" at bounding box center [327, 181] width 8 height 8
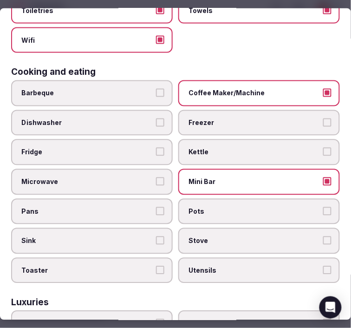
click at [228, 177] on span "Mini Bar" at bounding box center [255, 181] width 132 height 9
click at [323, 177] on button "Mini Bar" at bounding box center [327, 181] width 8 height 8
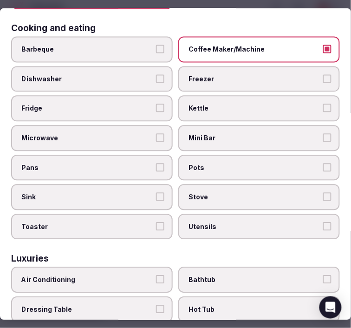
scroll to position [361, 0]
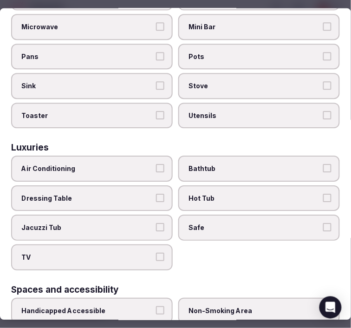
drag, startPoint x: 82, startPoint y: 160, endPoint x: 146, endPoint y: 158, distance: 64.6
click at [82, 164] on span "Air Conditioning" at bounding box center [87, 168] width 132 height 9
click at [156, 164] on button "Air Conditioning" at bounding box center [160, 168] width 8 height 8
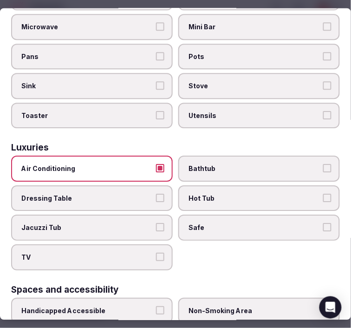
click at [214, 223] on span "Safe" at bounding box center [255, 227] width 132 height 9
click at [323, 223] on button "Safe" at bounding box center [327, 227] width 8 height 8
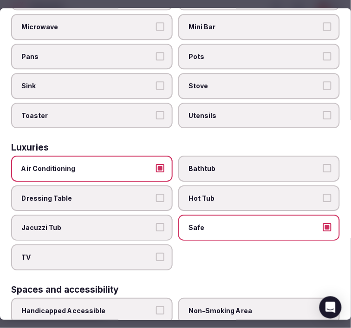
drag, startPoint x: 144, startPoint y: 239, endPoint x: 196, endPoint y: 223, distance: 54.4
click at [154, 245] on label "TV" at bounding box center [92, 258] width 162 height 26
click at [156, 253] on button "TV" at bounding box center [160, 257] width 8 height 8
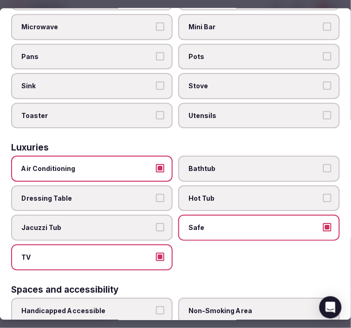
click at [230, 194] on span "Hot Tub" at bounding box center [255, 198] width 132 height 9
click at [323, 194] on button "Hot Tub" at bounding box center [327, 198] width 8 height 8
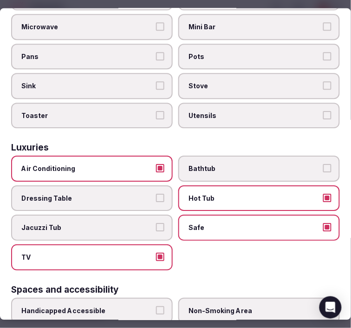
click at [224, 164] on span "Bathtub" at bounding box center [255, 168] width 132 height 9
click at [323, 164] on button "Bathtub" at bounding box center [327, 168] width 8 height 8
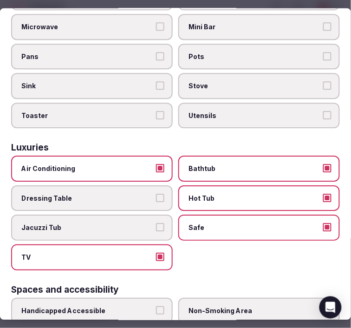
click at [223, 186] on label "Hot Tub" at bounding box center [259, 199] width 162 height 26
click at [323, 194] on button "Hot Tub" at bounding box center [327, 198] width 8 height 8
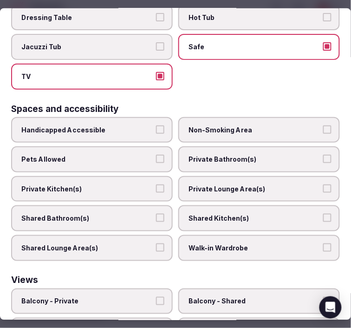
scroll to position [568, 0]
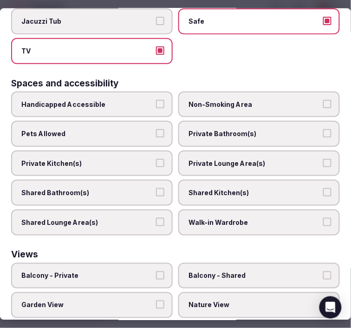
click at [223, 128] on label "Private Bathroom(s)" at bounding box center [259, 134] width 162 height 26
click at [323, 129] on button "Private Bathroom(s)" at bounding box center [327, 133] width 8 height 8
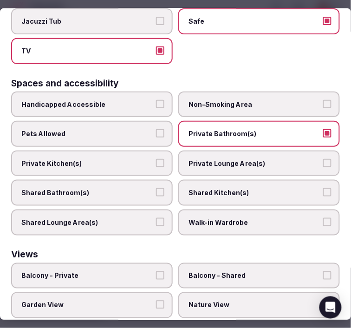
click at [229, 151] on label "Private Lounge Area(s)" at bounding box center [259, 164] width 162 height 26
click at [323, 159] on button "Private Lounge Area(s)" at bounding box center [327, 163] width 8 height 8
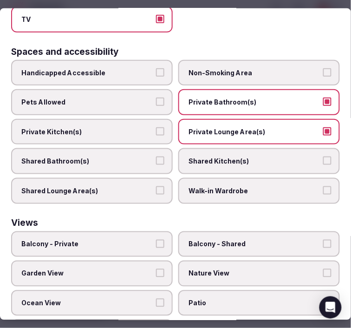
scroll to position [614, 0]
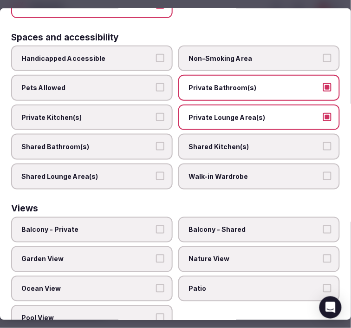
click at [128, 225] on span "Balcony - Private" at bounding box center [87, 229] width 132 height 9
click at [156, 225] on button "Balcony - Private" at bounding box center [160, 229] width 8 height 8
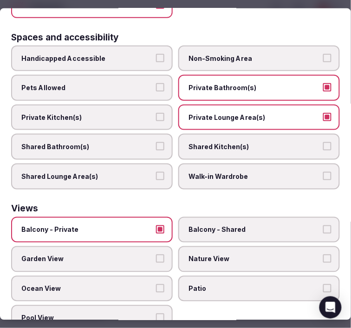
click at [132, 216] on label "Balcony - Private" at bounding box center [92, 229] width 162 height 26
click at [156, 225] on button "Balcony - Private" at bounding box center [160, 229] width 8 height 8
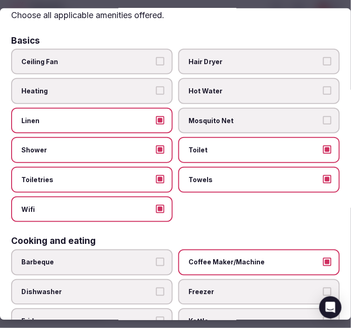
scroll to position [0, 0]
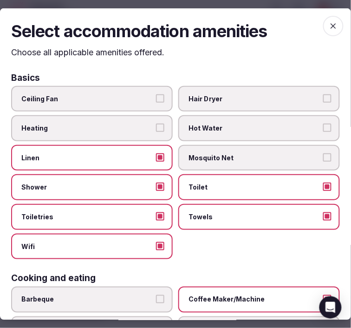
click at [329, 28] on icon "button" at bounding box center [333, 25] width 9 height 9
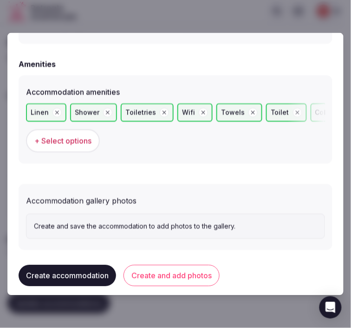
scroll to position [914, 0]
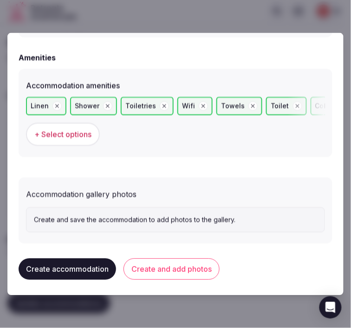
click at [155, 267] on button "Create and add photos" at bounding box center [172, 269] width 96 height 21
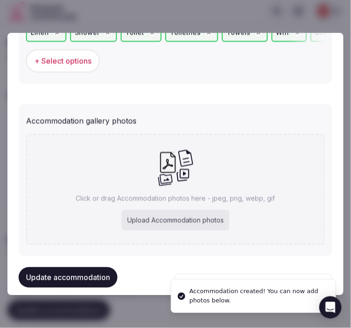
scroll to position [1000, 0]
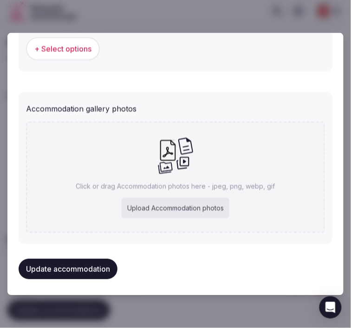
click at [242, 138] on div "Click or drag Accommodation photos here - jpeg, png, webp, gif Upload Accommoda…" at bounding box center [175, 177] width 299 height 111
type input "**********"
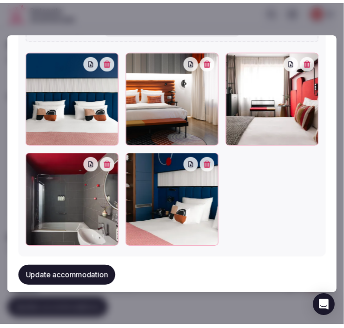
scroll to position [1156, 0]
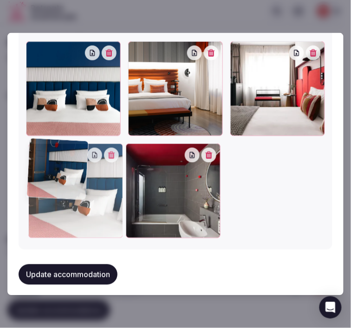
drag, startPoint x: 133, startPoint y: 147, endPoint x: 46, endPoint y: 186, distance: 95.2
click at [45, 174] on div at bounding box center [75, 191] width 95 height 95
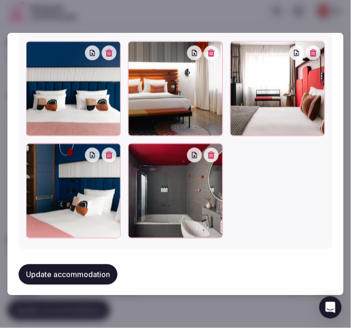
click at [62, 264] on button "Update accommodation" at bounding box center [68, 274] width 99 height 20
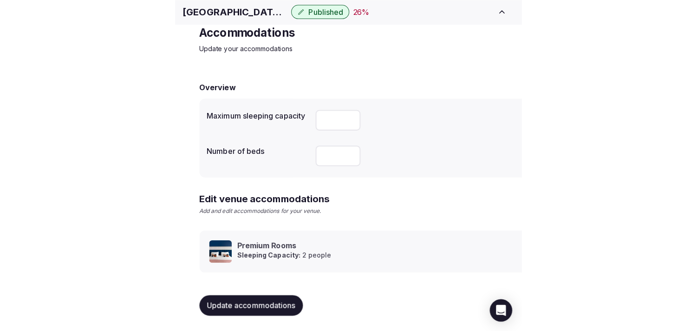
scroll to position [44, 0]
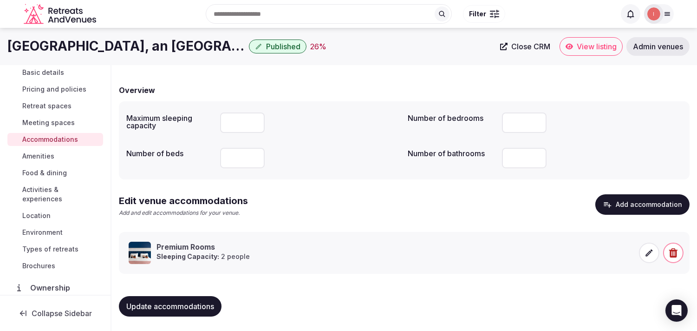
click at [49, 157] on span "Amenities" at bounding box center [38, 155] width 32 height 9
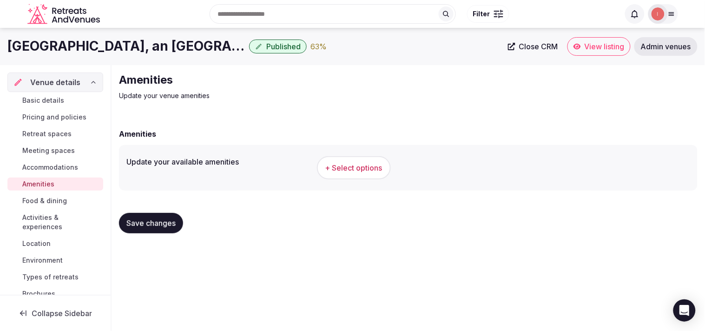
click at [343, 165] on span "+ Select options" at bounding box center [353, 168] width 57 height 10
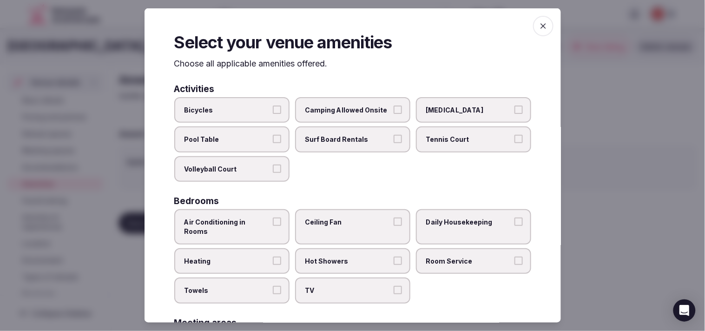
click at [262, 111] on span "Bicycles" at bounding box center [226, 109] width 85 height 9
click at [273, 111] on button "Bicycles" at bounding box center [277, 109] width 8 height 8
click at [262, 111] on span "Bicycles" at bounding box center [226, 109] width 85 height 9
click at [273, 111] on button "Bicycles" at bounding box center [277, 109] width 8 height 8
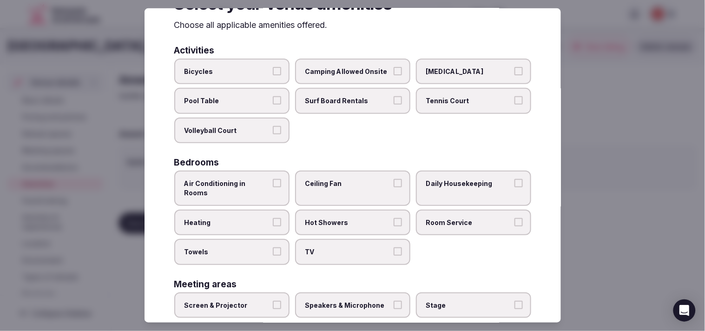
scroll to position [103, 0]
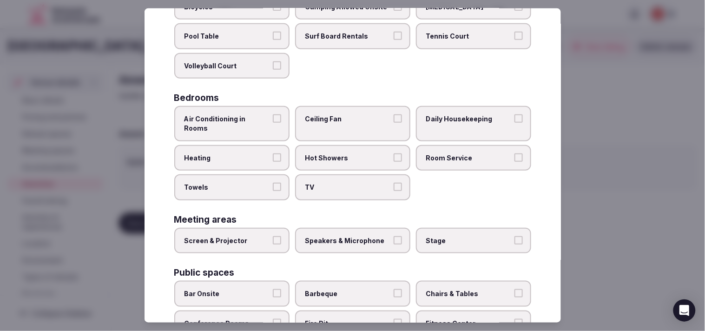
drag, startPoint x: 266, startPoint y: 112, endPoint x: 289, endPoint y: 115, distance: 23.5
click at [266, 114] on span "Air Conditioning in Rooms" at bounding box center [226, 123] width 85 height 18
click at [273, 114] on button "Air Conditioning in Rooms" at bounding box center [277, 118] width 8 height 8
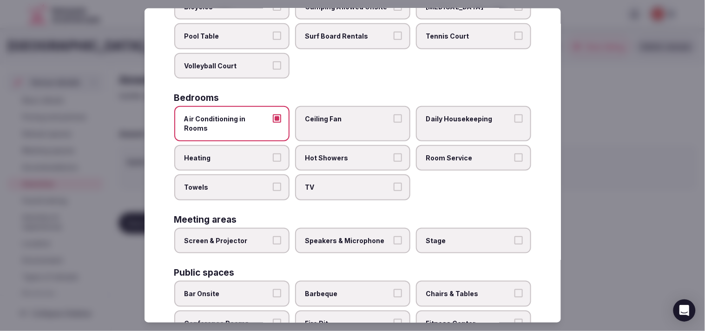
click at [343, 114] on span "Daily Housekeeping" at bounding box center [468, 118] width 85 height 9
click at [343, 114] on button "Daily Housekeeping" at bounding box center [518, 118] width 8 height 8
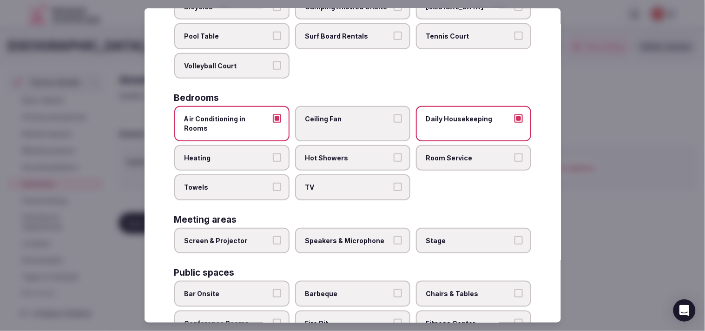
click at [343, 151] on label "Room Service" at bounding box center [473, 157] width 115 height 26
click at [343, 153] on button "Room Service" at bounding box center [518, 157] width 8 height 8
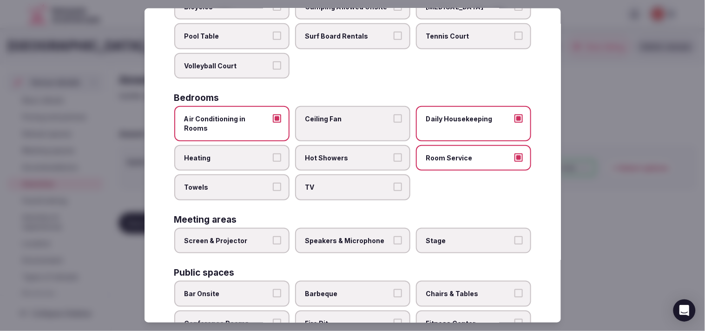
click at [343, 183] on span "TV" at bounding box center [347, 187] width 85 height 9
click at [343, 183] on button "TV" at bounding box center [397, 187] width 8 height 8
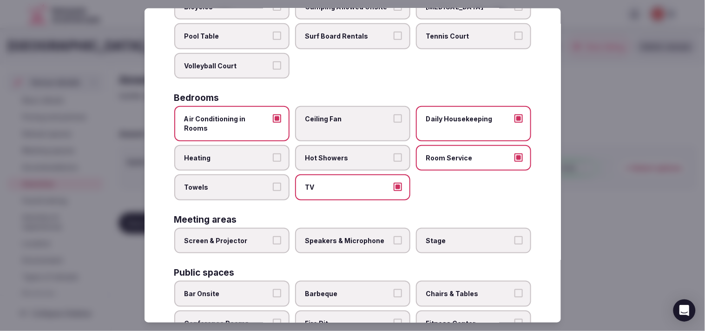
click at [225, 180] on label "Towels" at bounding box center [231, 187] width 115 height 26
click at [273, 183] on button "Towels" at bounding box center [277, 187] width 8 height 8
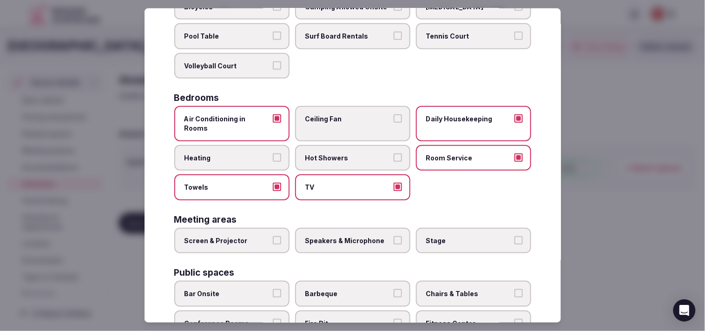
click at [270, 226] on div "Activities Bicycles Camping Allowed Onsite Ice Bath Pool Table Surf Board Renta…" at bounding box center [352, 318] width 357 height 674
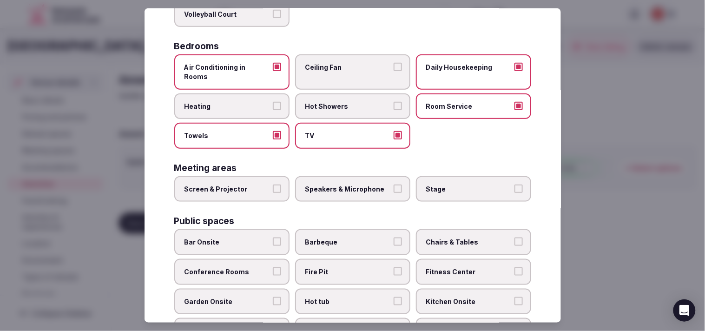
click at [283, 176] on label "Screen & Projector" at bounding box center [231, 189] width 115 height 26
click at [281, 184] on button "Screen & Projector" at bounding box center [277, 188] width 8 height 8
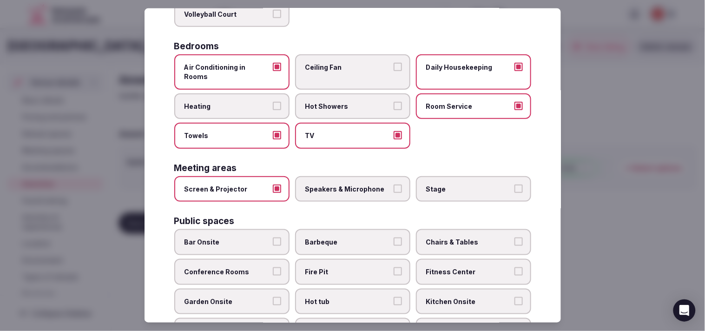
click at [343, 176] on label "Speakers & Microphone" at bounding box center [352, 189] width 115 height 26
click at [343, 184] on button "Speakers & Microphone" at bounding box center [397, 188] width 8 height 8
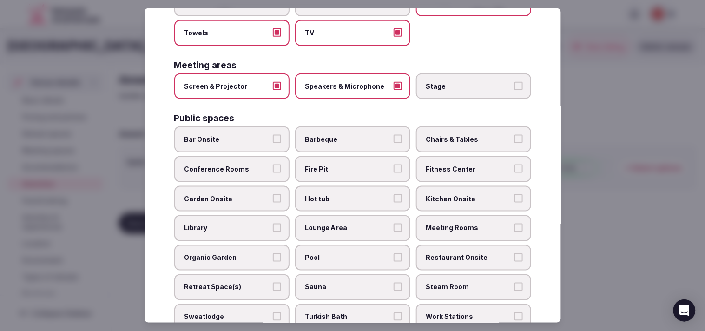
scroll to position [258, 0]
click at [343, 164] on span "Fitness Center" at bounding box center [468, 168] width 85 height 9
click at [343, 164] on button "Fitness Center" at bounding box center [518, 168] width 8 height 8
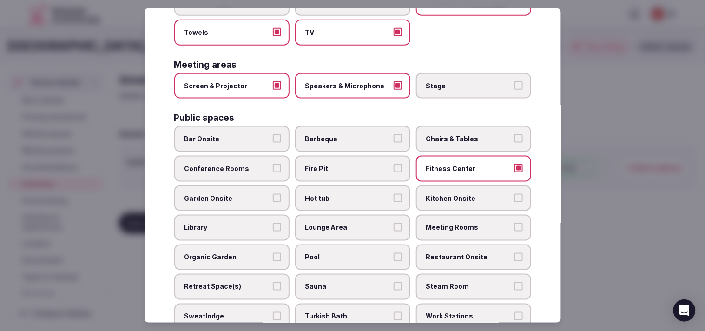
click at [343, 134] on span "Chairs & Tables" at bounding box center [468, 138] width 85 height 9
click at [343, 134] on button "Chairs & Tables" at bounding box center [518, 138] width 8 height 8
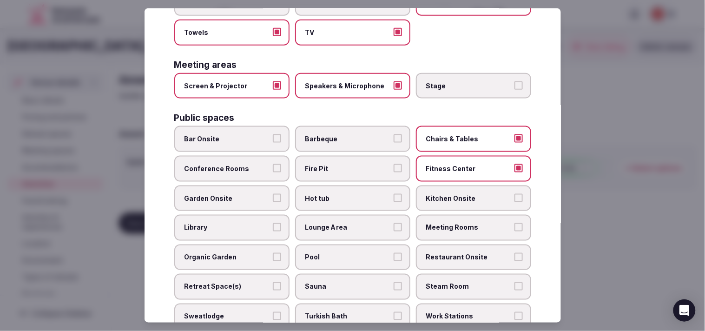
click at [343, 215] on label "Meeting Rooms" at bounding box center [473, 228] width 115 height 26
click at [343, 223] on button "Meeting Rooms" at bounding box center [518, 227] width 8 height 8
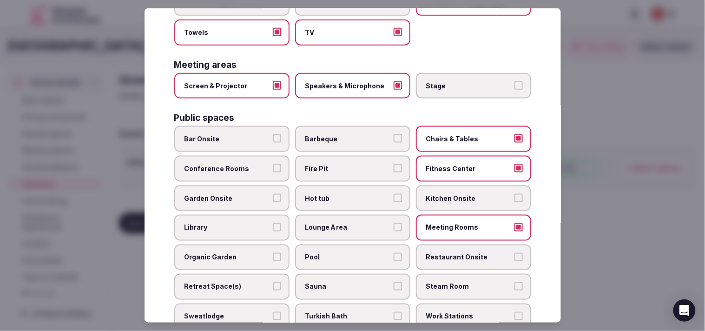
click at [343, 215] on label "Lounge Area" at bounding box center [352, 228] width 115 height 26
click at [343, 223] on button "Lounge Area" at bounding box center [397, 227] width 8 height 8
click at [343, 253] on span "Restaurant Onsite" at bounding box center [468, 257] width 85 height 9
click at [343, 253] on button "Restaurant Onsite" at bounding box center [518, 257] width 8 height 8
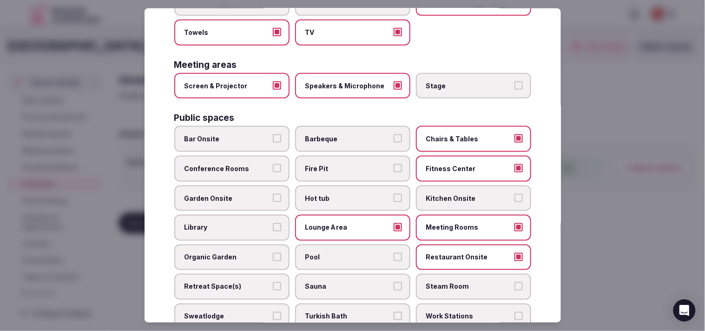
click at [235, 193] on span "Garden Onsite" at bounding box center [226, 197] width 85 height 9
click at [273, 193] on button "Garden Onsite" at bounding box center [277, 197] width 8 height 8
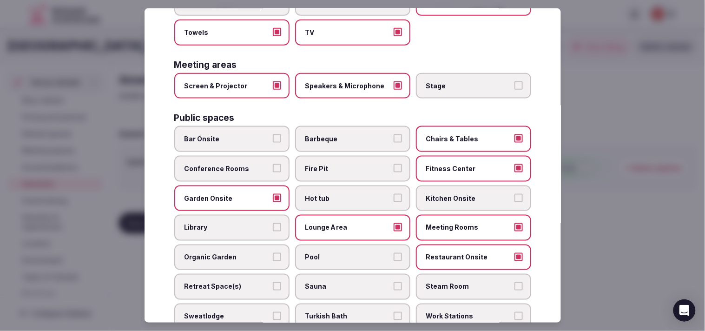
click at [254, 126] on label "Bar Onsite" at bounding box center [231, 139] width 115 height 26
click at [273, 134] on button "Bar Onsite" at bounding box center [277, 138] width 8 height 8
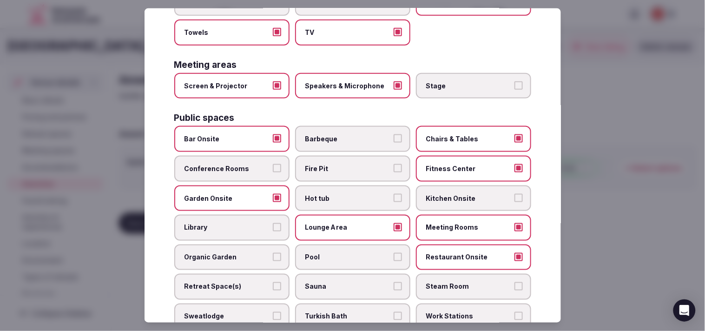
click at [262, 193] on span "Garden Onsite" at bounding box center [226, 197] width 85 height 9
click at [273, 193] on button "Garden Onsite" at bounding box center [277, 197] width 8 height 8
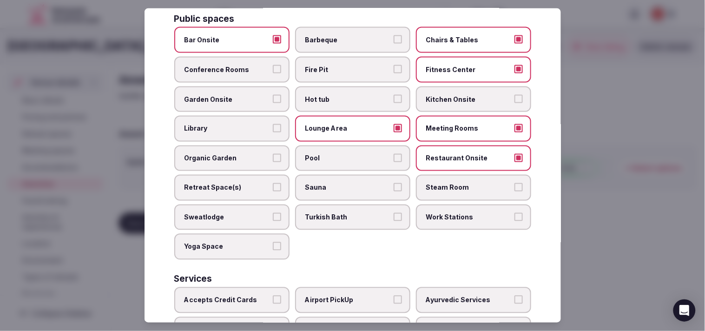
scroll to position [361, 0]
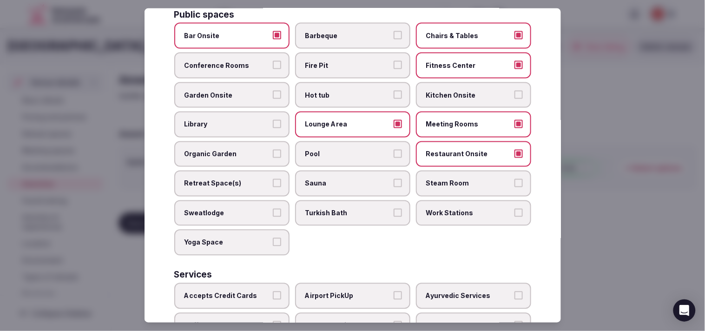
click at [343, 146] on label "Pool" at bounding box center [352, 154] width 115 height 26
click at [343, 150] on button "Pool" at bounding box center [397, 154] width 8 height 8
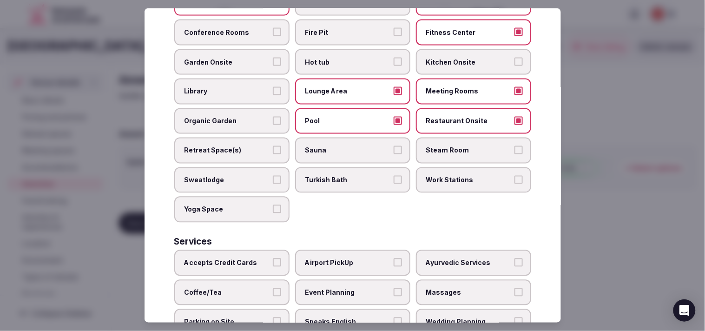
scroll to position [432, 0]
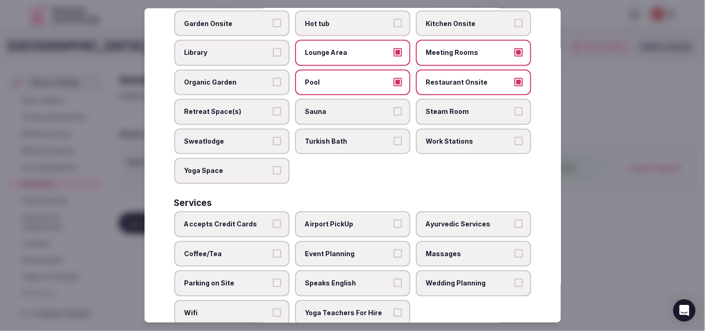
click at [272, 211] on label "Accepts Credit Cards" at bounding box center [231, 224] width 115 height 26
click at [273, 220] on button "Accepts Credit Cards" at bounding box center [277, 224] width 8 height 8
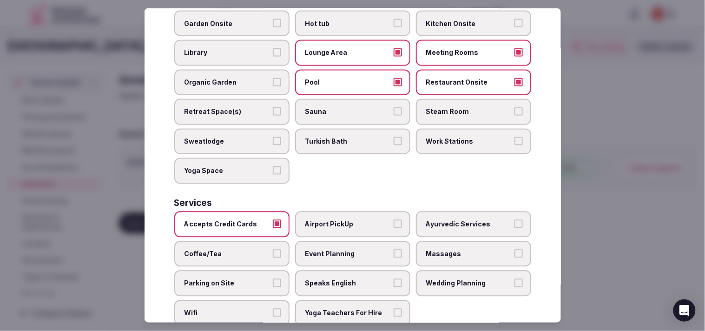
click at [330, 249] on span "Event Planning" at bounding box center [347, 253] width 85 height 9
click at [343, 249] on button "Event Planning" at bounding box center [397, 253] width 8 height 8
click at [343, 249] on span "Massages" at bounding box center [468, 253] width 85 height 9
click at [343, 249] on button "Massages" at bounding box center [518, 253] width 8 height 8
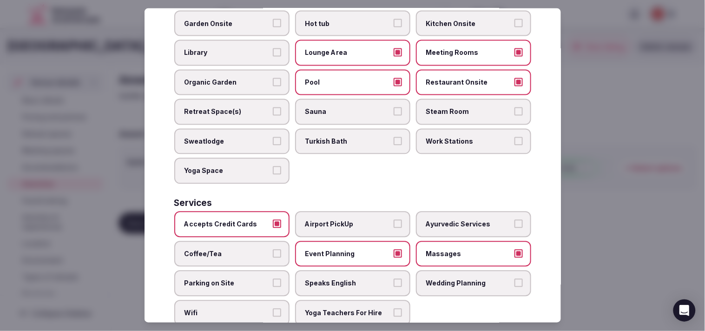
click at [343, 212] on label "Airport PickUp" at bounding box center [352, 224] width 115 height 26
click at [343, 220] on button "Airport PickUp" at bounding box center [397, 224] width 8 height 8
click at [343, 212] on label "Airport PickUp" at bounding box center [352, 224] width 115 height 26
click at [343, 220] on button "Airport PickUp" at bounding box center [397, 224] width 8 height 8
click at [343, 241] on label "Event Planning" at bounding box center [352, 254] width 115 height 26
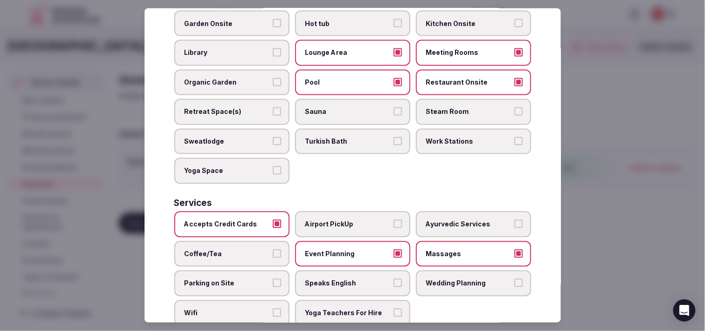
click at [343, 249] on button "Event Planning" at bounding box center [397, 253] width 8 height 8
drag, startPoint x: 461, startPoint y: 226, endPoint x: 454, endPoint y: 229, distance: 7.7
click at [343, 249] on span "Massages" at bounding box center [468, 253] width 85 height 9
click at [343, 249] on button "Massages" at bounding box center [518, 253] width 8 height 8
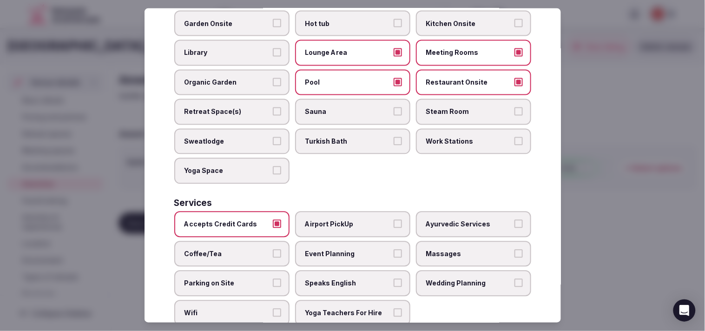
click at [310, 279] on span "Speaks English" at bounding box center [347, 283] width 85 height 9
click at [343, 279] on button "Speaks English" at bounding box center [397, 283] width 8 height 8
click at [242, 308] on span "Wifi" at bounding box center [226, 312] width 85 height 9
click at [273, 308] on button "Wifi" at bounding box center [277, 312] width 8 height 8
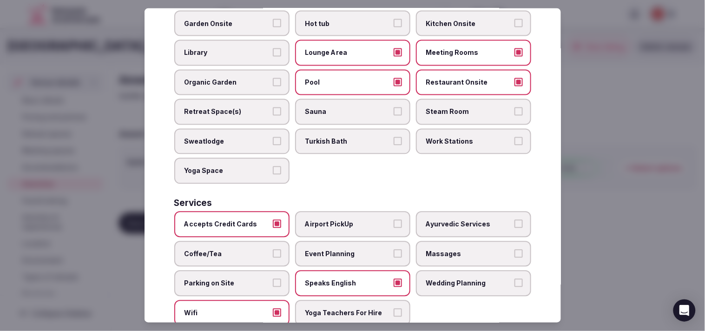
click at [236, 241] on label "Coffee/Tea" at bounding box center [231, 254] width 115 height 26
click at [273, 249] on button "Coffee/Tea" at bounding box center [277, 253] width 8 height 8
click at [248, 279] on span "Parking on Site" at bounding box center [226, 283] width 85 height 9
click at [273, 279] on button "Parking on Site" at bounding box center [277, 283] width 8 height 8
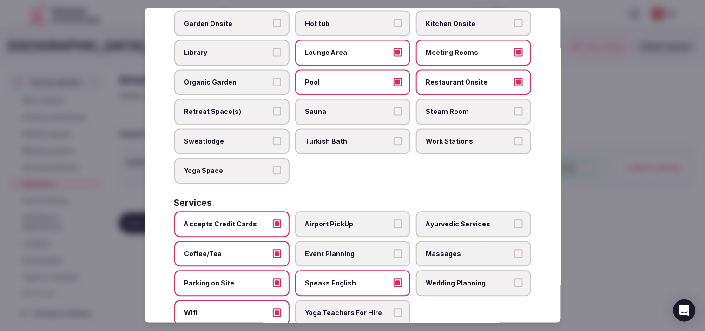
click at [248, 279] on span "Parking on Site" at bounding box center [226, 283] width 85 height 9
click at [273, 279] on button "Parking on Site" at bounding box center [277, 283] width 8 height 8
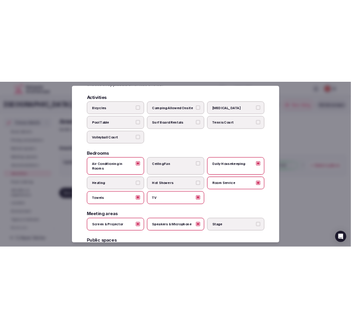
scroll to position [0, 0]
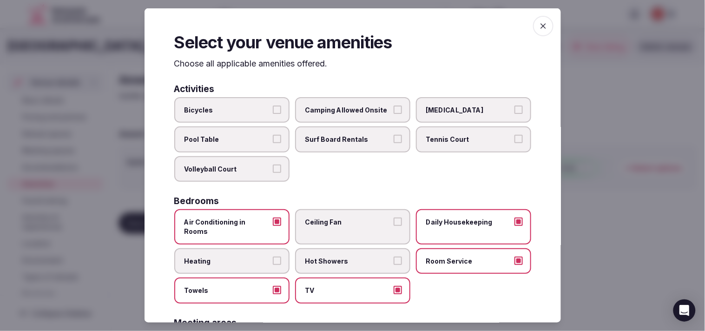
click at [343, 26] on icon "button" at bounding box center [542, 25] width 9 height 9
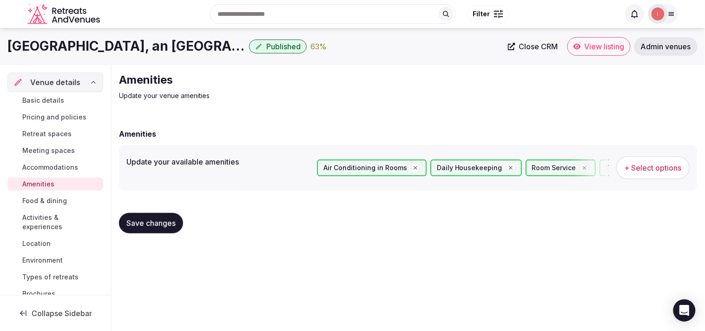
click at [151, 222] on span "Save changes" at bounding box center [150, 222] width 49 height 9
click at [38, 200] on span "Food & dining" at bounding box center [44, 200] width 45 height 9
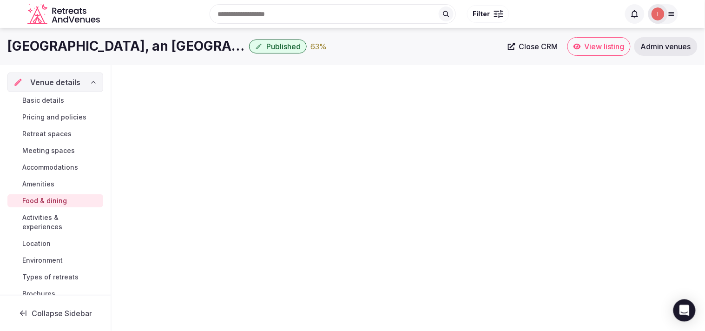
click at [42, 200] on span "Food & dining" at bounding box center [44, 200] width 45 height 9
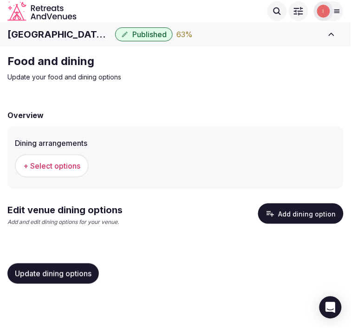
click at [41, 162] on span "+ Select options" at bounding box center [51, 166] width 57 height 10
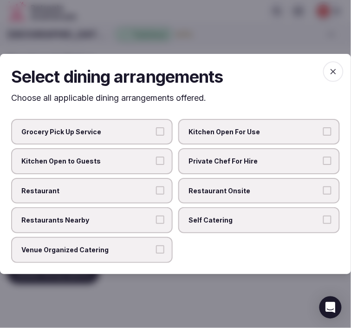
drag, startPoint x: 220, startPoint y: 185, endPoint x: 196, endPoint y: 196, distance: 26.6
click at [216, 187] on label "Restaurant Onsite" at bounding box center [259, 191] width 162 height 26
drag, startPoint x: 142, startPoint y: 200, endPoint x: 144, endPoint y: 193, distance: 7.7
click at [143, 195] on label "Restaurant" at bounding box center [92, 191] width 162 height 26
click at [156, 195] on button "Restaurant" at bounding box center [160, 190] width 8 height 8
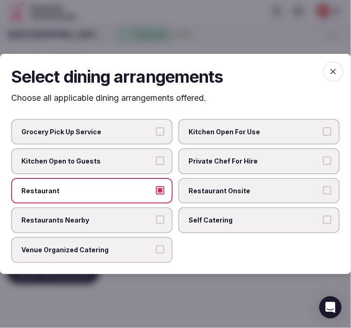
click at [332, 188] on button "Restaurant Onsite" at bounding box center [327, 190] width 8 height 8
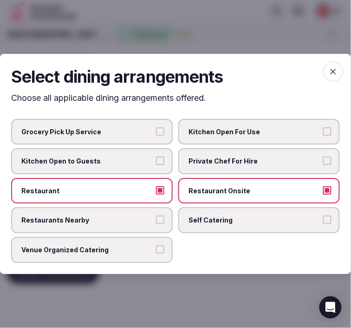
click at [148, 245] on span "Venue Organized Catering" at bounding box center [87, 249] width 132 height 9
click at [156, 245] on button "Venue Organized Catering" at bounding box center [160, 249] width 8 height 8
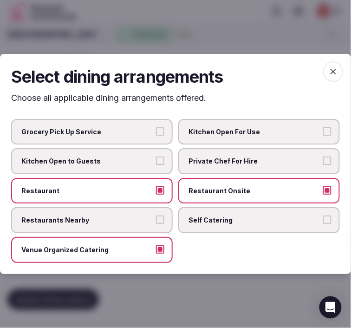
click at [327, 79] on span "button" at bounding box center [333, 71] width 20 height 20
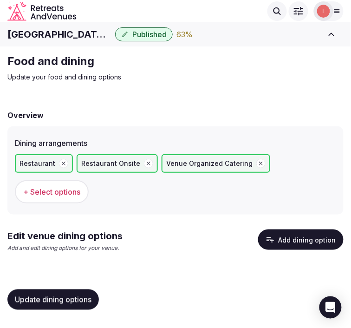
click at [288, 239] on button "Add dining option" at bounding box center [300, 239] width 85 height 20
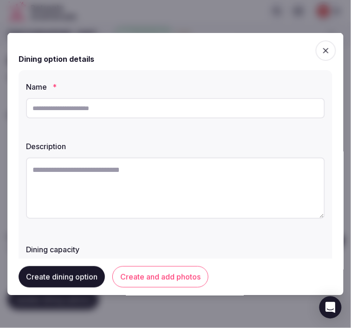
click at [202, 172] on textarea at bounding box center [175, 187] width 299 height 61
paste textarea "**********"
type textarea "**********"
click at [214, 111] on input "text" at bounding box center [175, 108] width 299 height 20
paste input "**********"
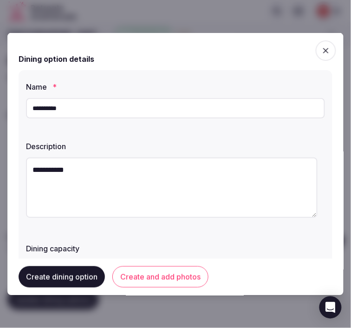
type input "**********"
click at [190, 188] on textarea "**********" at bounding box center [172, 187] width 292 height 60
paste textarea "**********"
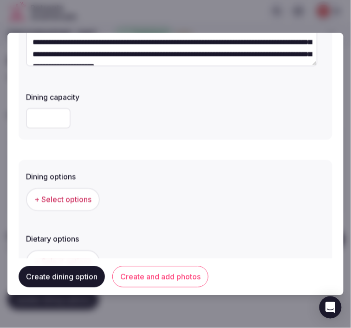
scroll to position [155, 0]
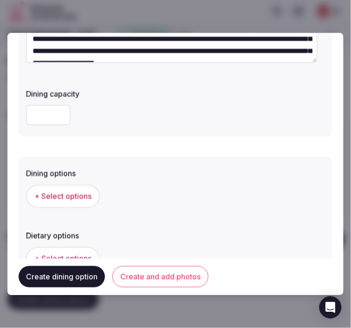
type textarea "**********"
click at [87, 193] on span "+ Select options" at bounding box center [62, 196] width 57 height 10
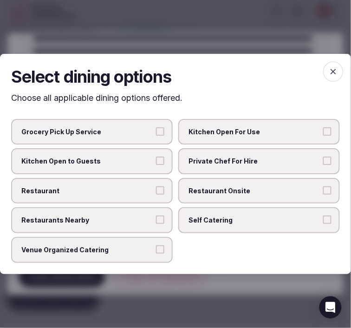
click at [224, 194] on span "Restaurant Onsite" at bounding box center [255, 190] width 132 height 9
click at [323, 194] on button "Restaurant Onsite" at bounding box center [327, 190] width 8 height 8
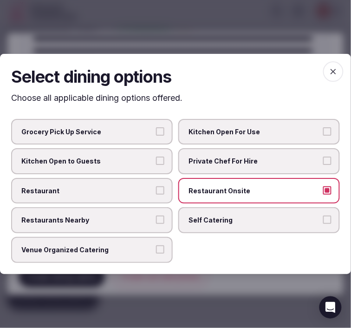
click at [132, 189] on span "Restaurant" at bounding box center [87, 190] width 132 height 9
click at [156, 189] on button "Restaurant" at bounding box center [160, 190] width 8 height 8
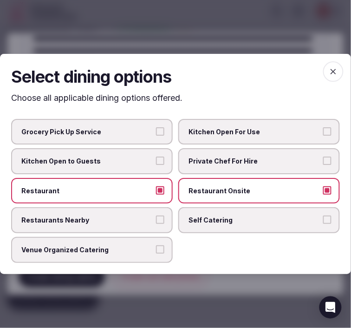
click at [160, 250] on button "Venue Organized Catering" at bounding box center [160, 249] width 8 height 8
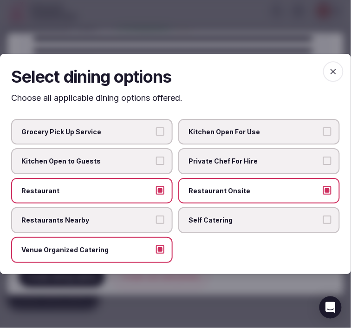
click at [339, 73] on span "button" at bounding box center [333, 71] width 20 height 20
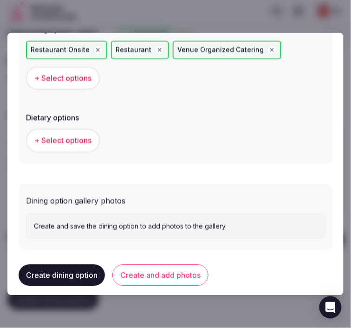
scroll to position [305, 0]
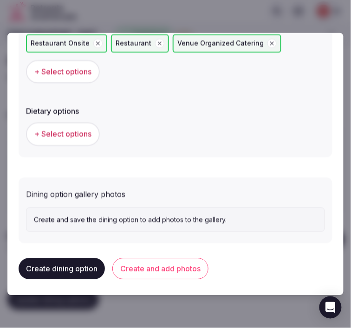
click at [153, 264] on button "Create and add photos" at bounding box center [160, 268] width 96 height 21
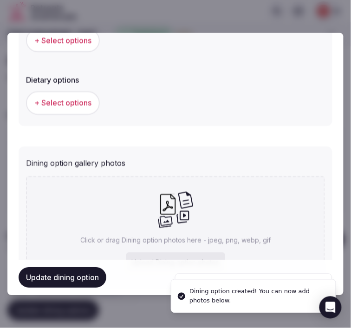
scroll to position [391, 0]
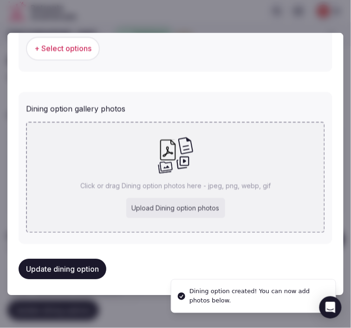
drag, startPoint x: 341, startPoint y: 164, endPoint x: 140, endPoint y: 194, distance: 202.9
click at [140, 194] on div "Click or drag Dining option photos here - jpeg, png, webp, gif Upload Dining op…" at bounding box center [175, 177] width 299 height 111
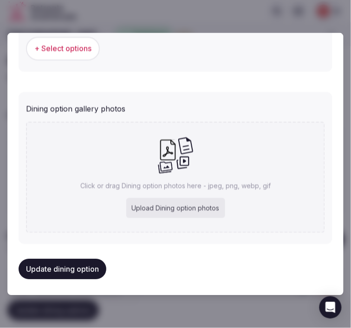
click at [124, 175] on div "Click or drag Dining option photos here - jpeg, png, webp, gif Upload Dining op…" at bounding box center [175, 177] width 299 height 111
type input "**********"
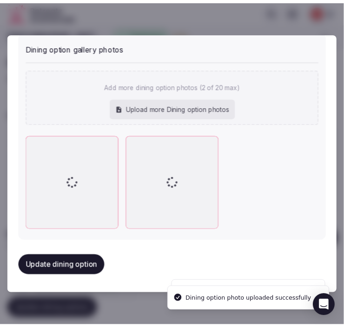
scroll to position [447, 0]
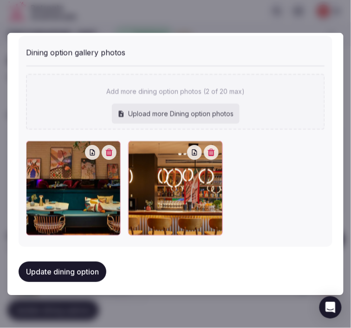
click at [68, 263] on button "Update dining option" at bounding box center [63, 272] width 88 height 20
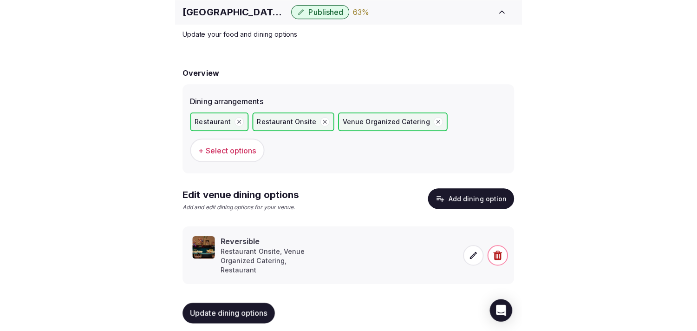
scroll to position [11, 0]
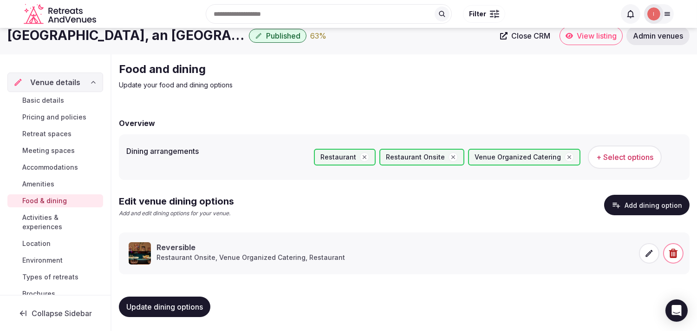
click at [40, 225] on span "Activities & experiences" at bounding box center [60, 222] width 77 height 19
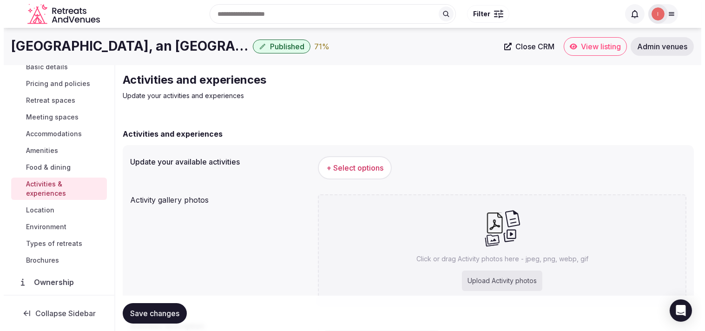
scroll to position [52, 0]
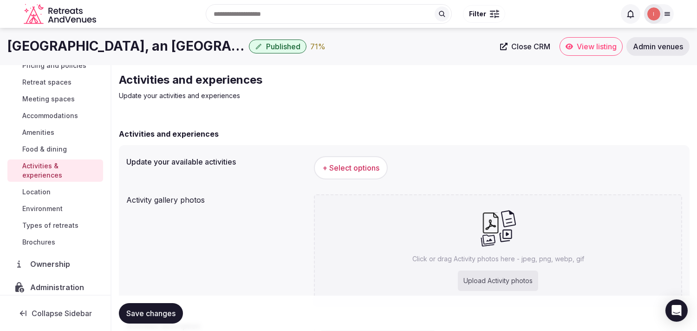
click at [322, 170] on span "+ Select options" at bounding box center [350, 168] width 57 height 10
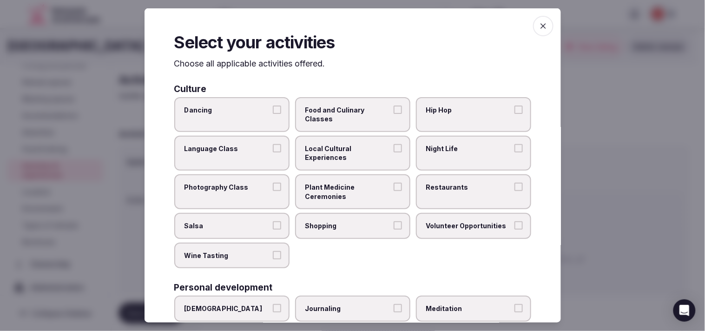
click at [343, 188] on span "Plant Medicine Ceremonies" at bounding box center [347, 192] width 85 height 18
click at [343, 188] on button "Plant Medicine Ceremonies" at bounding box center [397, 187] width 8 height 8
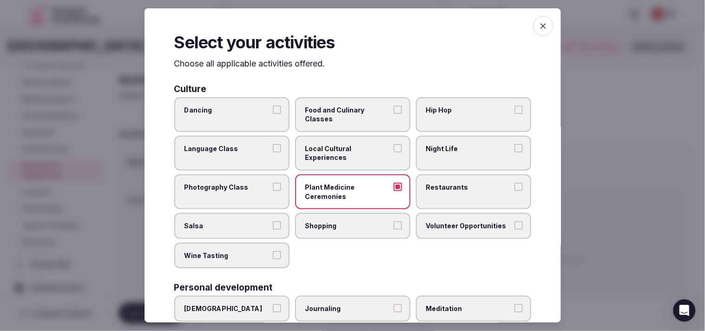
drag, startPoint x: 380, startPoint y: 151, endPoint x: 437, endPoint y: 149, distance: 56.7
click at [343, 148] on span "Local Cultural Experiences" at bounding box center [347, 153] width 85 height 18
click at [343, 148] on button "Local Cultural Experiences" at bounding box center [397, 148] width 8 height 8
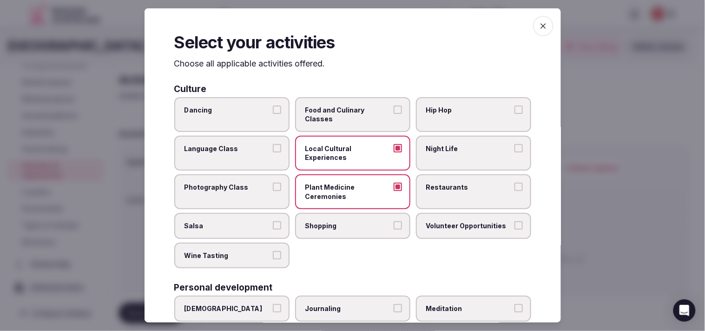
click at [343, 192] on label "Restaurants" at bounding box center [473, 191] width 115 height 35
click at [343, 191] on button "Restaurants" at bounding box center [518, 187] width 8 height 8
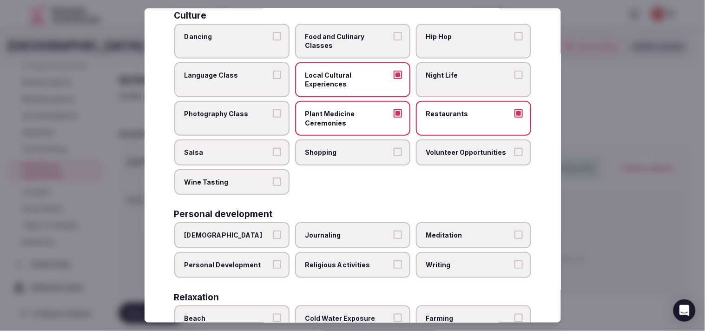
scroll to position [103, 0]
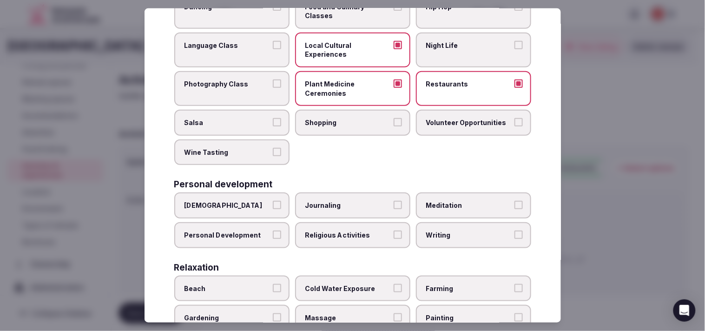
click at [343, 84] on label "Plant Medicine Ceremonies" at bounding box center [352, 88] width 115 height 35
click at [343, 84] on button "Plant Medicine Ceremonies" at bounding box center [397, 83] width 8 height 8
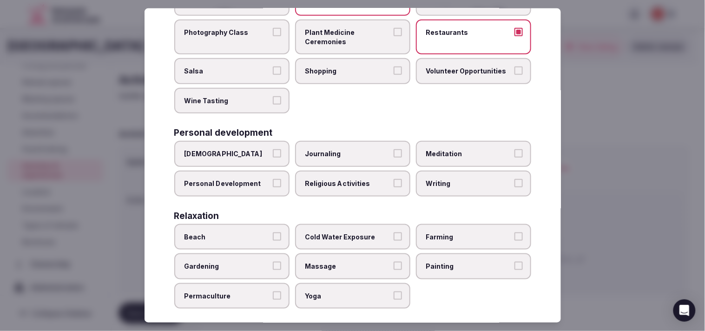
click at [343, 68] on span "Shopping" at bounding box center [347, 70] width 85 height 9
click at [343, 68] on button "Shopping" at bounding box center [397, 70] width 8 height 8
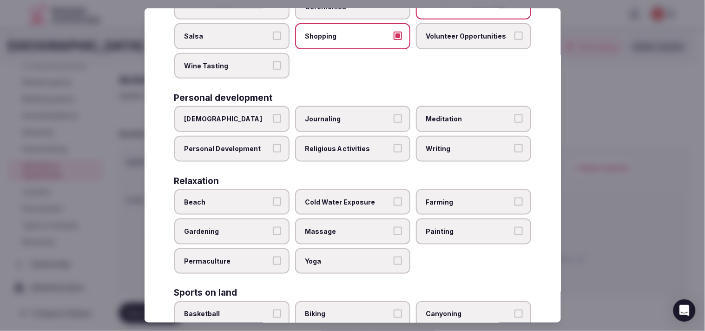
scroll to position [206, 0]
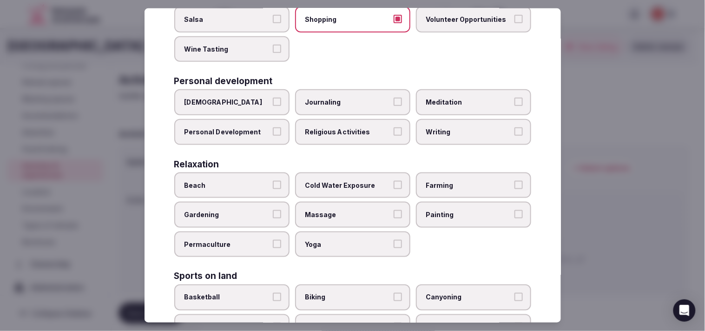
click at [280, 119] on label "Personal Development" at bounding box center [231, 132] width 115 height 26
click at [280, 127] on button "Personal Development" at bounding box center [277, 131] width 8 height 8
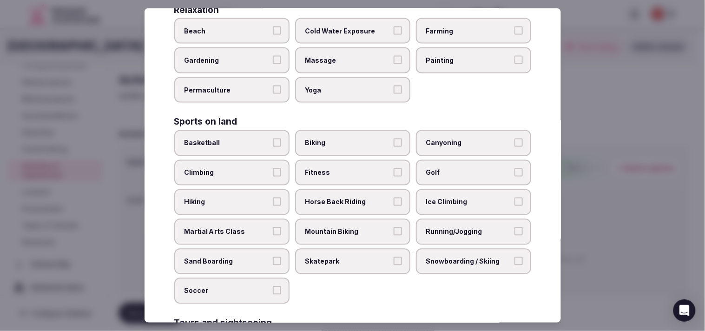
scroll to position [413, 0]
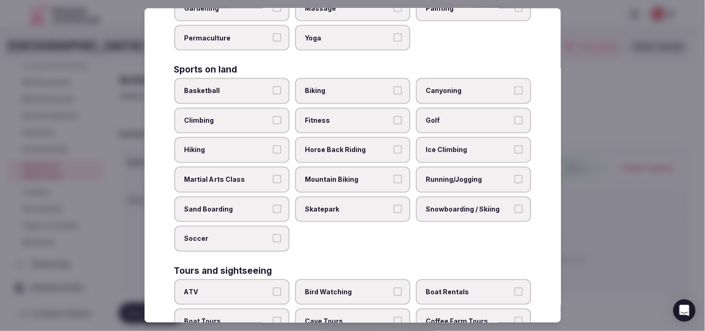
click at [343, 108] on label "Fitness" at bounding box center [352, 121] width 115 height 26
click at [343, 116] on button "Fitness" at bounding box center [397, 120] width 8 height 8
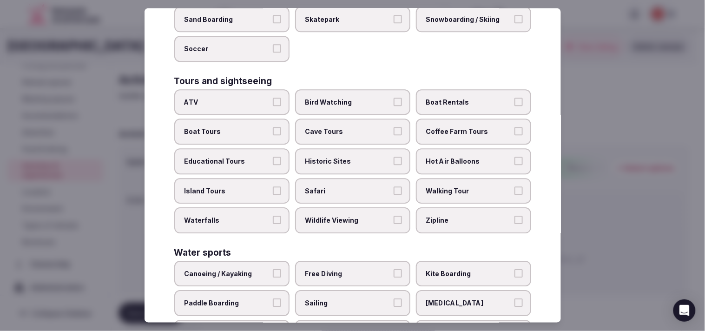
scroll to position [619, 0]
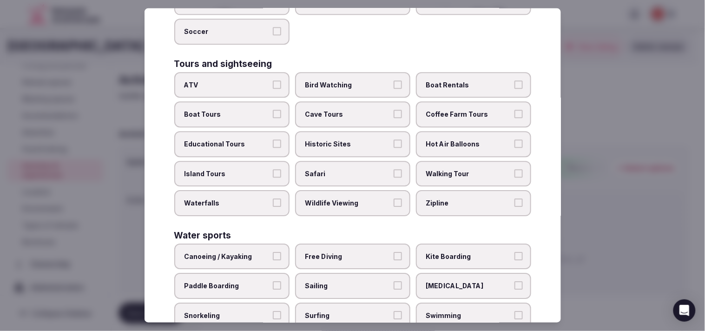
click at [343, 164] on label "Walking Tour" at bounding box center [473, 174] width 115 height 26
click at [343, 169] on button "Walking Tour" at bounding box center [518, 173] width 8 height 8
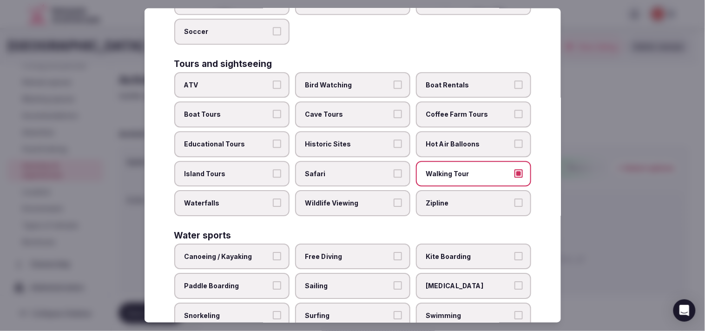
click at [343, 140] on span "Historic Sites" at bounding box center [347, 144] width 85 height 9
click at [343, 140] on button "Historic Sites" at bounding box center [397, 144] width 8 height 8
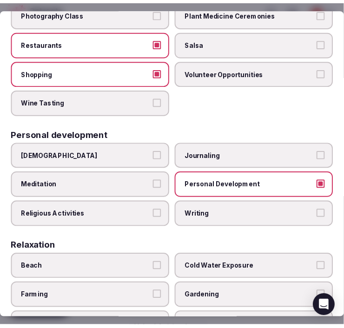
scroll to position [0, 0]
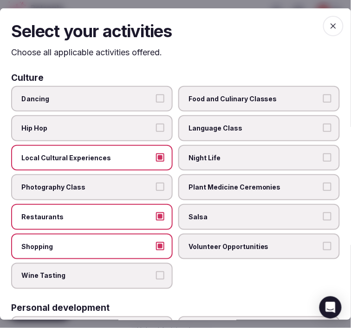
click at [329, 24] on icon "button" at bounding box center [333, 25] width 9 height 9
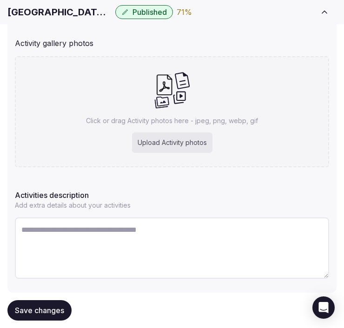
scroll to position [206, 0]
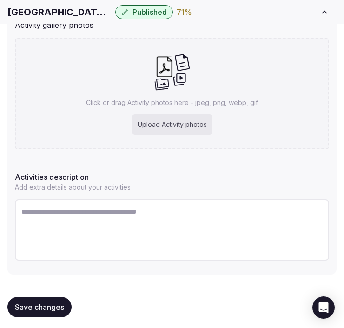
click at [30, 12] on h1 "Hotel Indigo Barcelona Plaza Espana, an IHG Hotel" at bounding box center [59, 12] width 104 height 13
click at [29, 12] on h1 "Hotel Indigo Barcelona Plaza Espana, an IHG Hotel" at bounding box center [59, 12] width 104 height 13
copy div "Hotel Indigo Barcelona Plaza Espana, an IHG Hotel"
click at [121, 236] on textarea at bounding box center [172, 229] width 314 height 61
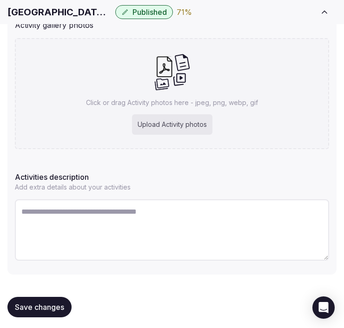
paste textarea "**********"
click at [138, 214] on textarea "**********" at bounding box center [172, 229] width 314 height 61
paste textarea "**********"
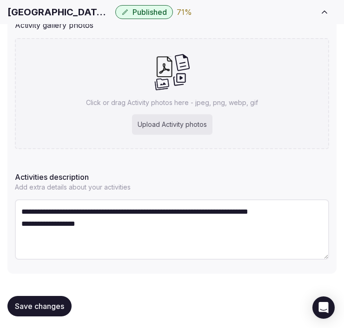
type textarea "**********"
click at [137, 212] on textarea "**********" at bounding box center [172, 229] width 314 height 60
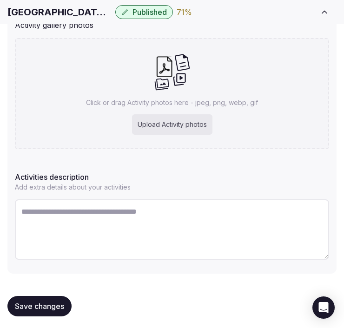
click at [214, 243] on textarea at bounding box center [172, 229] width 314 height 60
paste textarea "**********"
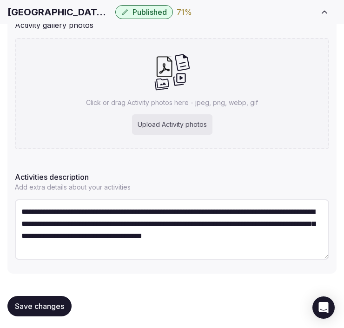
scroll to position [17, 0]
type textarea "**********"
click at [46, 14] on h1 "Hotel Indigo Barcelona Plaza Espana, an IHG Hotel" at bounding box center [59, 12] width 104 height 13
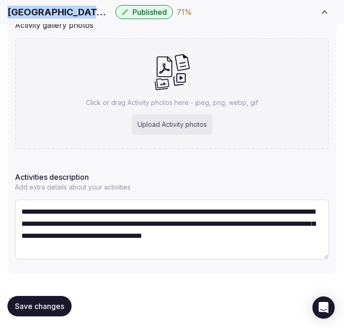
copy div "Hotel Indigo Barcelona Plaza Espana, an IHG Hotel"
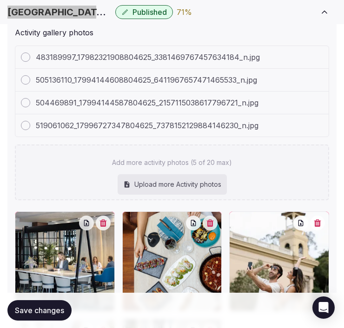
scroll to position [207, 0]
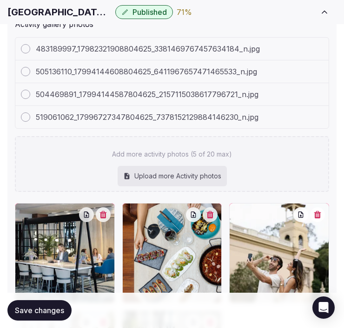
click at [145, 172] on div "Upload more Activity photos" at bounding box center [172, 176] width 109 height 20
type input "**********"
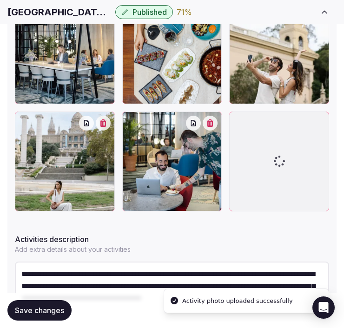
scroll to position [492, 0]
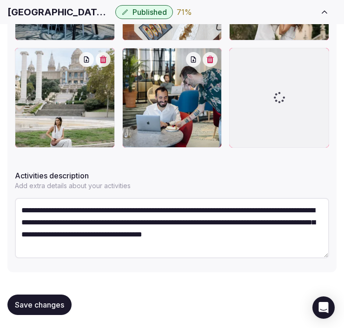
click at [164, 303] on div "Save changes" at bounding box center [171, 305] width 329 height 20
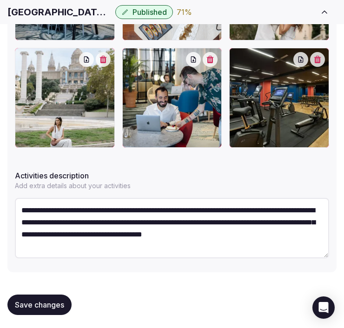
click at [55, 295] on button "Save changes" at bounding box center [39, 305] width 64 height 20
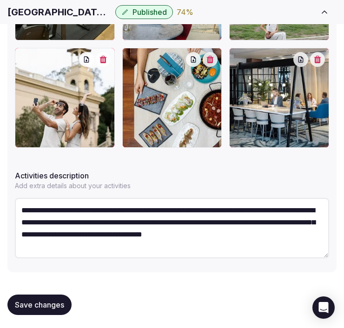
click at [66, 307] on button "Save changes" at bounding box center [39, 305] width 64 height 20
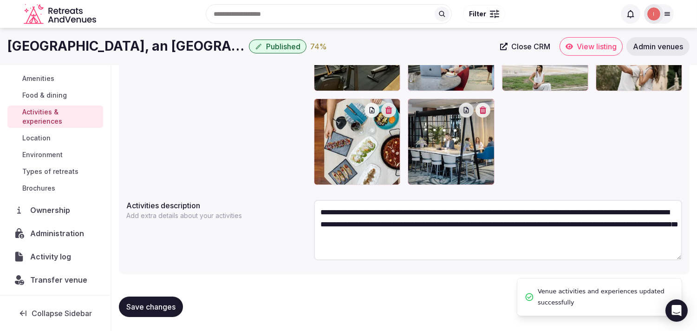
scroll to position [79, 0]
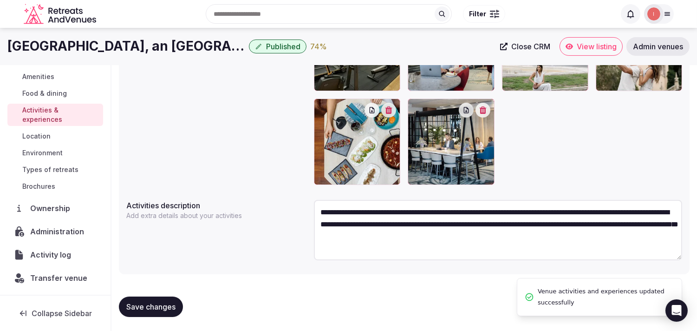
click at [43, 138] on span "Location" at bounding box center [36, 135] width 28 height 9
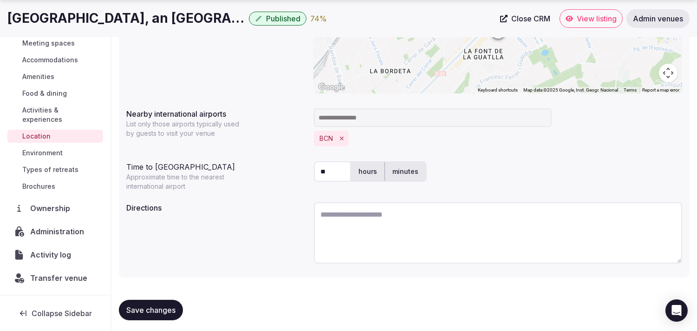
scroll to position [231, 0]
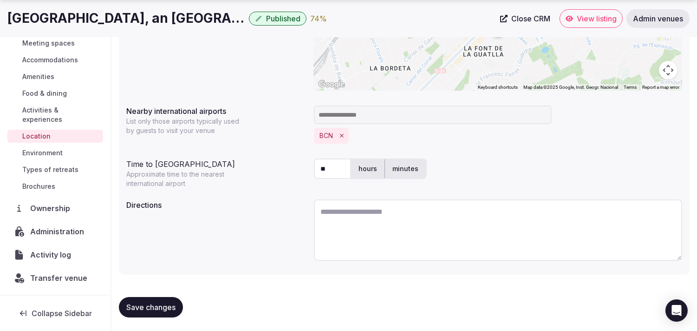
click at [57, 152] on span "Environment" at bounding box center [42, 152] width 40 height 9
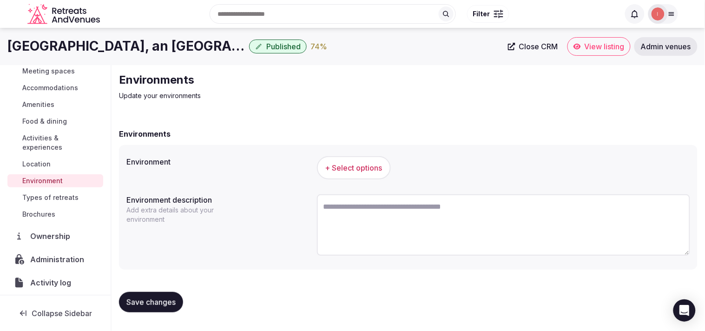
click at [343, 170] on span "+ Select options" at bounding box center [353, 168] width 57 height 10
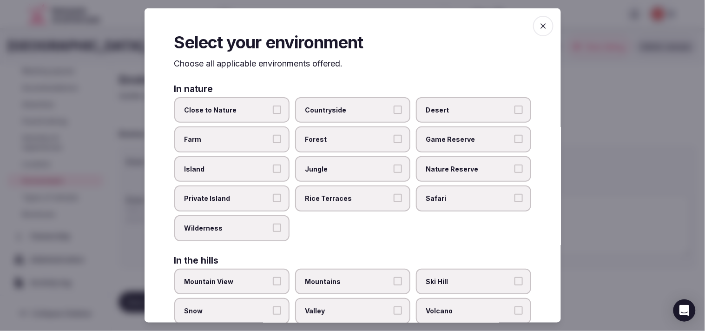
click at [343, 170] on span "Nature Reserve" at bounding box center [468, 168] width 85 height 9
click at [343, 170] on button "Nature Reserve" at bounding box center [518, 168] width 8 height 8
click at [343, 168] on span "Nature Reserve" at bounding box center [468, 168] width 85 height 9
click at [343, 168] on button "Nature Reserve" at bounding box center [518, 168] width 8 height 8
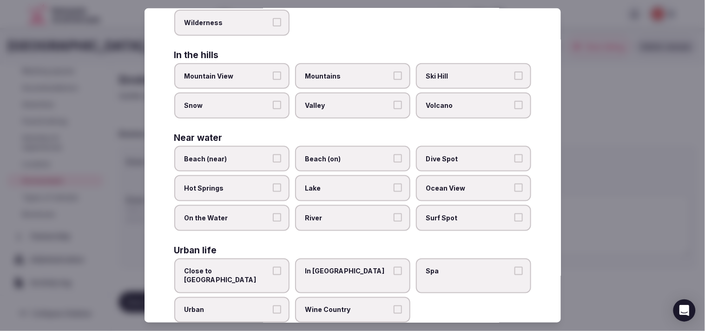
scroll to position [208, 0]
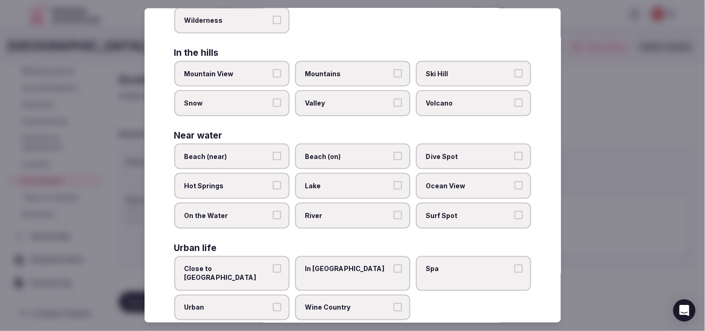
click at [308, 264] on span "In City Center" at bounding box center [347, 268] width 85 height 9
click at [343, 264] on button "In City Center" at bounding box center [397, 268] width 8 height 8
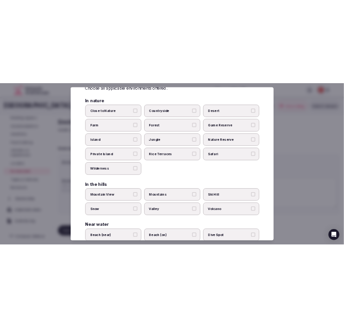
scroll to position [0, 0]
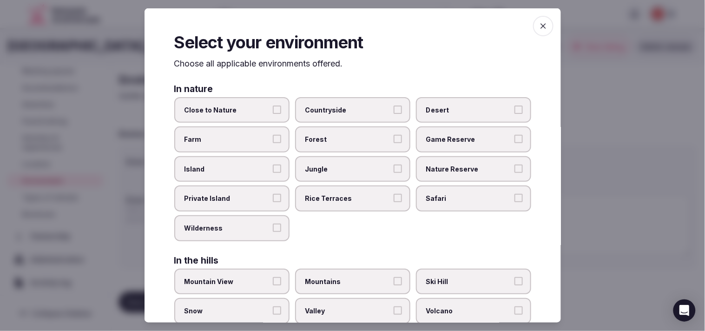
click at [343, 26] on icon "button" at bounding box center [542, 25] width 9 height 9
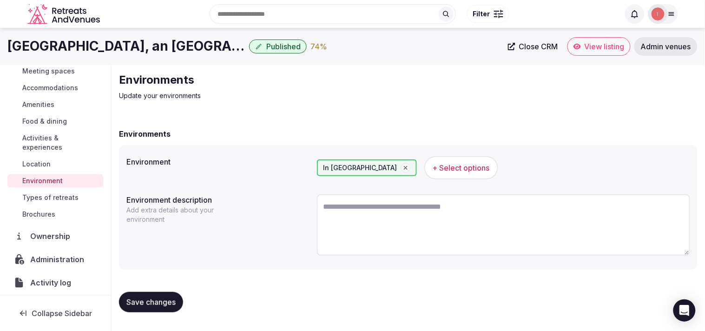
click at [151, 292] on button "Save changes" at bounding box center [151, 302] width 64 height 20
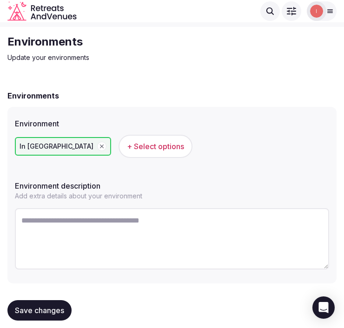
scroll to position [30, 0]
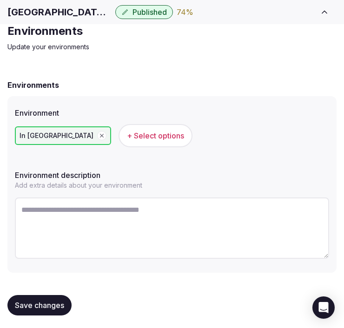
click at [144, 223] on textarea at bounding box center [172, 227] width 314 height 61
paste textarea "**********"
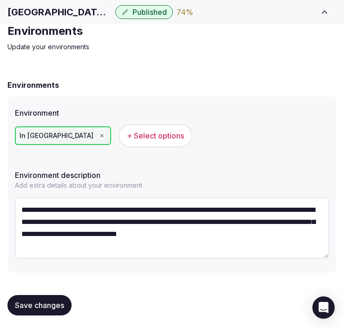
scroll to position [5, 0]
type textarea "**********"
click at [20, 302] on span "Save changes" at bounding box center [39, 304] width 49 height 9
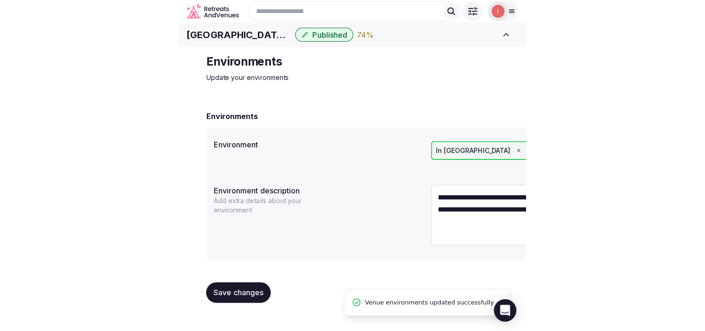
scroll to position [0, 0]
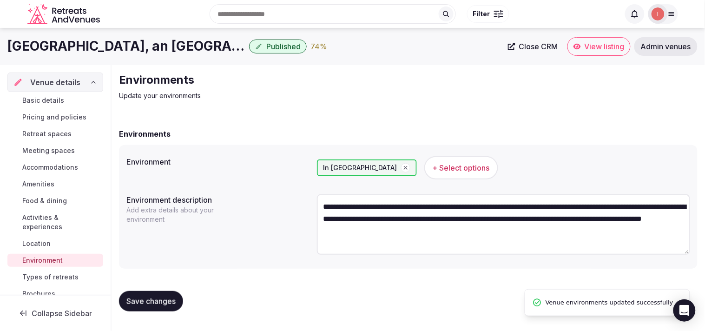
click at [47, 276] on span "Types of retreats" at bounding box center [50, 276] width 56 height 9
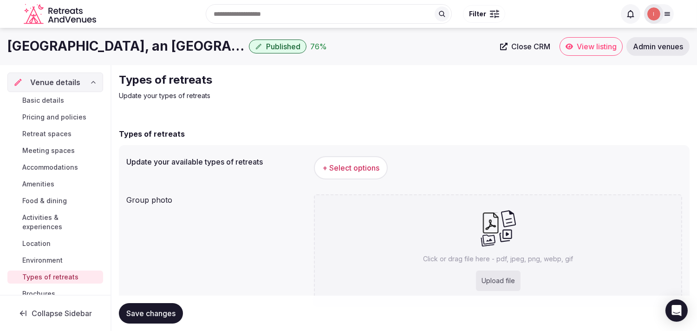
click at [343, 166] on span "+ Select options" at bounding box center [350, 168] width 57 height 10
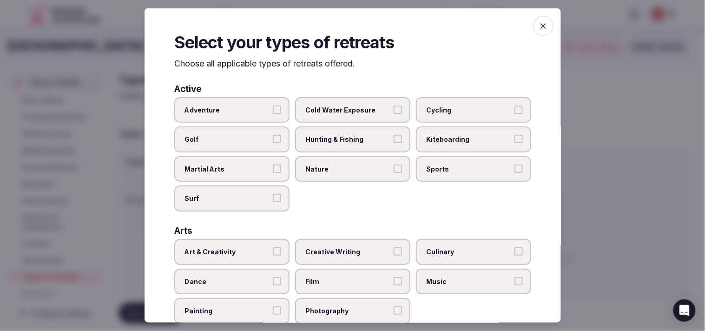
scroll to position [52, 0]
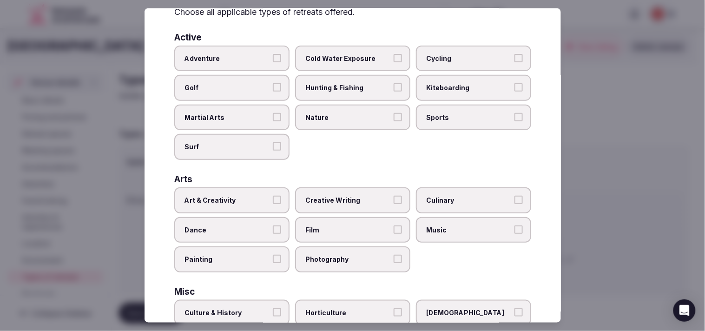
click at [275, 197] on button "Art & Creativity" at bounding box center [277, 200] width 8 height 8
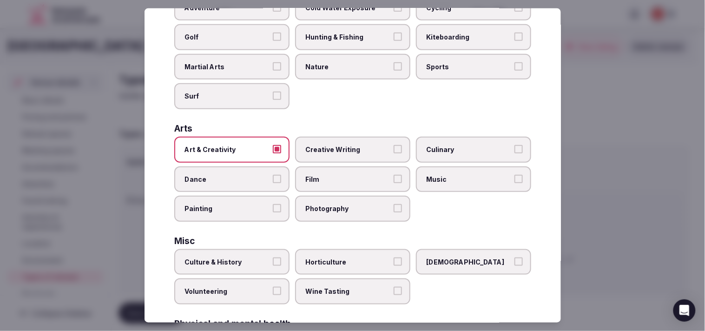
scroll to position [155, 0]
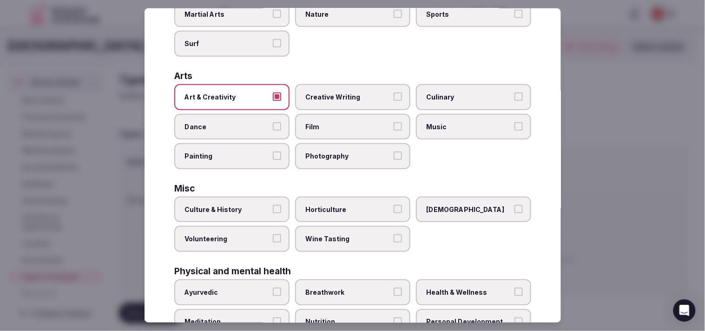
click at [273, 205] on button "Culture & History" at bounding box center [277, 209] width 8 height 8
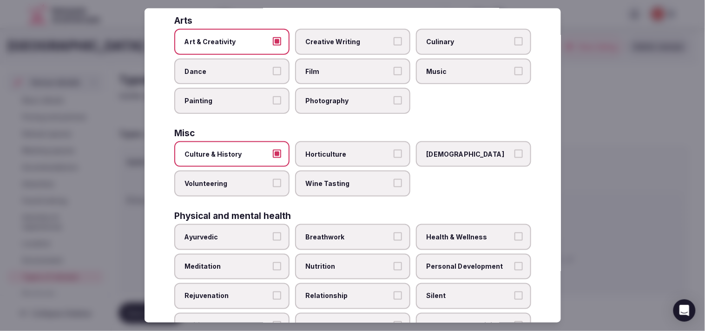
scroll to position [258, 0]
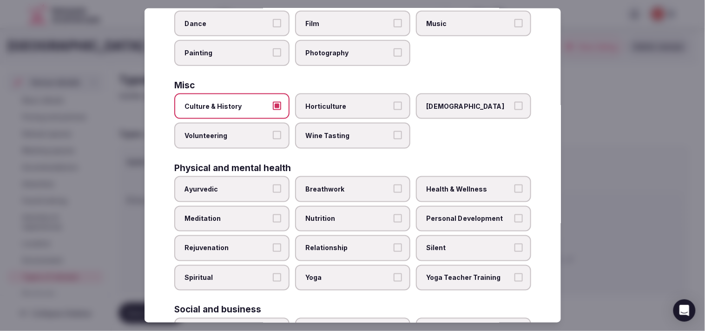
click at [343, 205] on label "Personal Development" at bounding box center [473, 218] width 115 height 26
click at [343, 214] on button "Personal Development" at bounding box center [518, 218] width 8 height 8
drag, startPoint x: 383, startPoint y: 231, endPoint x: 415, endPoint y: 201, distance: 44.0
click at [343, 235] on label "Relationship" at bounding box center [352, 248] width 115 height 26
click at [343, 243] on button "Relationship" at bounding box center [397, 247] width 8 height 8
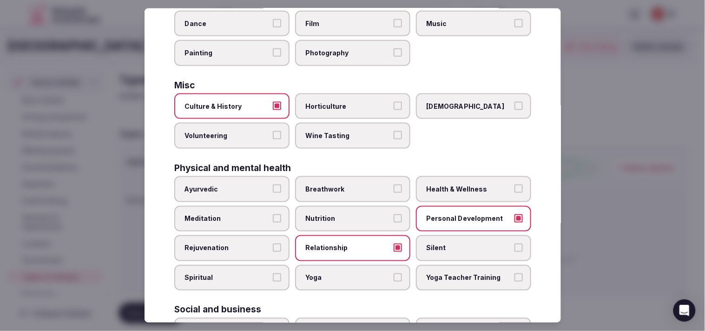
click at [343, 184] on span "Health & Wellness" at bounding box center [468, 188] width 85 height 9
click at [343, 184] on button "Health & Wellness" at bounding box center [518, 188] width 8 height 8
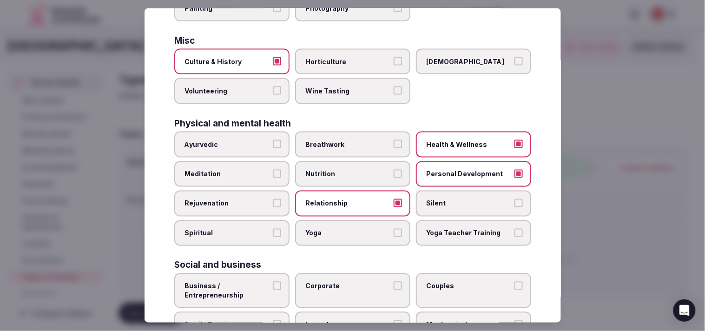
scroll to position [355, 0]
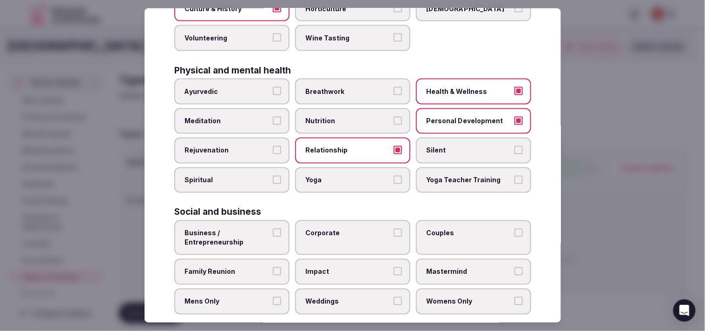
click at [254, 229] on span "Business / Entrepreneurship" at bounding box center [226, 238] width 85 height 18
click at [273, 229] on button "Business / Entrepreneurship" at bounding box center [277, 233] width 8 height 8
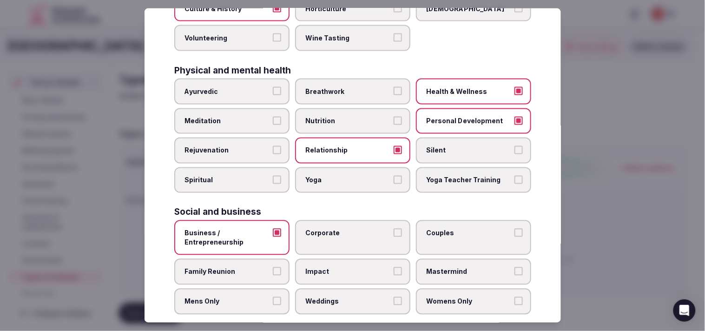
drag, startPoint x: 337, startPoint y: 223, endPoint x: 403, endPoint y: 227, distance: 66.1
click at [338, 229] on span "Corporate" at bounding box center [347, 233] width 85 height 9
click at [343, 229] on button "Corporate" at bounding box center [397, 233] width 8 height 8
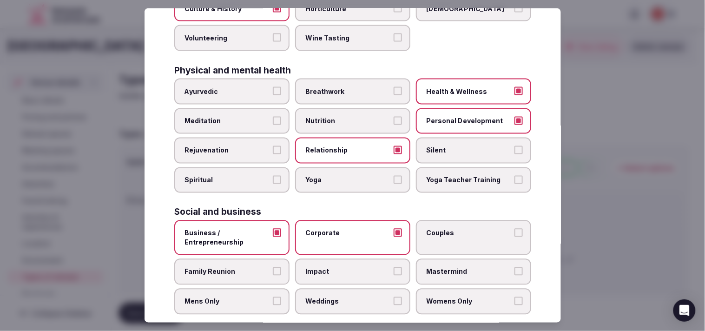
click at [343, 229] on span "Couples" at bounding box center [468, 233] width 85 height 9
click at [343, 229] on button "Couples" at bounding box center [518, 233] width 8 height 8
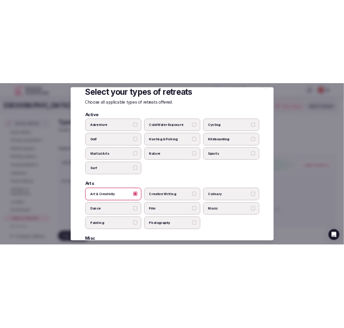
scroll to position [0, 0]
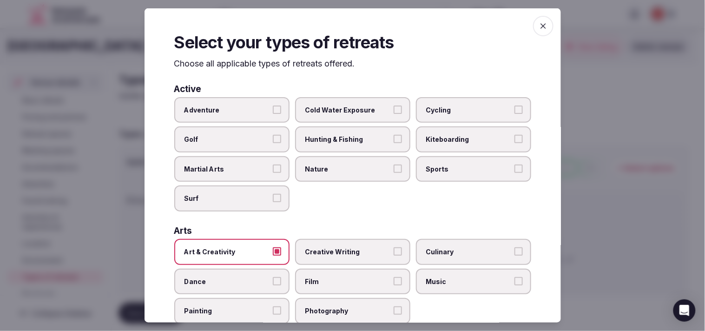
click at [343, 19] on span "button" at bounding box center [543, 26] width 20 height 20
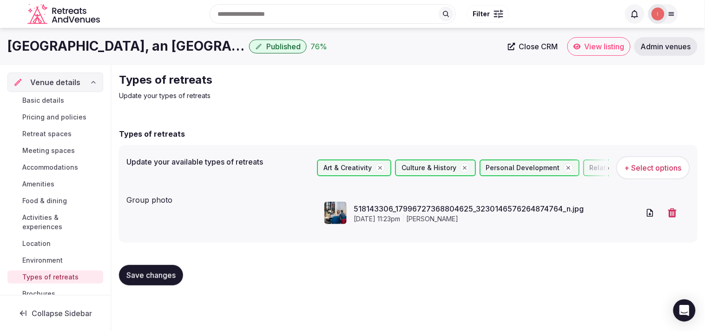
click at [343, 48] on span "Close CRM" at bounding box center [538, 46] width 39 height 9
click at [343, 42] on span "View listing" at bounding box center [604, 46] width 40 height 9
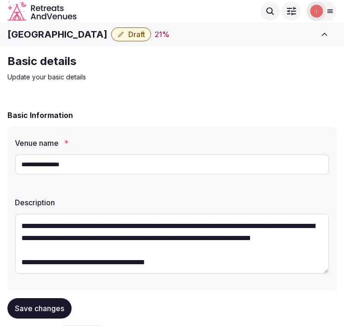
click at [34, 38] on h1 "[GEOGRAPHIC_DATA]" at bounding box center [57, 34] width 100 height 13
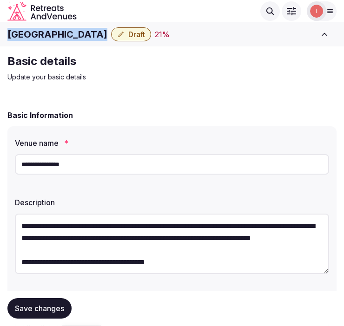
click at [34, 38] on h1 "[GEOGRAPHIC_DATA]" at bounding box center [57, 34] width 100 height 13
copy div "[GEOGRAPHIC_DATA]"
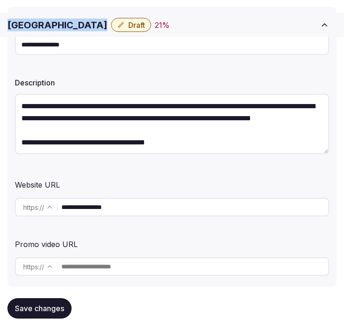
scroll to position [258, 0]
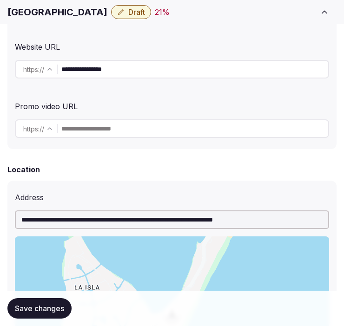
click at [71, 73] on input "**********" at bounding box center [194, 69] width 267 height 19
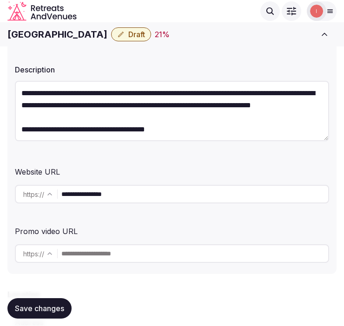
scroll to position [103, 0]
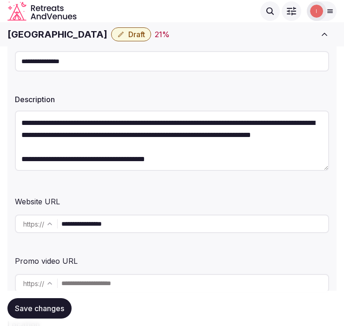
click at [57, 67] on input "**********" at bounding box center [172, 61] width 314 height 20
click at [57, 66] on input "**********" at bounding box center [172, 61] width 314 height 20
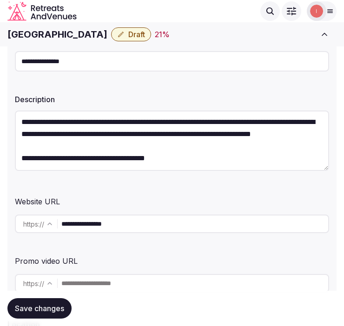
click at [133, 229] on input "**********" at bounding box center [194, 224] width 267 height 19
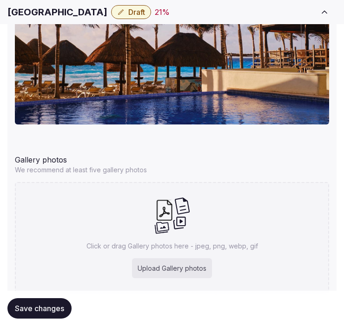
scroll to position [1080, 0]
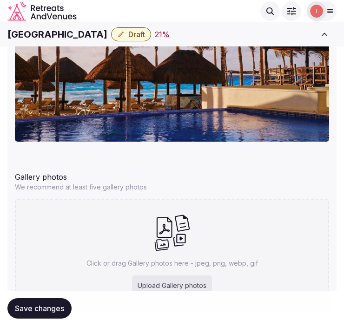
click at [34, 308] on span "Save changes" at bounding box center [39, 308] width 49 height 9
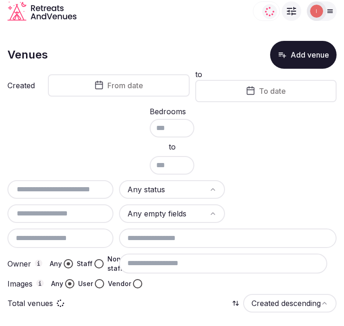
click at [68, 187] on input "text" at bounding box center [60, 189] width 98 height 11
paste input "**********"
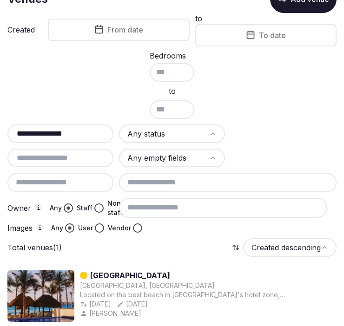
scroll to position [104, 0]
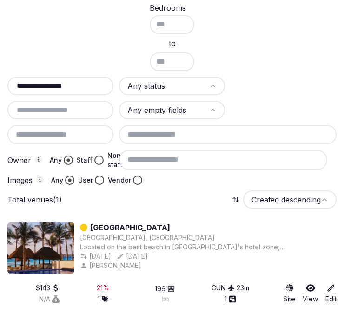
type input "**********"
